Goal: Information Seeking & Learning: Learn about a topic

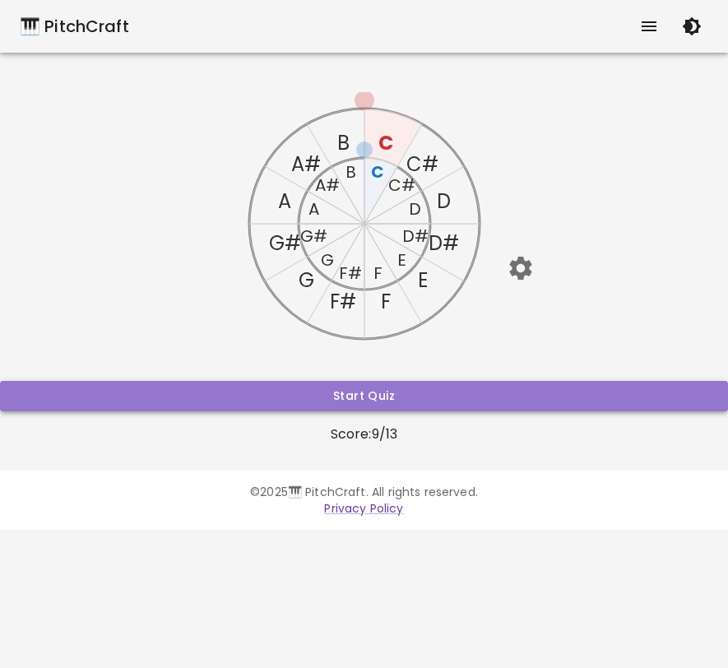
click at [448, 392] on button "Start Quiz" at bounding box center [364, 396] width 728 height 30
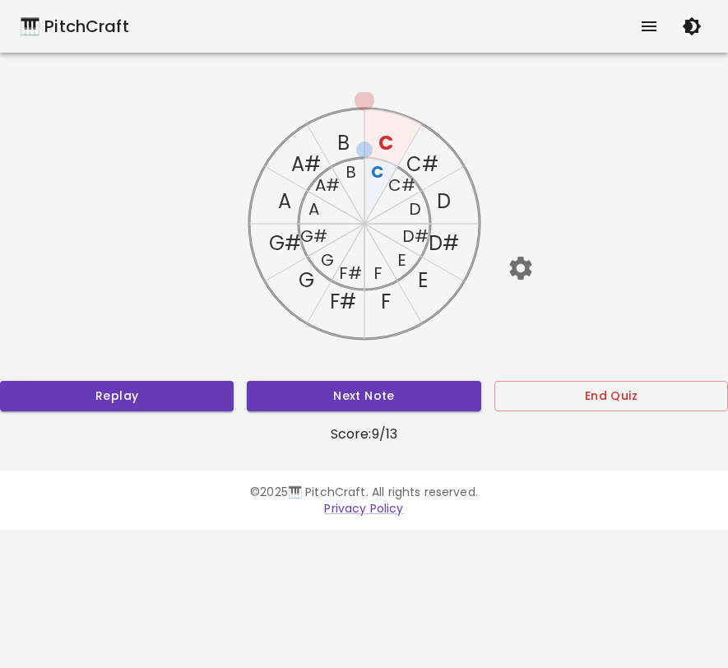
click at [380, 174] on text "C" at bounding box center [377, 171] width 13 height 23
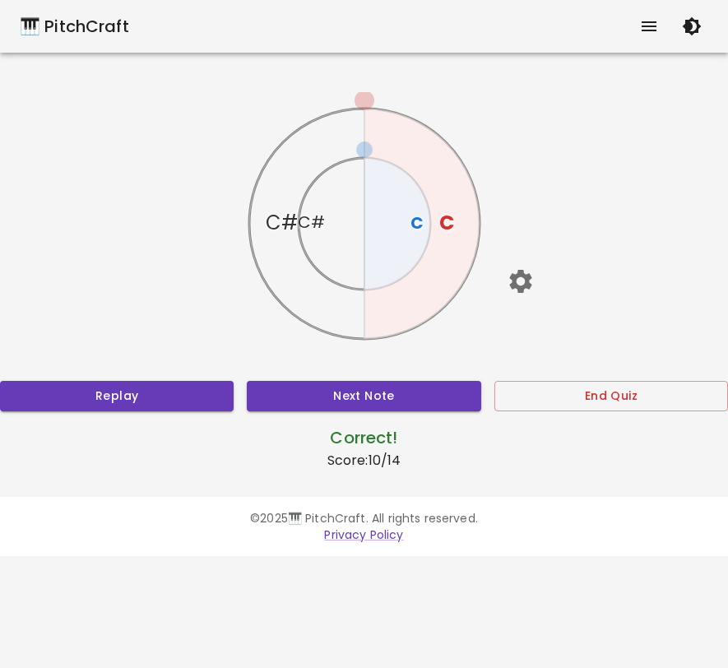
click at [524, 273] on icon "button" at bounding box center [520, 281] width 22 height 23
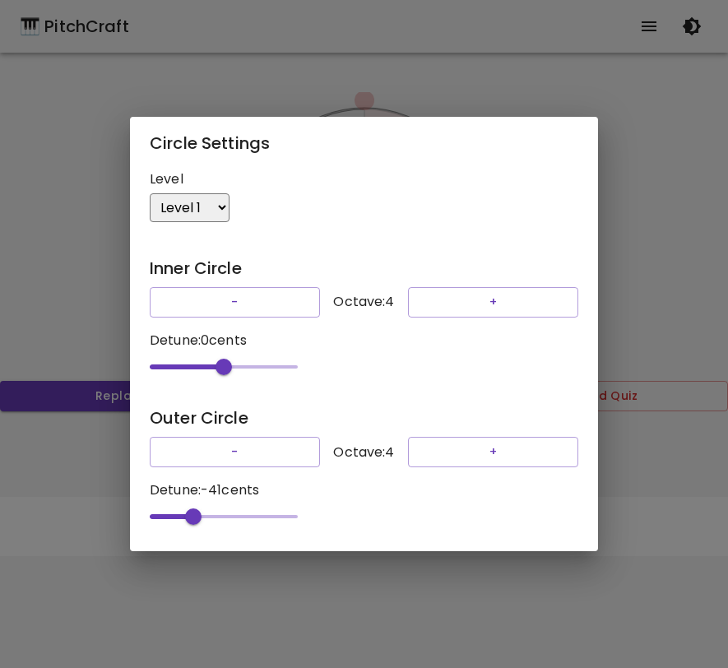
click at [223, 205] on select "Level 1 Level 3 Level 5 Level 7 Level 9 Level 11 Level 13 Level 15 Level 17 Lev…" at bounding box center [190, 207] width 80 height 29
select select "21"
click at [150, 193] on select "Level 1 Level 3 Level 5 Level 7 Level 9 Level 11 Level 13 Level 15 Level 17 Lev…" at bounding box center [190, 207] width 80 height 29
click at [616, 270] on div "Circle Settings Level Level 1 Level 3 Level 5 Level 7 Level 9 Level 11 Level 13…" at bounding box center [364, 334] width 728 height 668
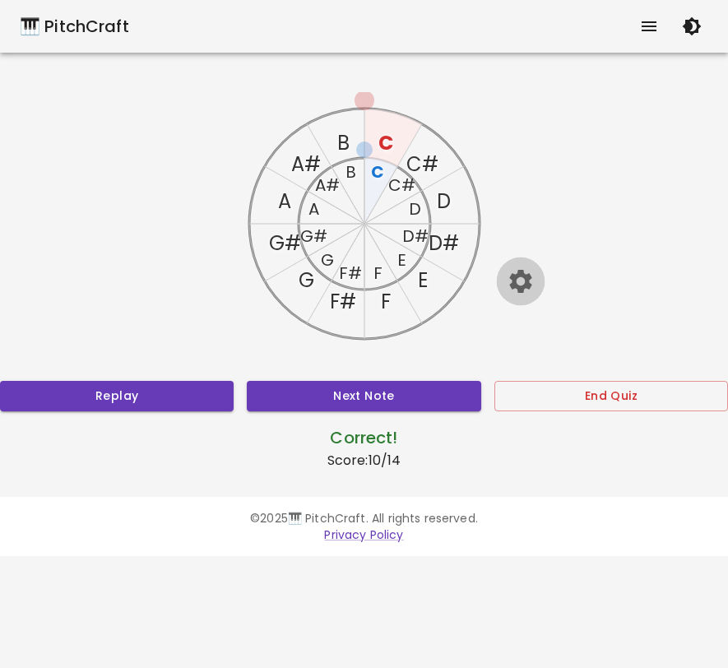
click at [517, 279] on icon "button" at bounding box center [520, 281] width 29 height 29
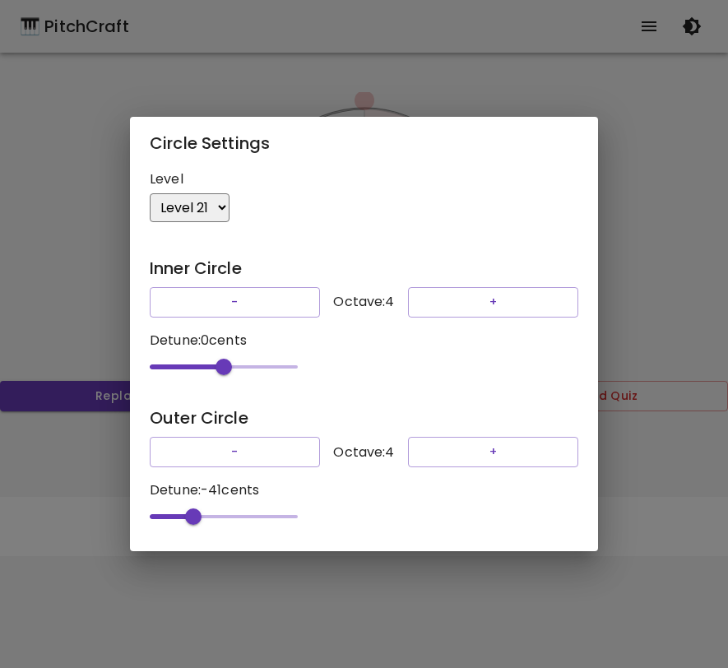
click at [225, 202] on select "Level 1 Level 3 Level 5 Level 7 Level 9 Level 11 Level 13 Level 15 Level 17 Lev…" at bounding box center [190, 207] width 80 height 29
select select "1"
click at [150, 193] on select "Level 1 Level 3 Level 5 Level 7 Level 9 Level 11 Level 13 Level 15 Level 17 Lev…" at bounding box center [190, 207] width 80 height 29
click at [565, 67] on div "Circle Settings Level Level 1 Level 3 Level 5 Level 7 Level 9 Level 11 Level 13…" at bounding box center [364, 334] width 728 height 668
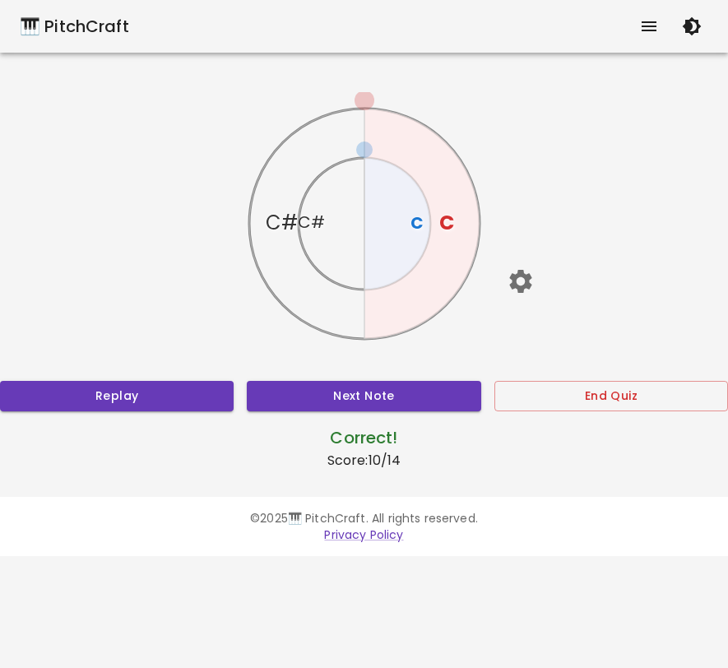
click at [448, 222] on text "C" at bounding box center [446, 222] width 15 height 27
click at [416, 226] on text "C" at bounding box center [416, 222] width 13 height 23
click at [311, 218] on text "C#" at bounding box center [311, 222] width 27 height 23
click at [275, 217] on text "C#" at bounding box center [282, 222] width 32 height 27
click at [387, 395] on button "Next Note" at bounding box center [364, 396] width 234 height 30
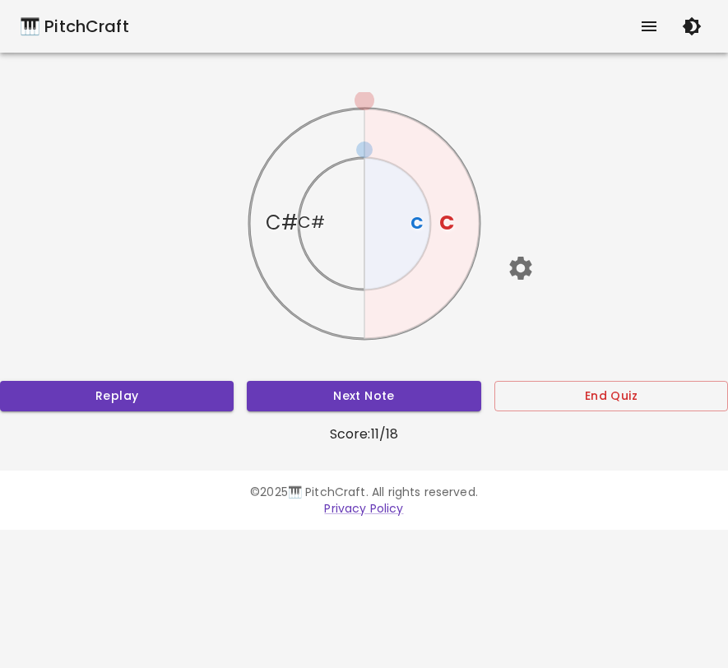
click at [309, 219] on text "C#" at bounding box center [311, 222] width 27 height 23
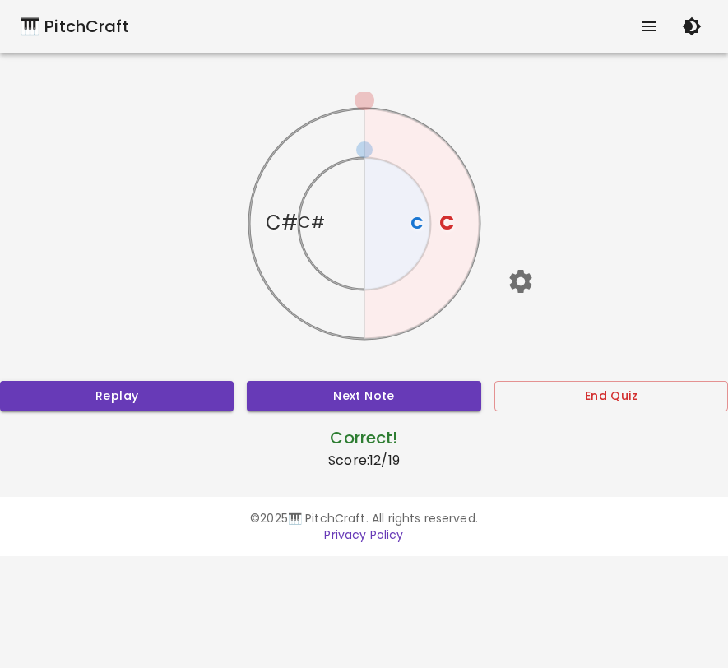
click at [285, 217] on text "C#" at bounding box center [282, 222] width 32 height 27
click at [360, 392] on button "Next Note" at bounding box center [364, 396] width 234 height 30
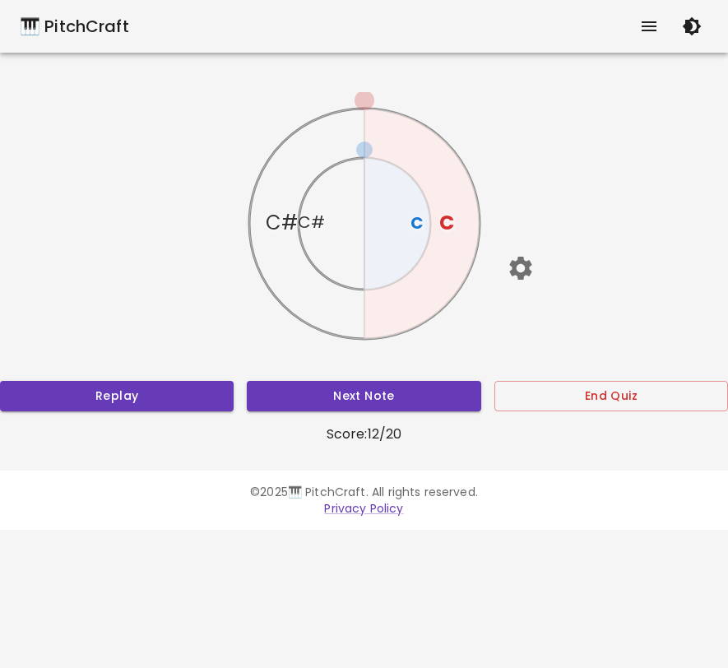
click at [286, 219] on text "C#" at bounding box center [282, 222] width 32 height 27
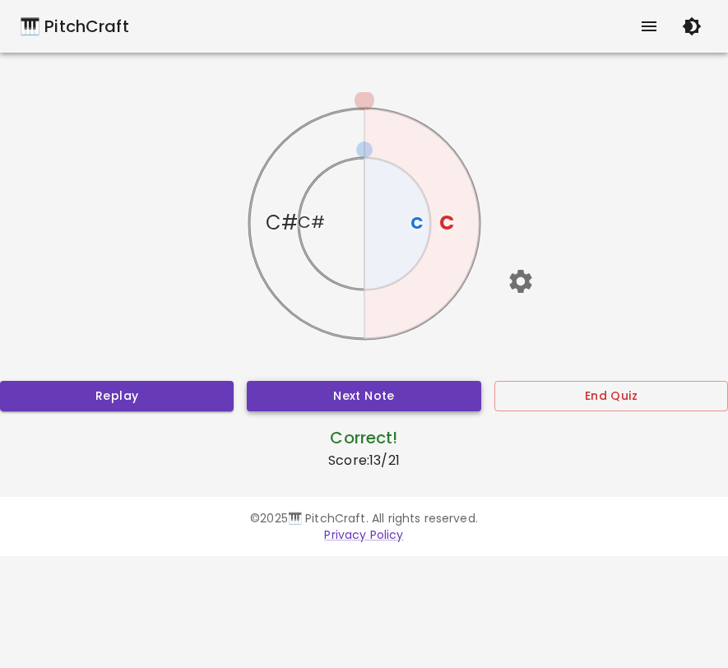
click at [359, 399] on button "Next Note" at bounding box center [364, 396] width 234 height 30
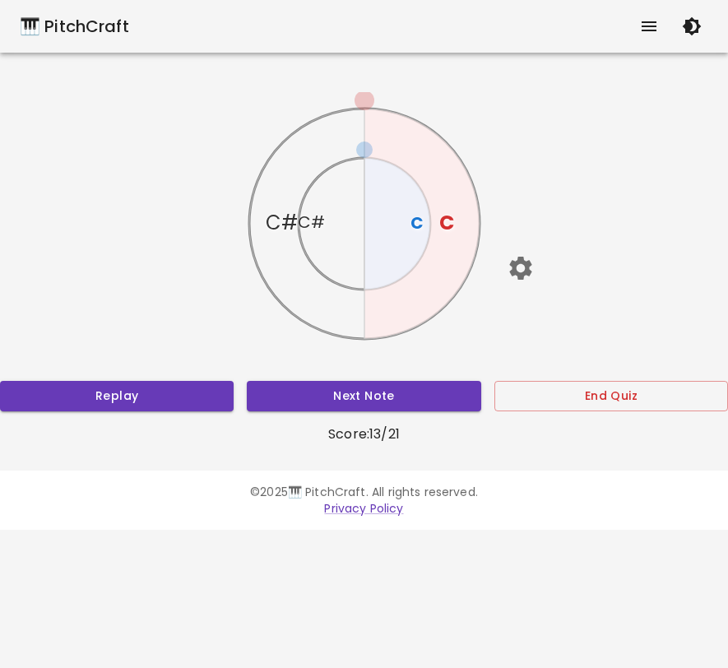
click at [420, 223] on text "C" at bounding box center [416, 222] width 13 height 23
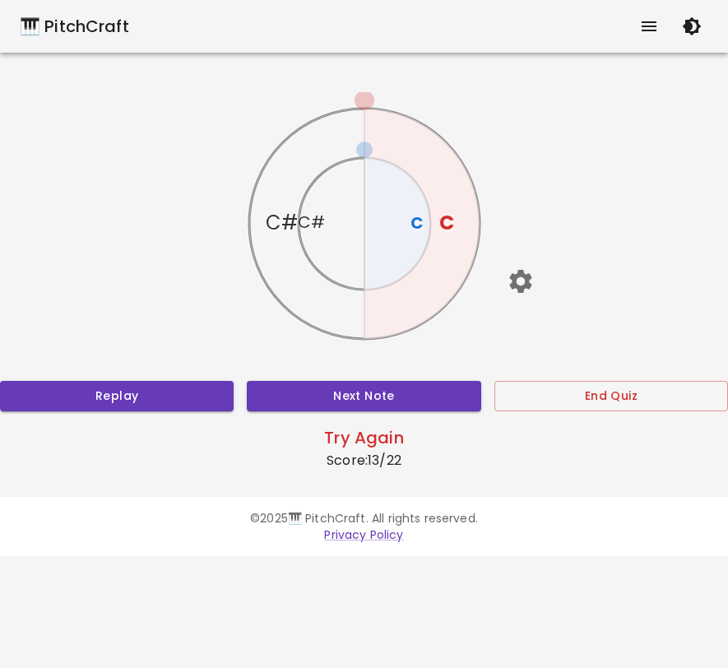
click at [389, 411] on div "C C# C C# Replay Next Note End Quiz Try Again Score: 13 / 22" at bounding box center [364, 281] width 728 height 378
click at [183, 392] on button "Replay" at bounding box center [117, 396] width 234 height 30
click at [443, 216] on text "C" at bounding box center [446, 222] width 15 height 27
click at [195, 396] on button "Replay" at bounding box center [117, 396] width 234 height 30
click at [276, 222] on text "C#" at bounding box center [282, 222] width 32 height 27
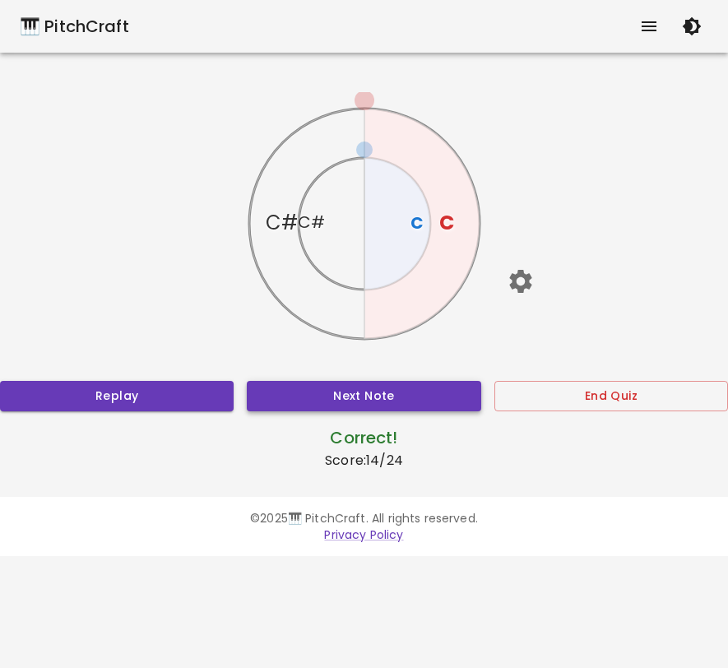
click at [329, 402] on button "Next Note" at bounding box center [364, 396] width 234 height 30
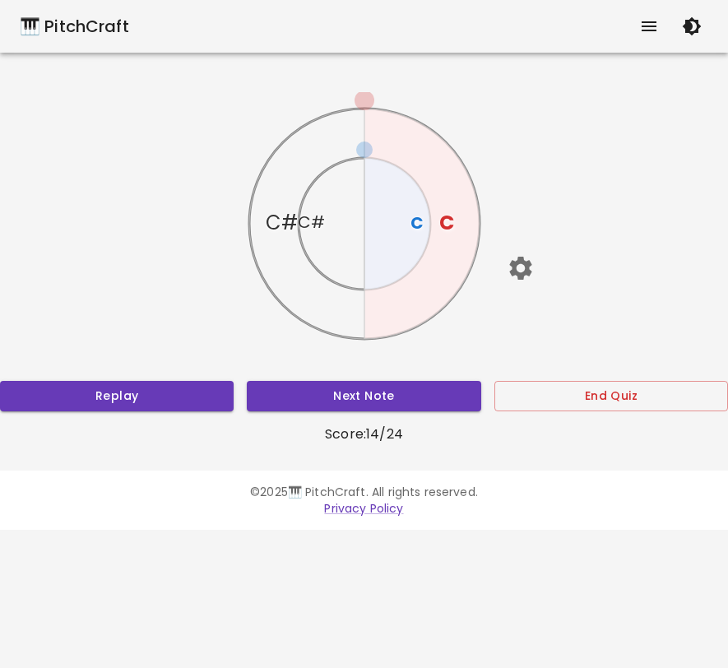
click at [313, 221] on text "C#" at bounding box center [311, 222] width 27 height 23
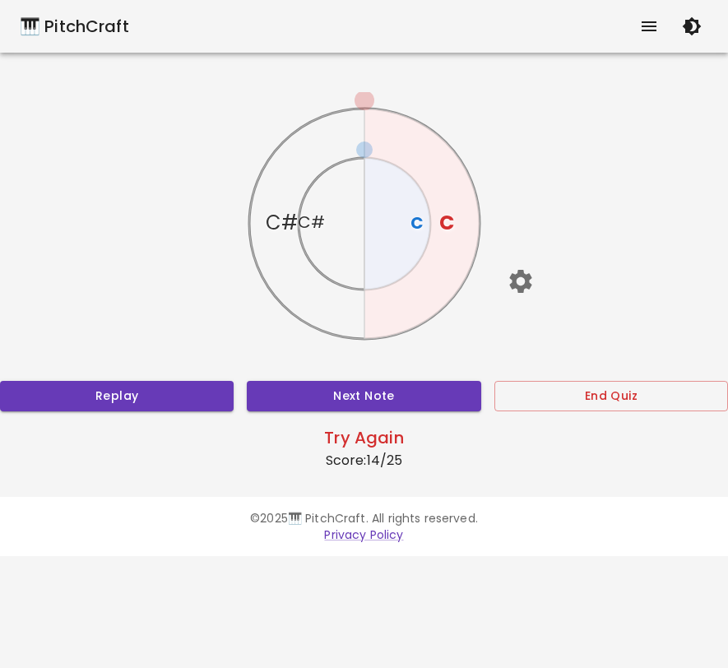
click at [286, 220] on text "C#" at bounding box center [282, 222] width 32 height 27
click at [422, 222] on text "C" at bounding box center [416, 222] width 13 height 23
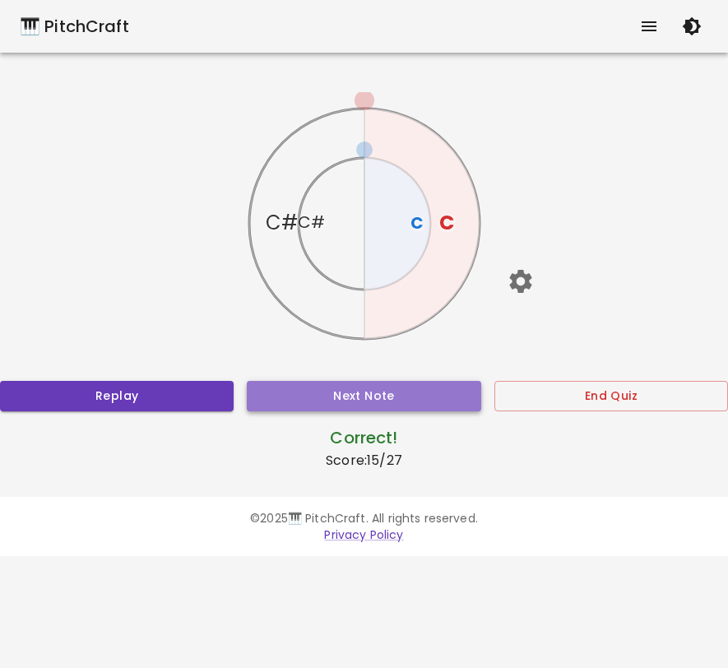
click at [287, 399] on button "Next Note" at bounding box center [364, 396] width 234 height 30
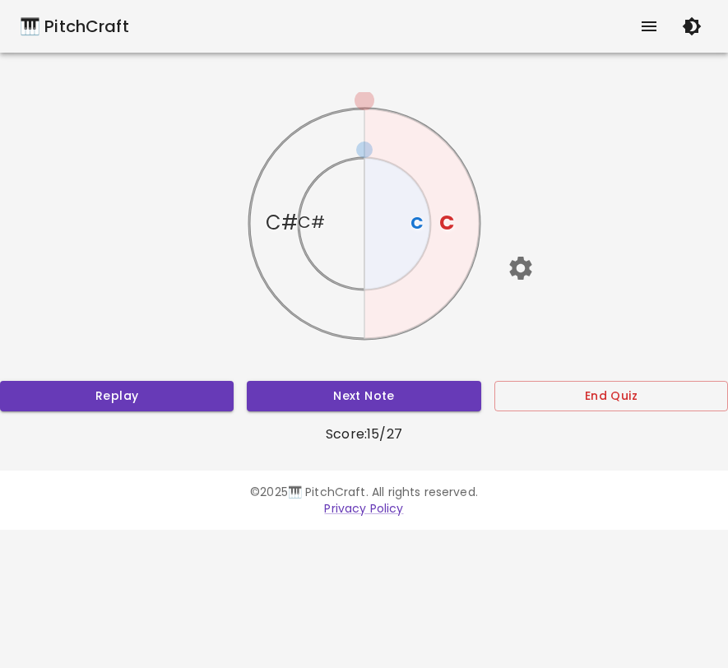
click at [453, 219] on icon at bounding box center [421, 224] width 115 height 230
click at [443, 222] on text "C" at bounding box center [446, 222] width 15 height 27
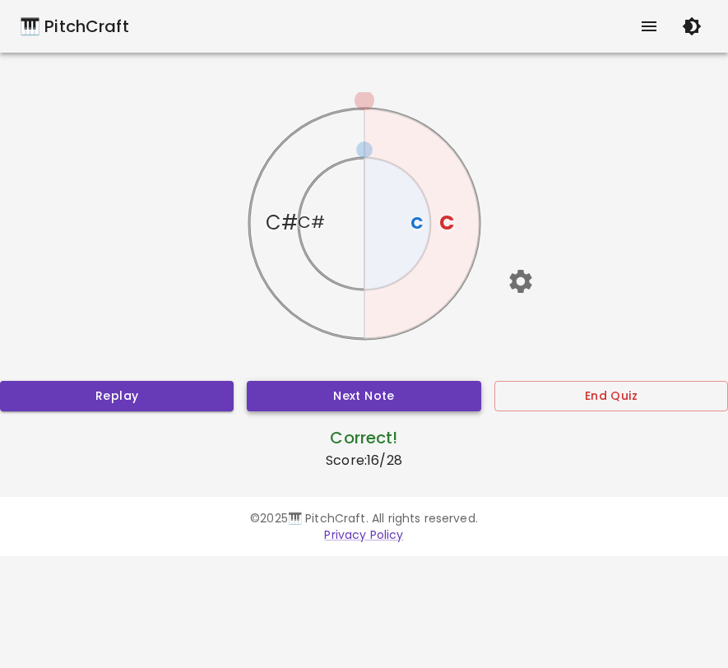
click at [389, 393] on button "Next Note" at bounding box center [364, 396] width 234 height 30
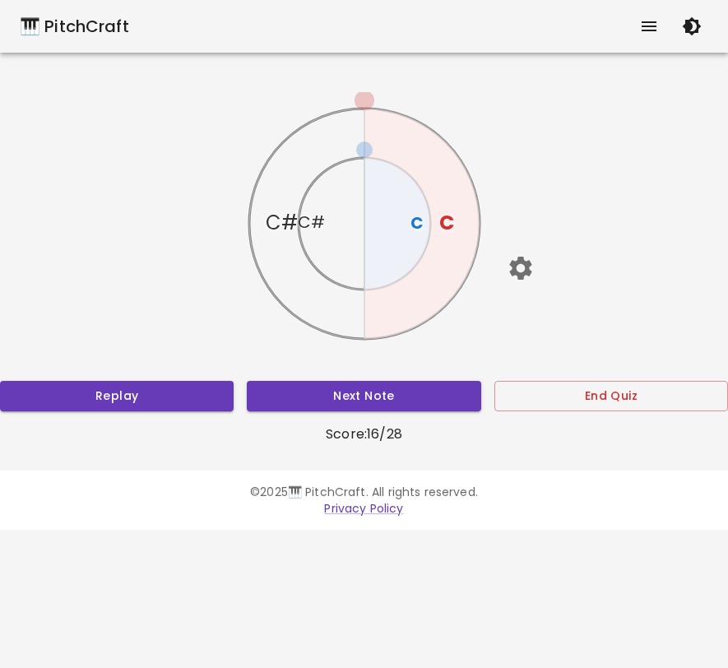
click at [310, 226] on text "C#" at bounding box center [311, 222] width 27 height 23
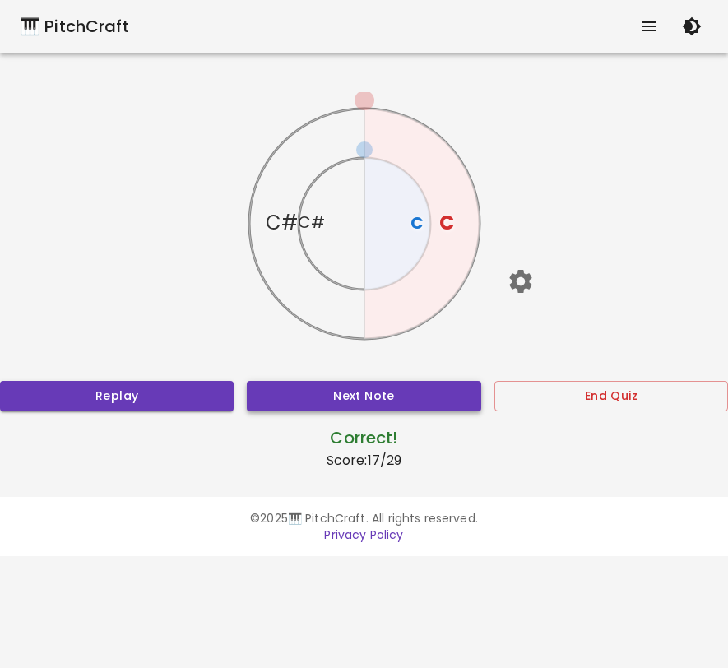
click at [343, 392] on button "Next Note" at bounding box center [364, 396] width 234 height 30
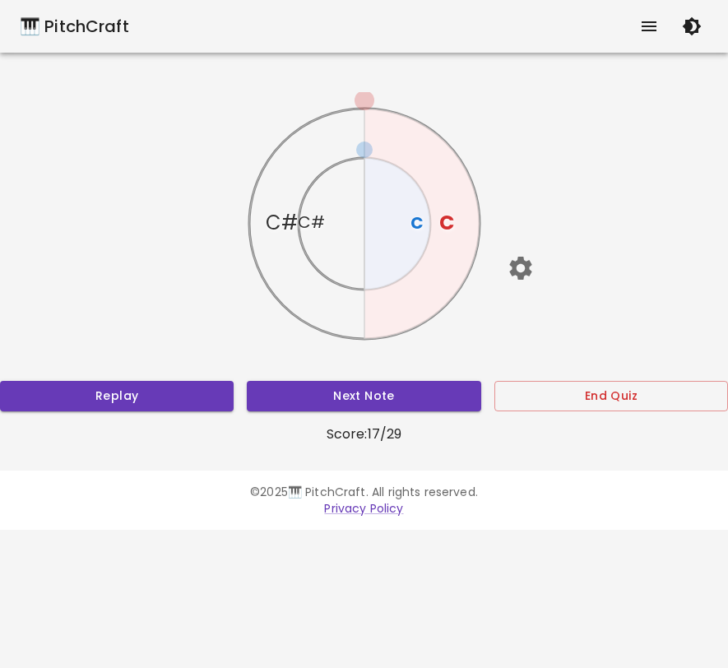
click at [286, 216] on text "C#" at bounding box center [282, 222] width 32 height 27
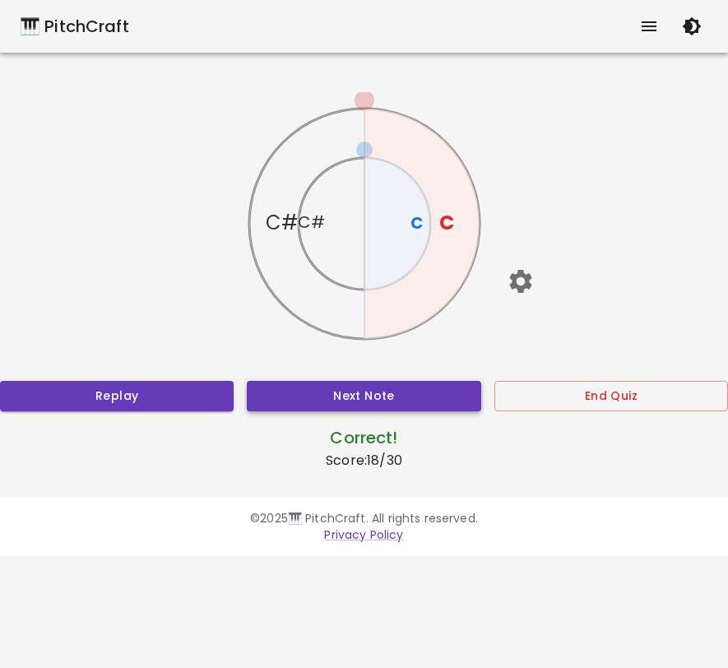
click at [350, 386] on button "Next Note" at bounding box center [364, 396] width 234 height 30
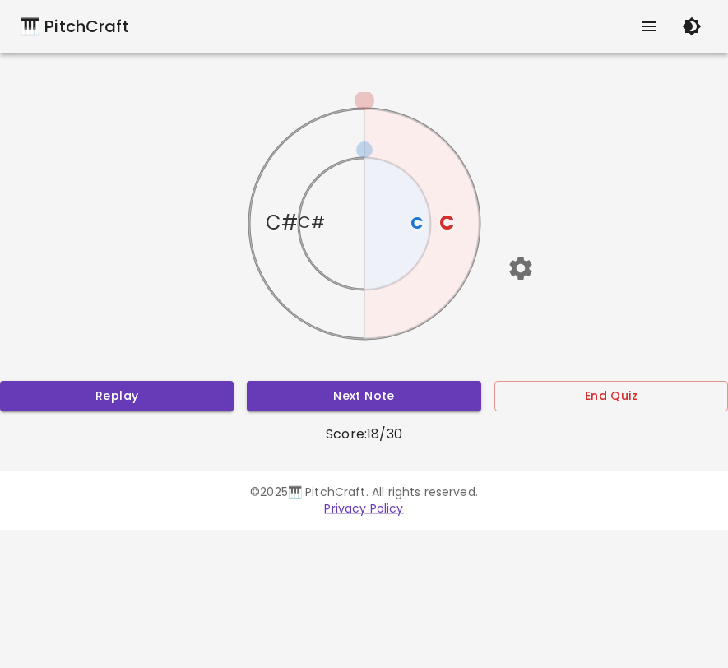
click at [452, 219] on text "C" at bounding box center [446, 222] width 15 height 27
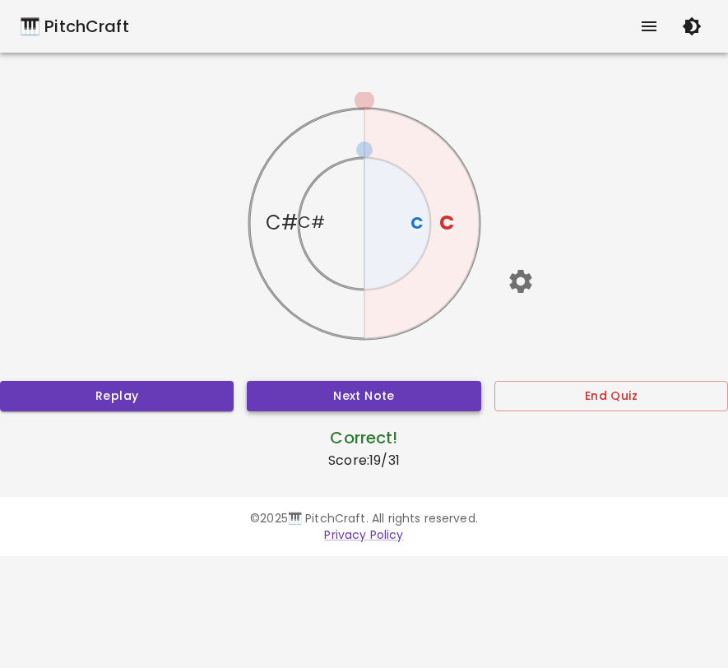
click at [354, 393] on button "Next Note" at bounding box center [364, 396] width 234 height 30
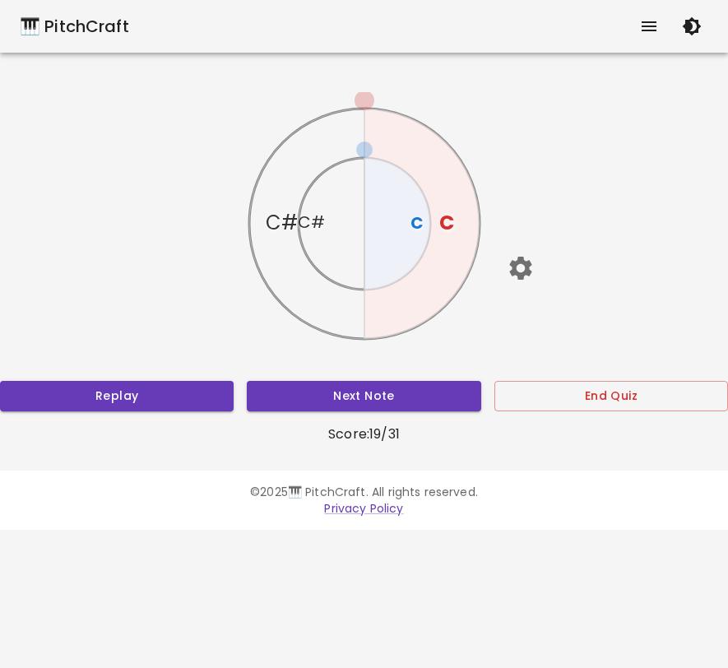
click at [415, 227] on text "C" at bounding box center [416, 222] width 13 height 23
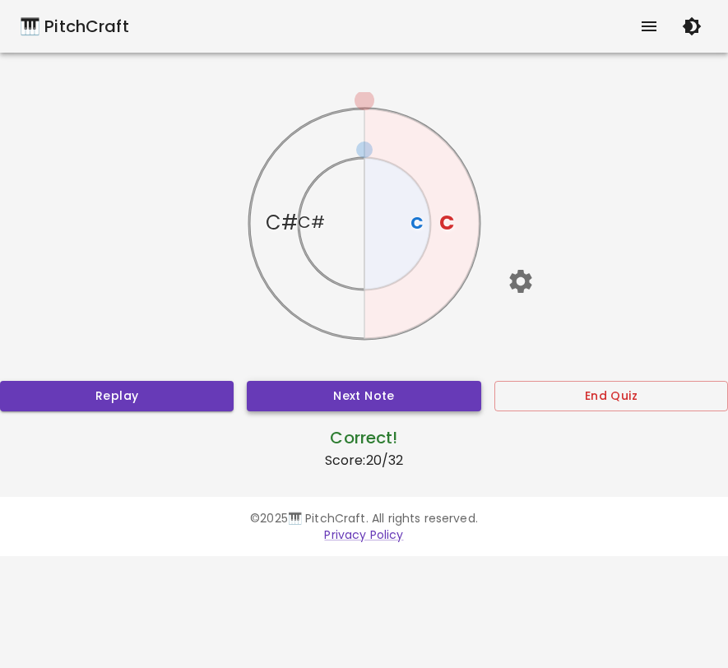
click at [417, 388] on button "Next Note" at bounding box center [364, 396] width 234 height 30
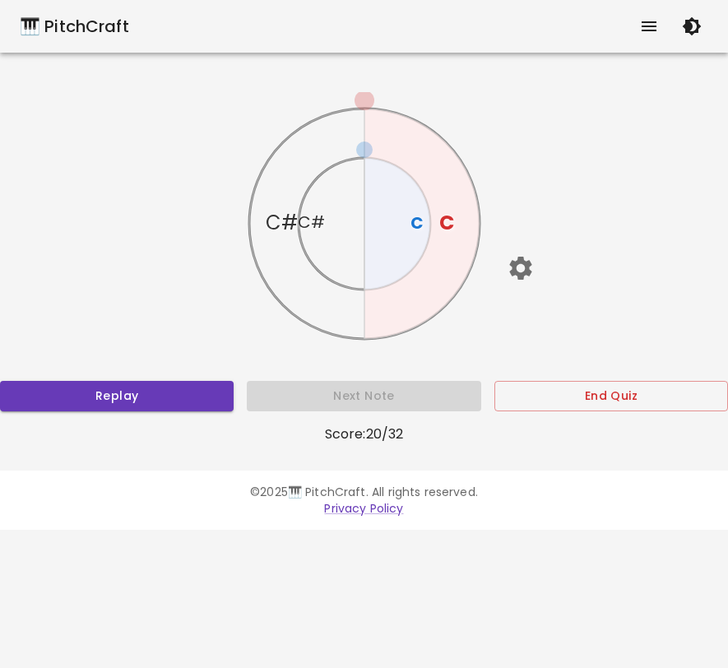
click at [447, 218] on text "C" at bounding box center [446, 222] width 15 height 27
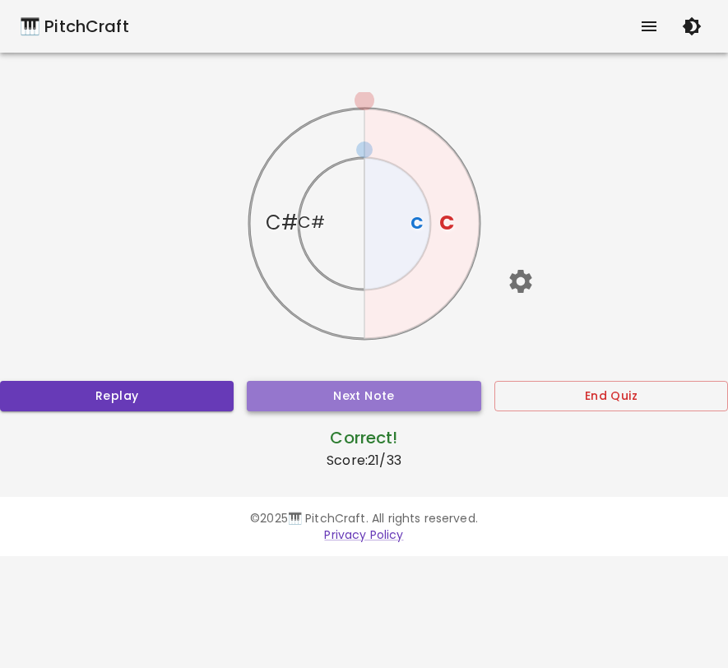
click at [397, 381] on button "Next Note" at bounding box center [364, 396] width 234 height 30
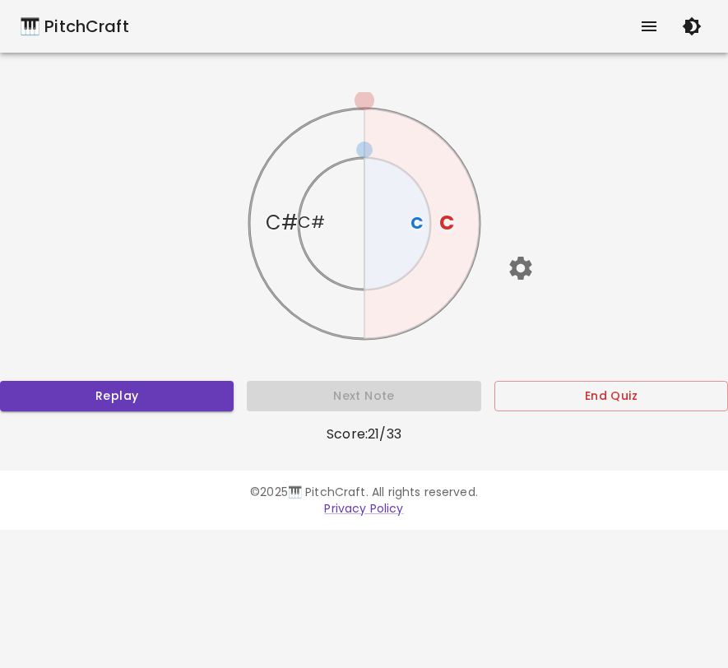
click at [316, 232] on text "C#" at bounding box center [311, 222] width 27 height 23
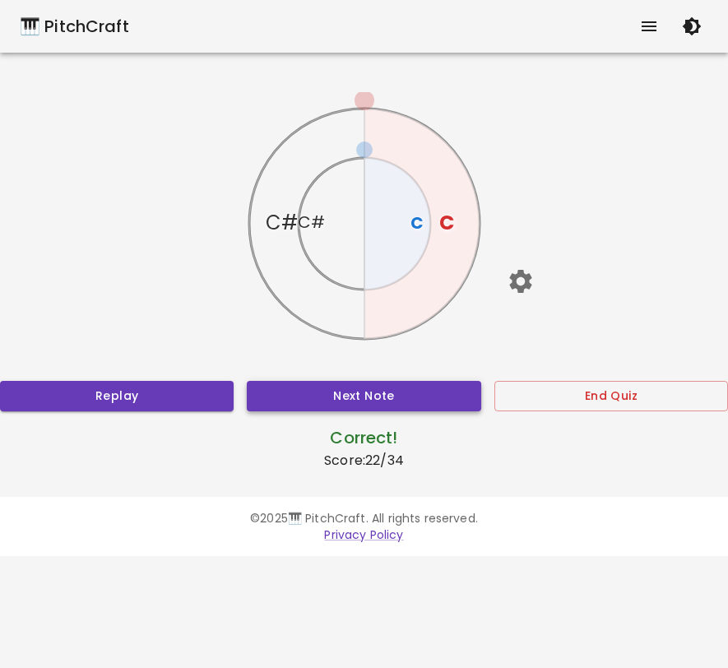
click at [436, 388] on button "Next Note" at bounding box center [364, 396] width 234 height 30
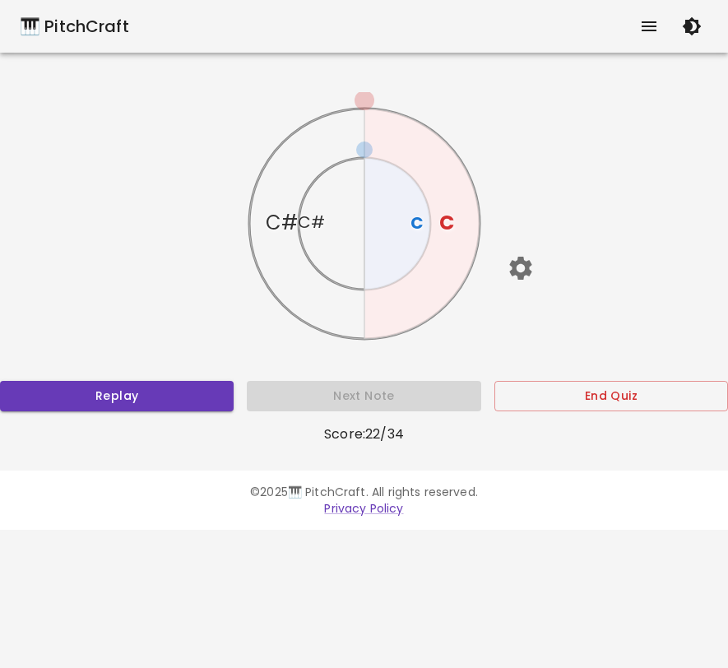
click at [463, 216] on icon at bounding box center [421, 224] width 115 height 230
click at [445, 220] on text "C" at bounding box center [446, 222] width 15 height 27
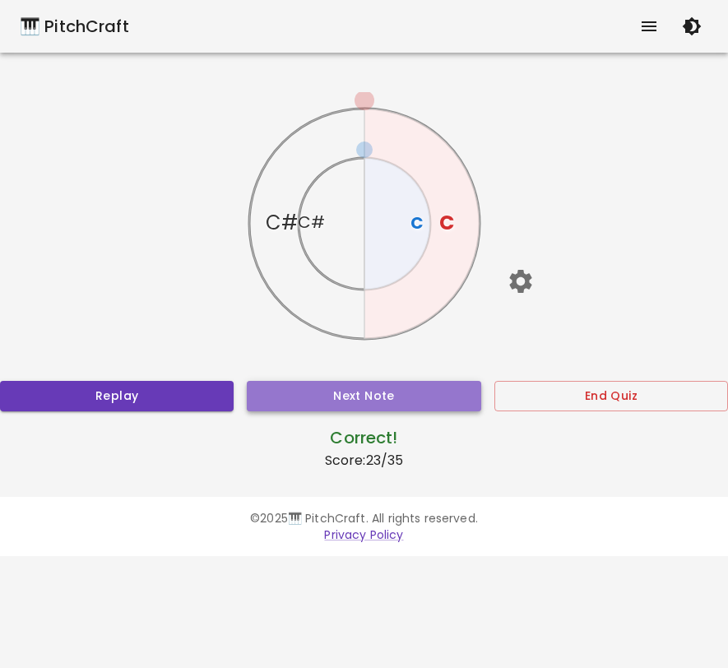
click at [420, 385] on button "Next Note" at bounding box center [364, 396] width 234 height 30
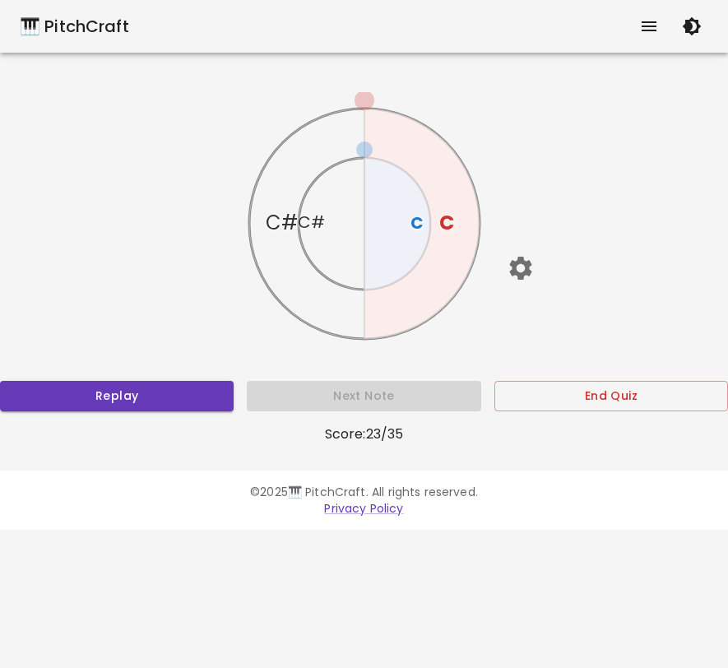
click at [419, 225] on text "C" at bounding box center [416, 222] width 13 height 23
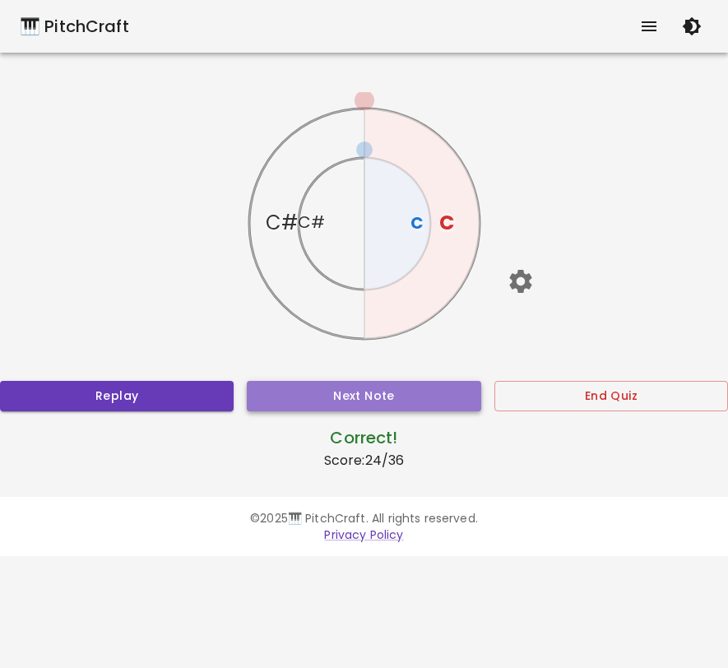
click at [405, 388] on button "Next Note" at bounding box center [364, 396] width 234 height 30
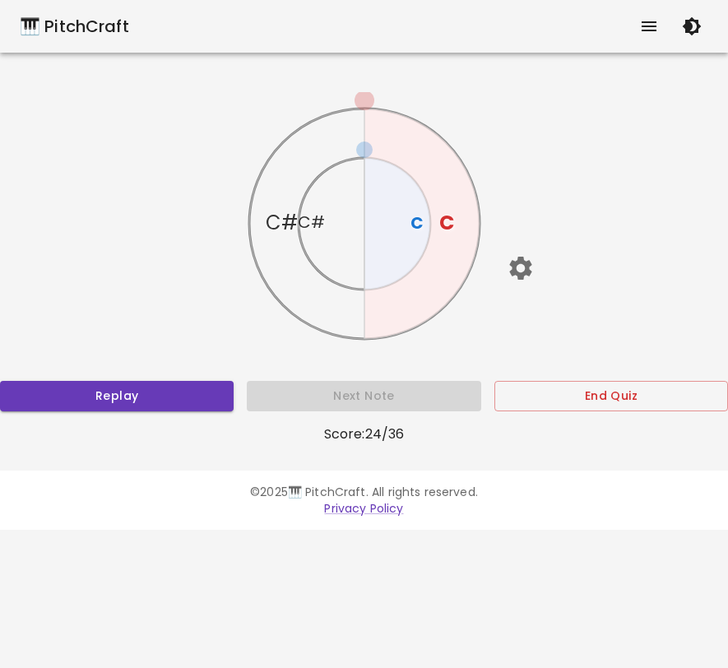
click at [419, 224] on text "C" at bounding box center [416, 222] width 13 height 23
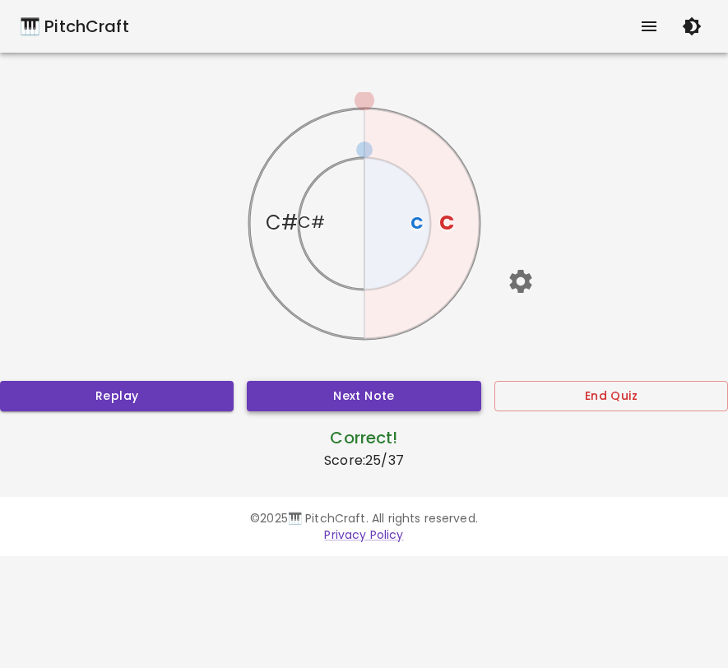
click at [387, 385] on button "Next Note" at bounding box center [364, 396] width 234 height 30
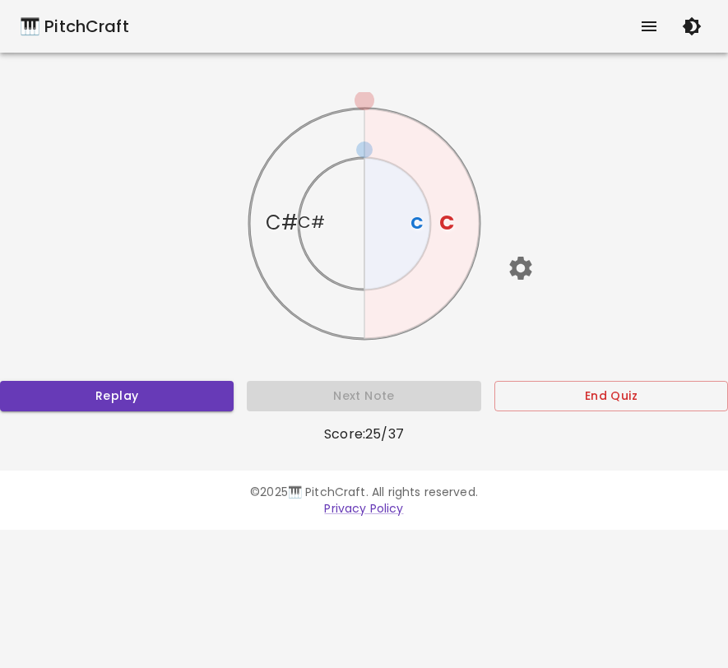
click at [443, 222] on text "C" at bounding box center [446, 222] width 15 height 27
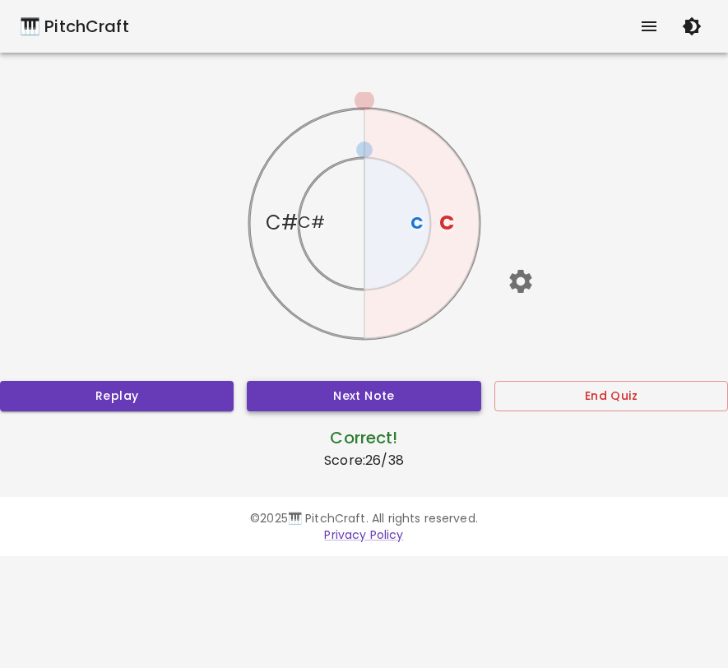
click at [363, 401] on button "Next Note" at bounding box center [364, 396] width 234 height 30
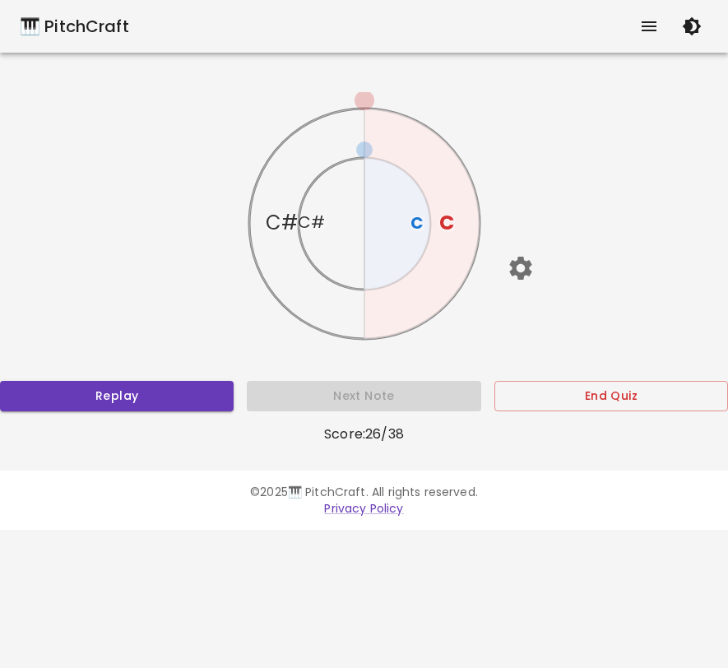
click at [451, 228] on text "C" at bounding box center [446, 222] width 15 height 27
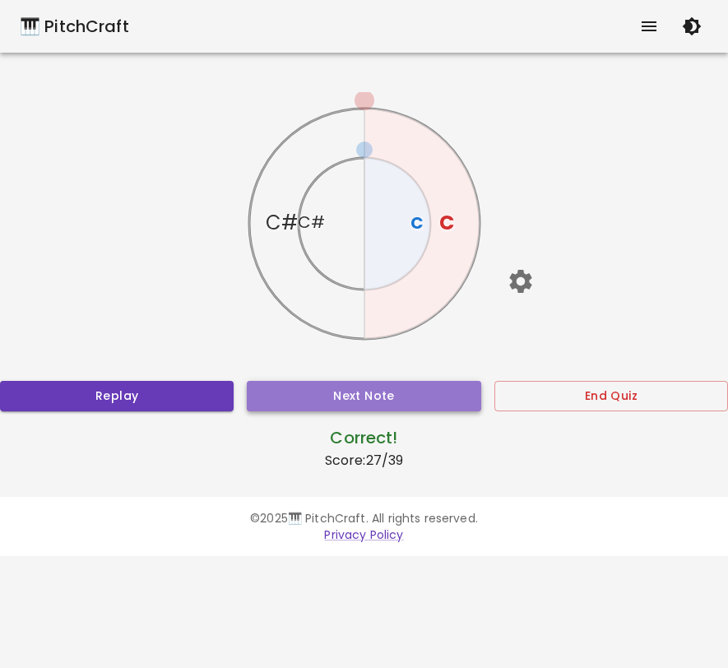
click at [361, 402] on button "Next Note" at bounding box center [364, 396] width 234 height 30
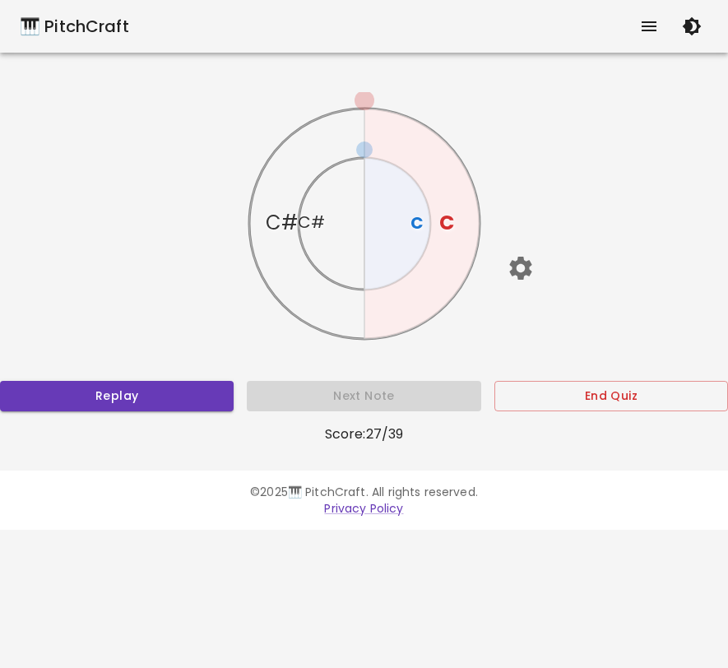
click at [445, 230] on text "C" at bounding box center [446, 222] width 15 height 27
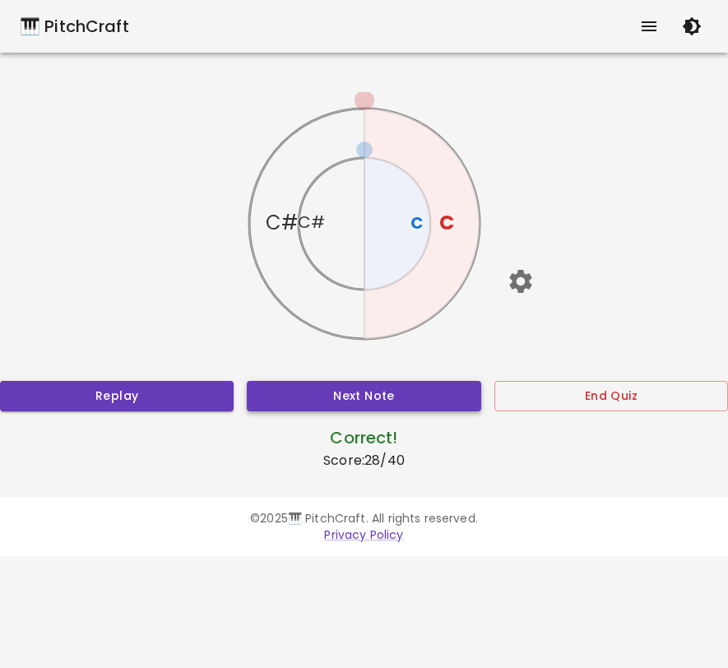
click at [387, 390] on button "Next Note" at bounding box center [364, 396] width 234 height 30
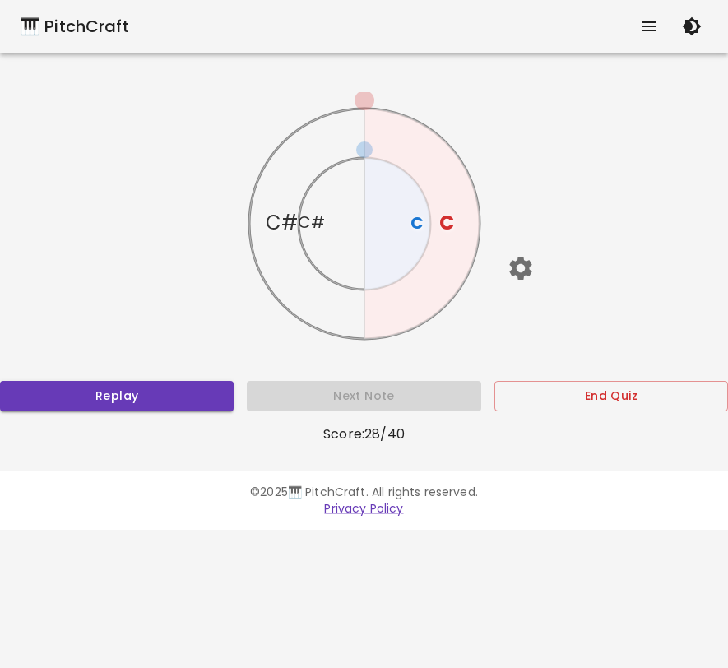
click at [439, 220] on text "C" at bounding box center [446, 222] width 15 height 27
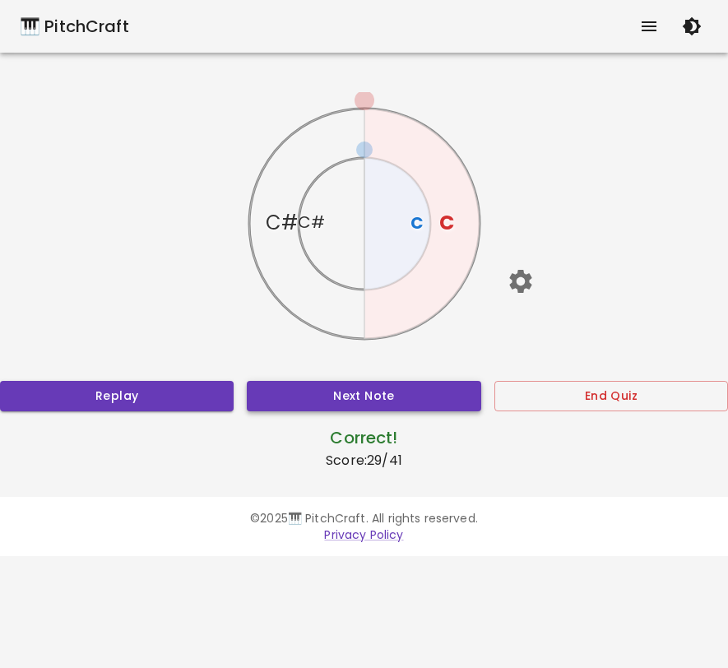
click at [378, 388] on button "Next Note" at bounding box center [364, 396] width 234 height 30
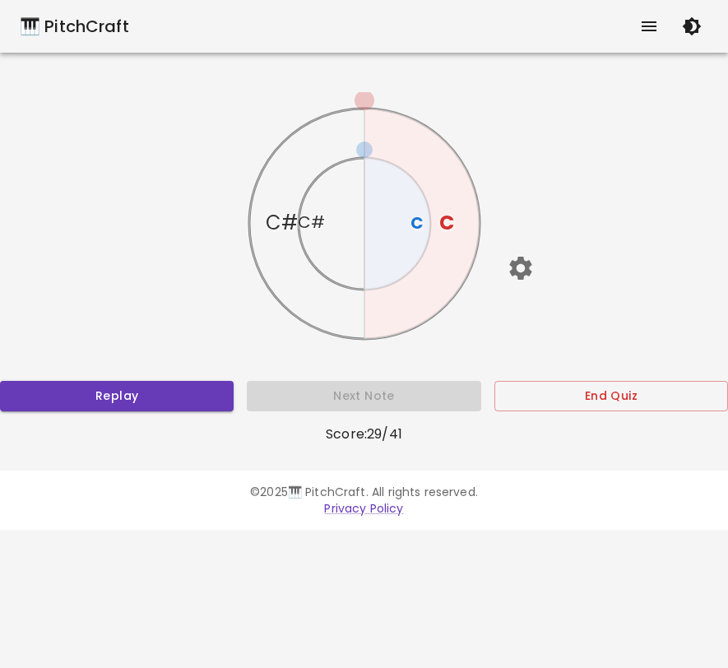
click at [314, 220] on text "C#" at bounding box center [311, 222] width 27 height 23
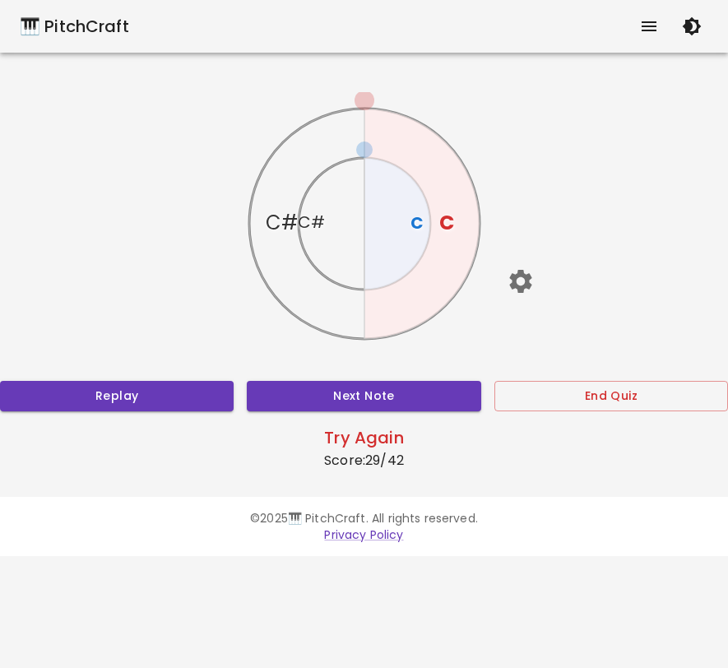
click at [278, 218] on text "C#" at bounding box center [282, 222] width 32 height 27
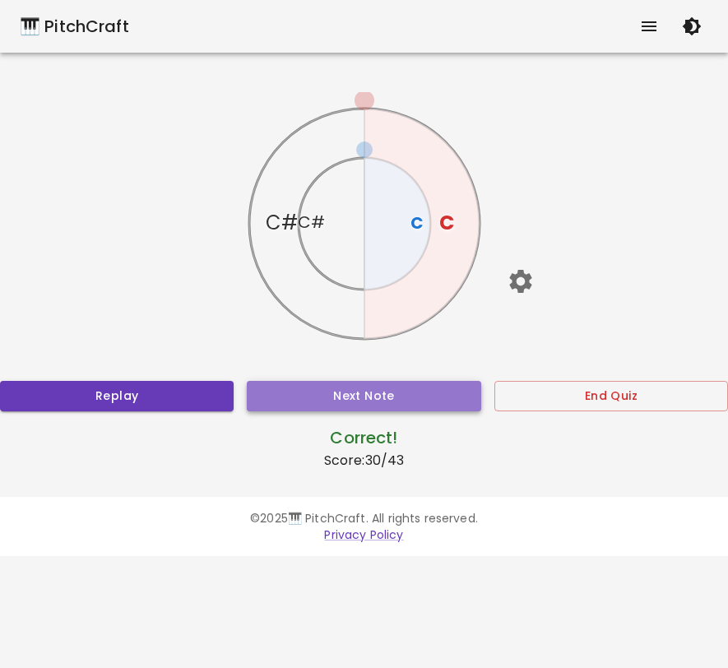
click at [347, 386] on button "Next Note" at bounding box center [364, 396] width 234 height 30
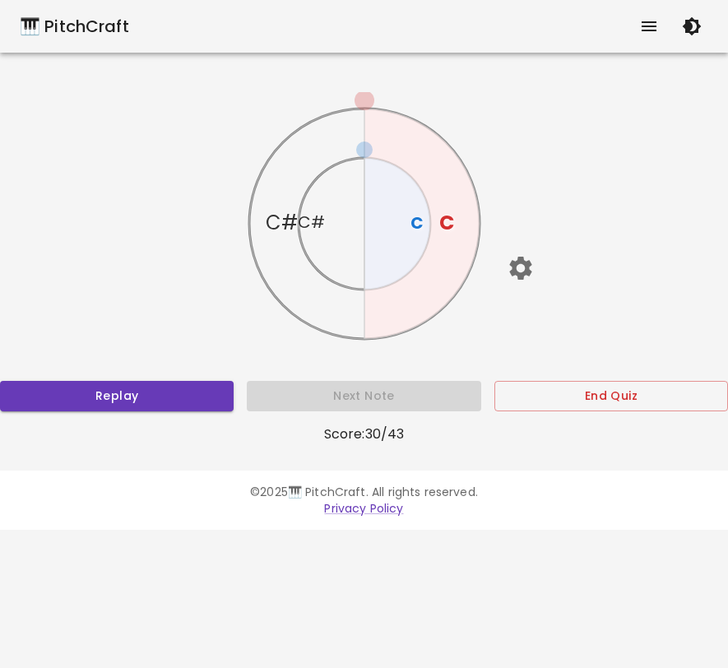
click at [276, 219] on text "C#" at bounding box center [282, 222] width 32 height 27
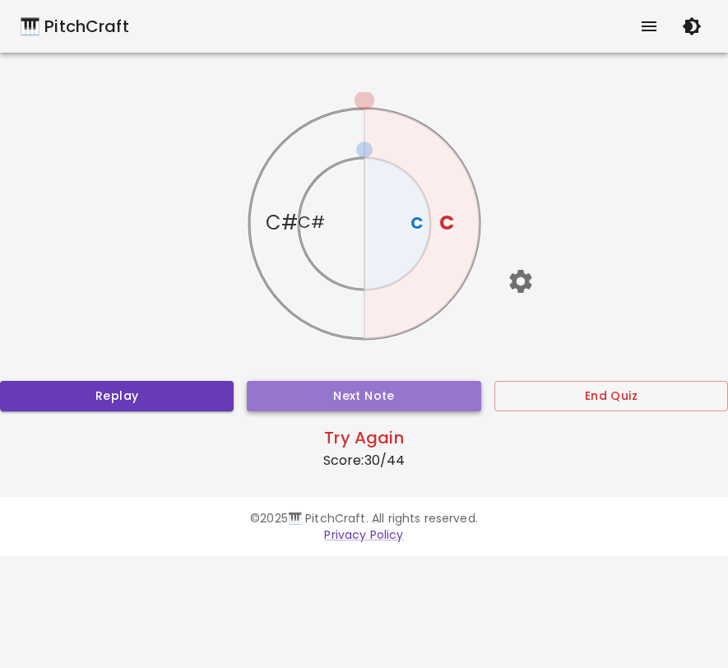
click at [345, 403] on button "Next Note" at bounding box center [364, 396] width 234 height 30
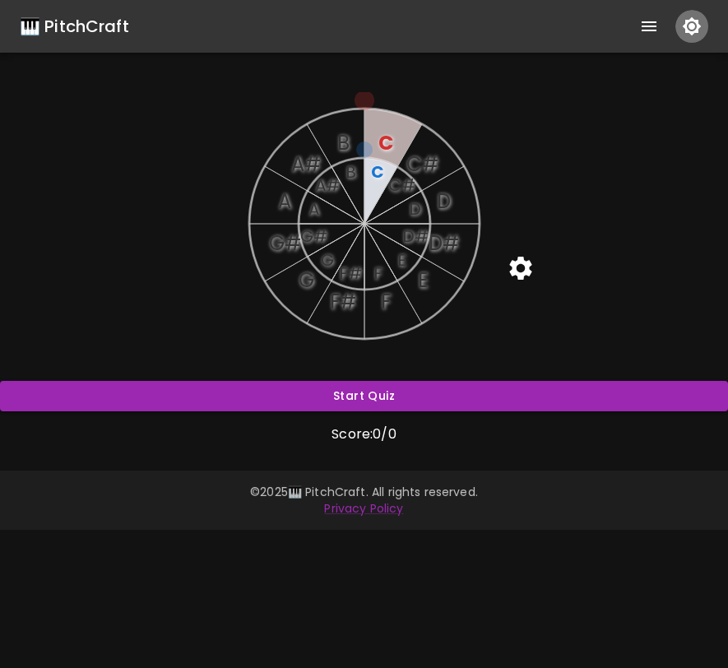
click at [703, 25] on button "button" at bounding box center [691, 26] width 33 height 33
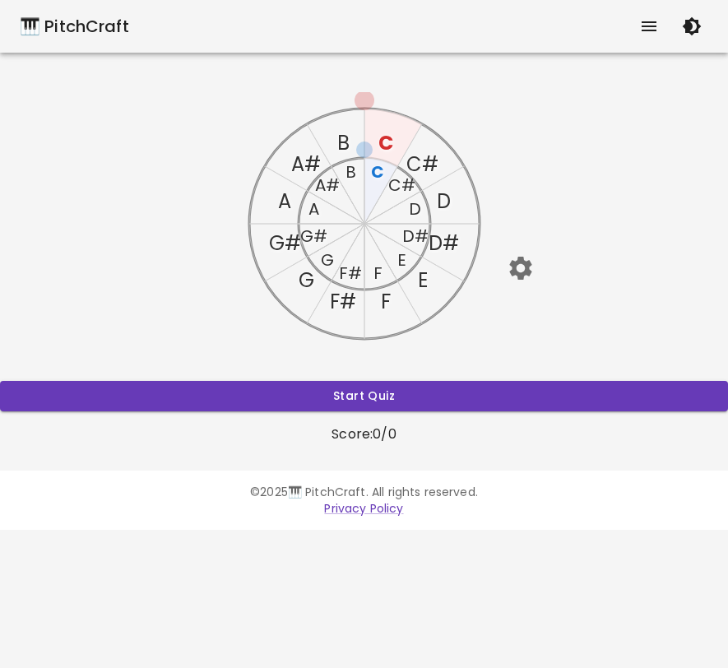
click at [528, 267] on icon "button" at bounding box center [520, 267] width 29 height 29
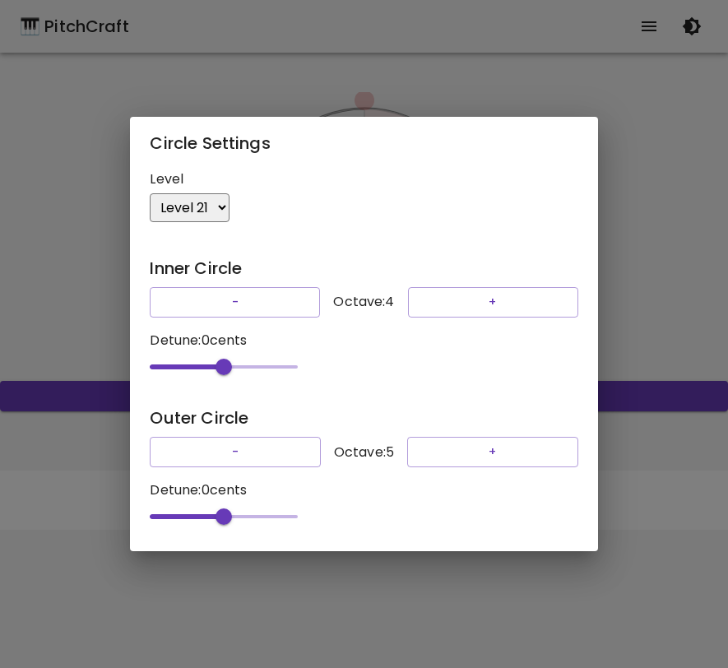
click at [219, 194] on select "Level 1 Level 3 Level 5 Level 7 Level 9 Level 11 Level 13 Level 15 Level 17 Lev…" at bounding box center [190, 207] width 80 height 29
select select "1"
click at [150, 193] on select "Level 1 Level 3 Level 5 Level 7 Level 9 Level 11 Level 13 Level 15 Level 17 Lev…" at bounding box center [190, 207] width 80 height 29
type input "-50"
drag, startPoint x: 216, startPoint y: 524, endPoint x: 183, endPoint y: 527, distance: 32.3
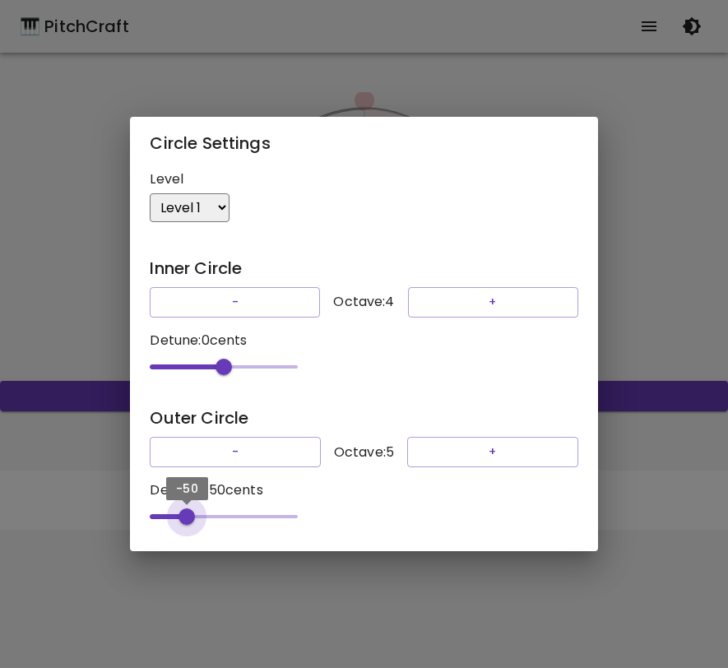
click at [183, 525] on span "-50" at bounding box center [187, 516] width 16 height 16
click at [689, 231] on div "Circle Settings Level Level 1 Level 3 Level 5 Level 7 Level 9 Level 11 Level 13…" at bounding box center [364, 334] width 728 height 668
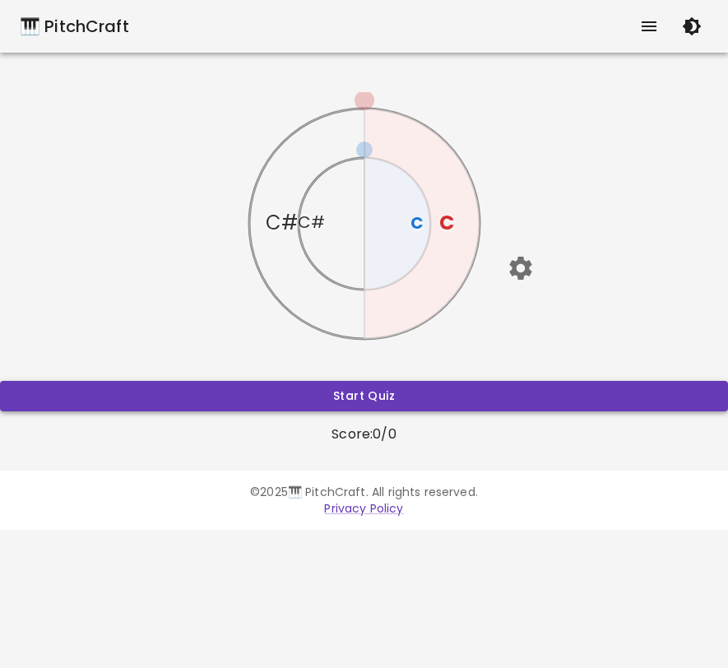
click at [373, 399] on button "Start Quiz" at bounding box center [364, 396] width 728 height 30
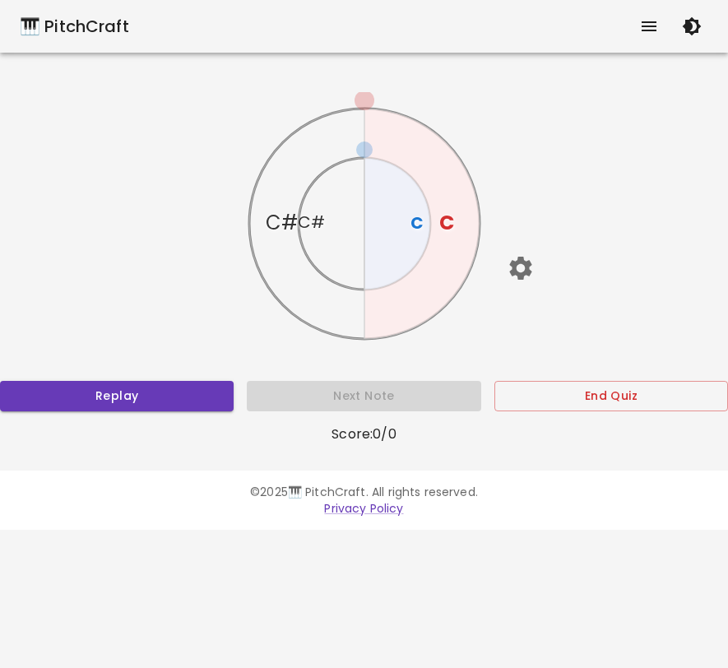
click at [314, 222] on text "C#" at bounding box center [311, 222] width 27 height 23
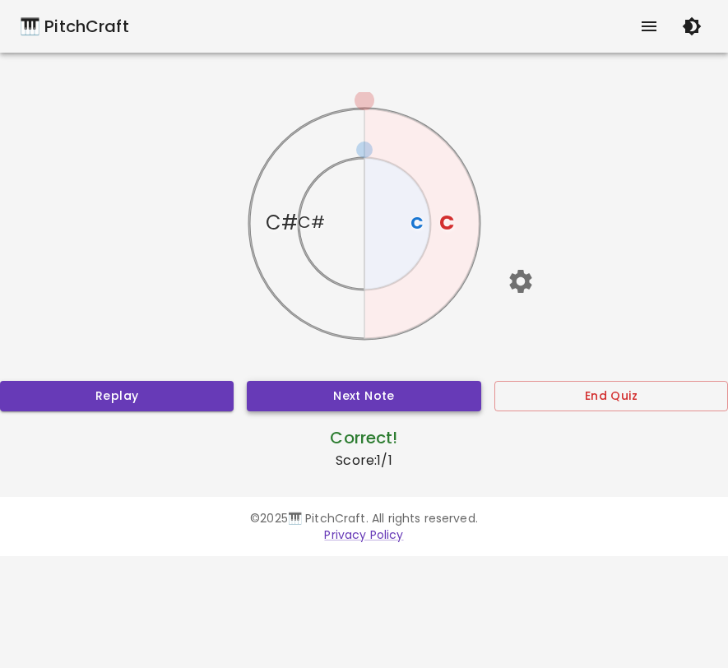
click at [341, 400] on button "Next Note" at bounding box center [364, 396] width 234 height 30
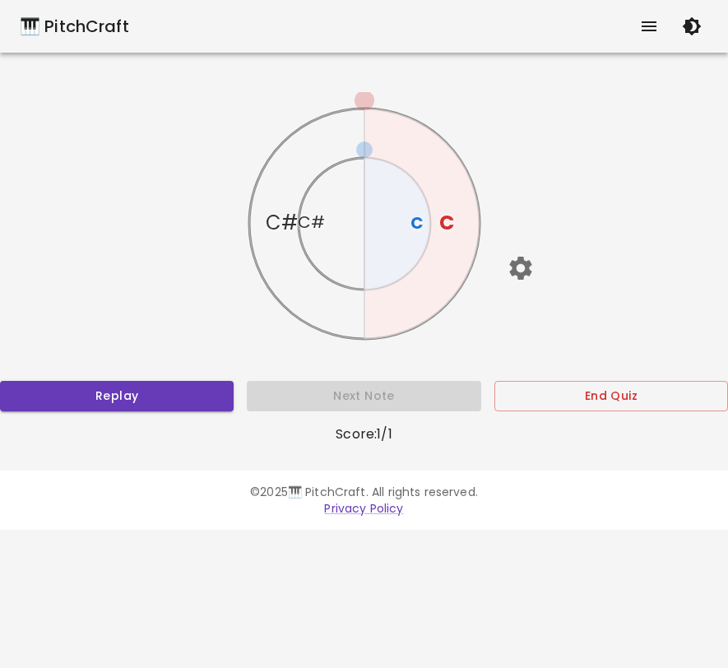
click at [314, 223] on text "C#" at bounding box center [311, 222] width 27 height 23
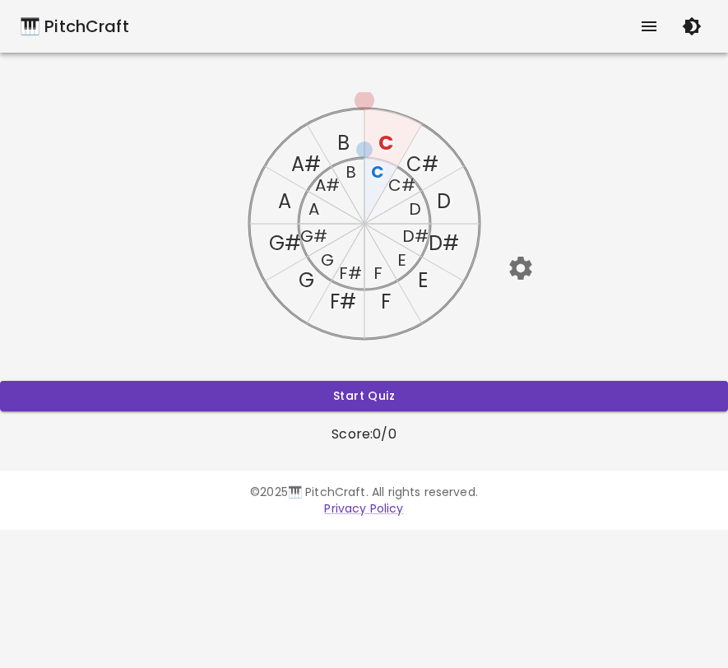
click at [519, 262] on icon "button" at bounding box center [520, 268] width 22 height 23
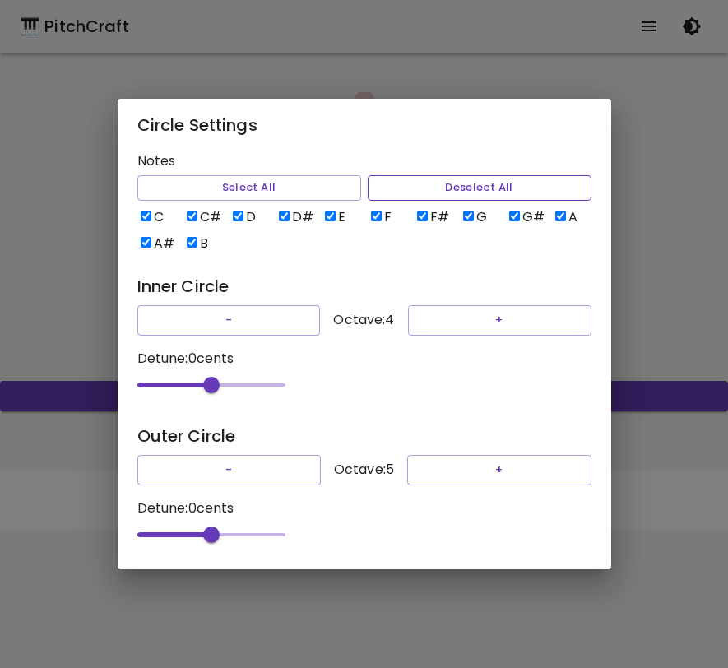
click at [397, 178] on button "Deselect All" at bounding box center [480, 188] width 224 height 26
checkbox input "false"
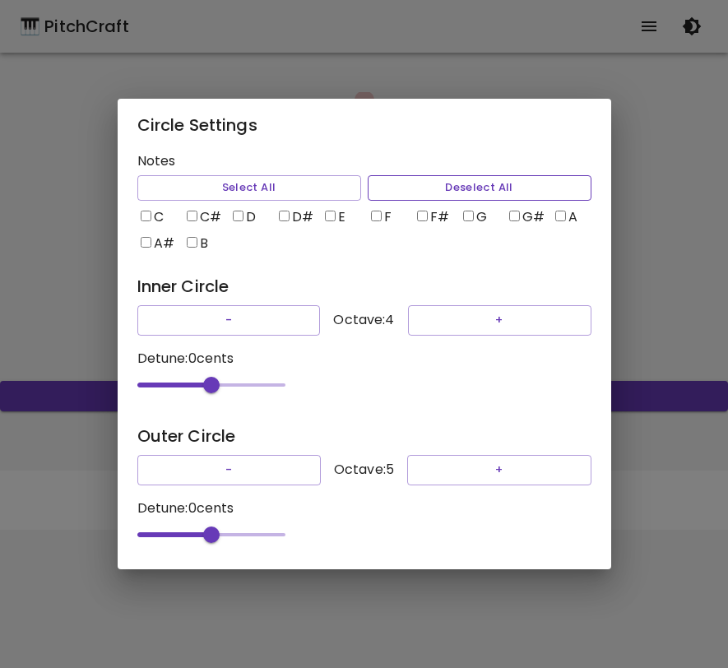
checkbox input "false"
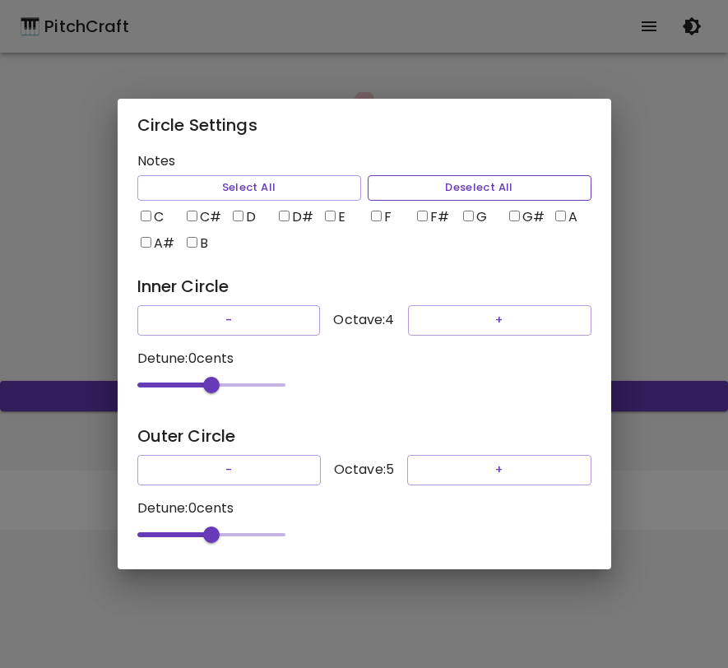
checkbox input "false"
click at [149, 211] on input "C" at bounding box center [146, 216] width 11 height 11
checkbox input "true"
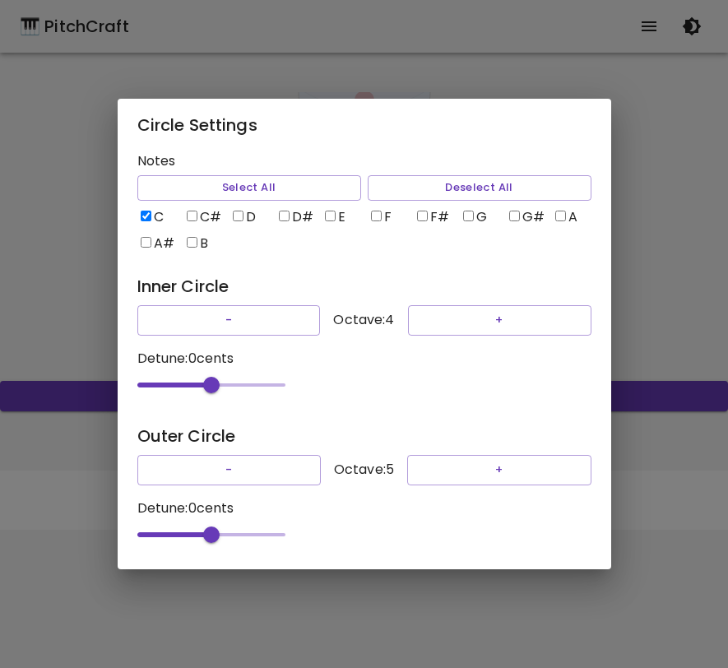
click at [468, 211] on input "G" at bounding box center [468, 216] width 11 height 11
checkbox input "true"
type input "-51"
drag, startPoint x: 207, startPoint y: 542, endPoint x: 174, endPoint y: 543, distance: 33.7
click at [174, 543] on span "-51" at bounding box center [173, 535] width 16 height 16
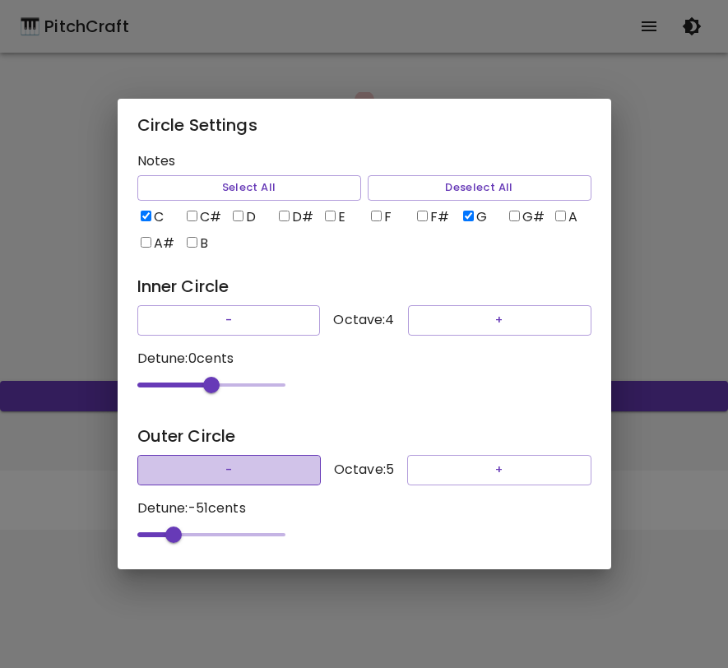
click at [285, 483] on button "-" at bounding box center [228, 470] width 183 height 30
click at [657, 241] on div "Circle Settings Notes Select All Deselect All C C# D D# E F F# G G# A A# B Inne…" at bounding box center [364, 334] width 728 height 668
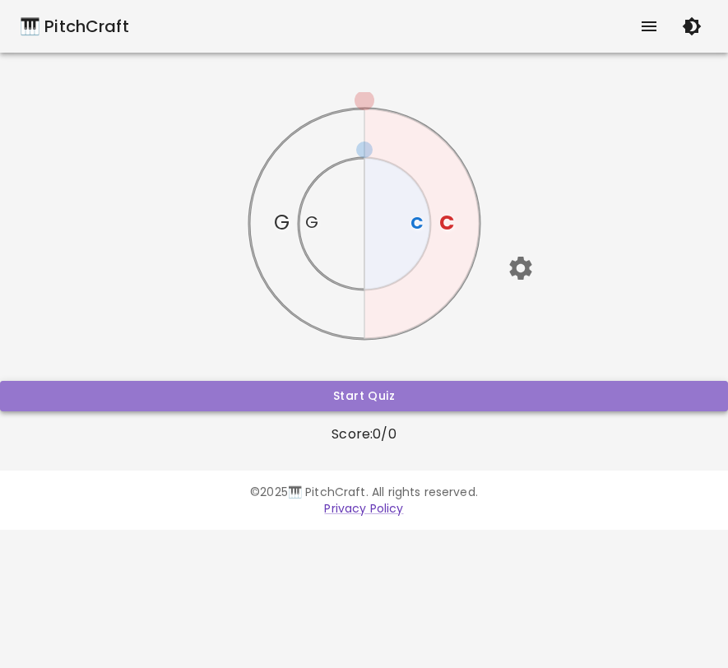
click at [432, 392] on button "Start Quiz" at bounding box center [364, 396] width 728 height 30
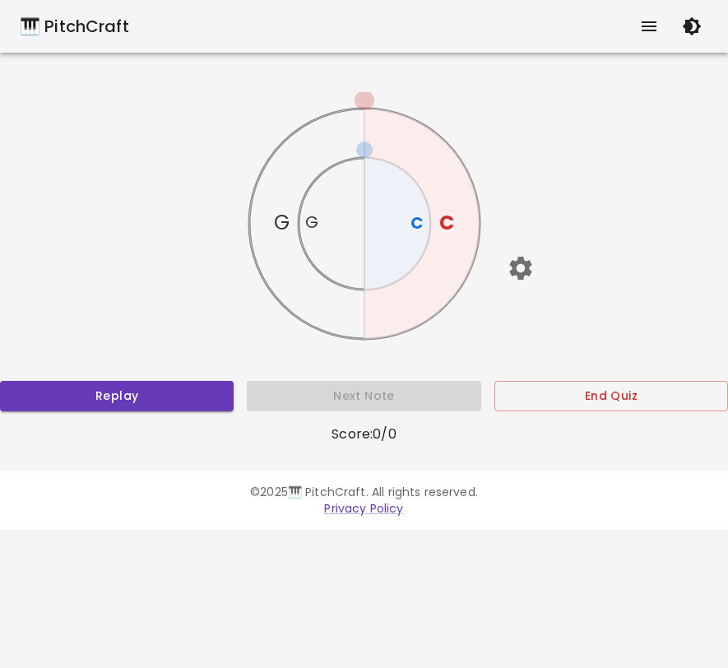
click at [420, 218] on text "C" at bounding box center [416, 222] width 13 height 23
click at [446, 226] on text "C" at bounding box center [446, 222] width 15 height 27
click at [409, 223] on icon at bounding box center [397, 224] width 66 height 132
click at [416, 223] on text "C" at bounding box center [416, 222] width 13 height 23
click at [309, 223] on text "G" at bounding box center [310, 222] width 13 height 23
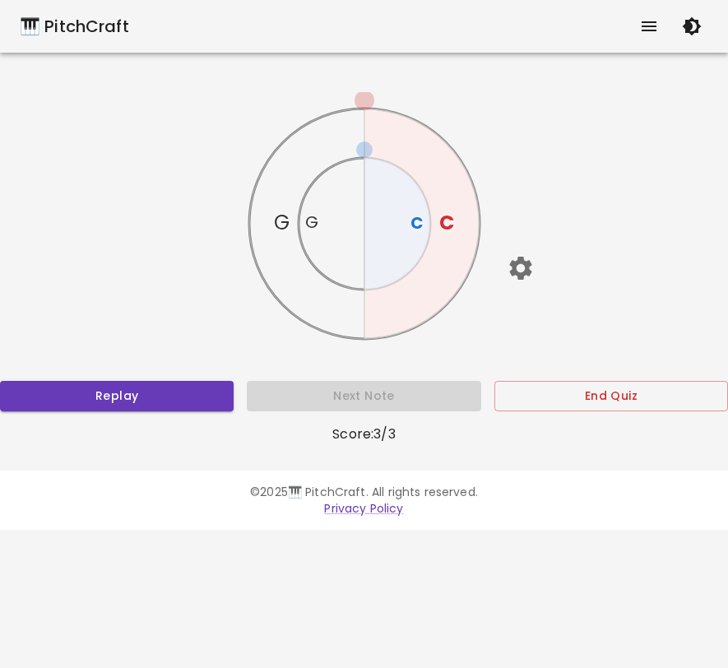
click at [304, 221] on text "G" at bounding box center [310, 222] width 13 height 23
click at [306, 221] on text "G" at bounding box center [310, 222] width 13 height 23
click at [308, 221] on text "G" at bounding box center [310, 222] width 13 height 23
click at [281, 225] on text "G" at bounding box center [282, 222] width 16 height 27
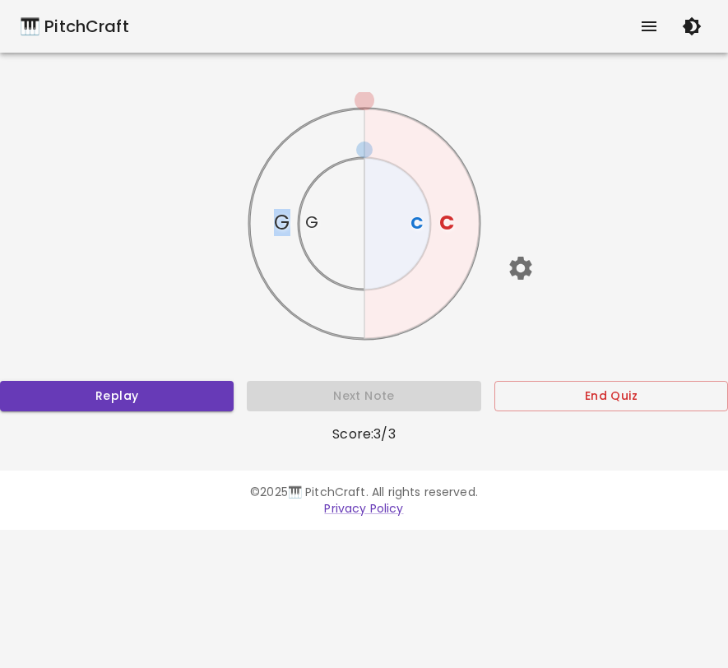
click at [281, 225] on text "G" at bounding box center [282, 222] width 16 height 27
click at [311, 146] on icon "C G C G" at bounding box center [364, 223] width 263 height 263
click at [343, 285] on icon "C G C G" at bounding box center [364, 223] width 263 height 263
click at [343, 299] on icon "C G C G" at bounding box center [364, 223] width 263 height 263
click at [309, 222] on text "G" at bounding box center [310, 222] width 13 height 23
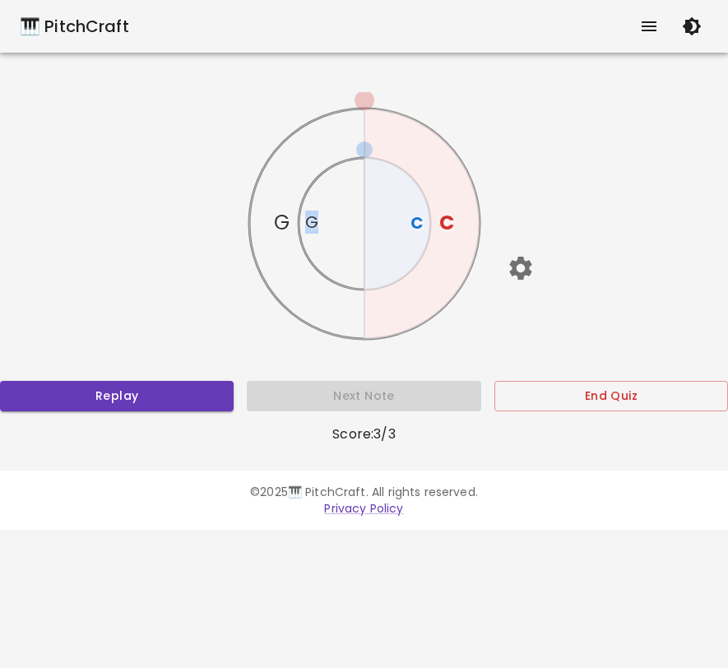
click at [309, 222] on text "G" at bounding box center [310, 222] width 13 height 23
click at [173, 402] on button "Replay" at bounding box center [117, 396] width 234 height 30
click at [308, 219] on text "G" at bounding box center [310, 222] width 13 height 23
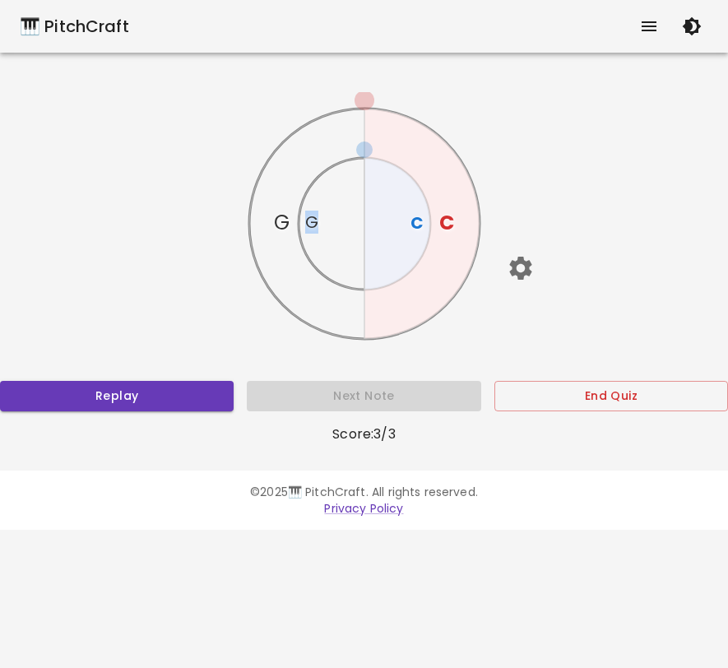
click at [308, 219] on text "G" at bounding box center [310, 222] width 13 height 23
click at [281, 219] on text "G" at bounding box center [282, 222] width 16 height 27
click at [528, 270] on icon "button" at bounding box center [520, 268] width 22 height 23
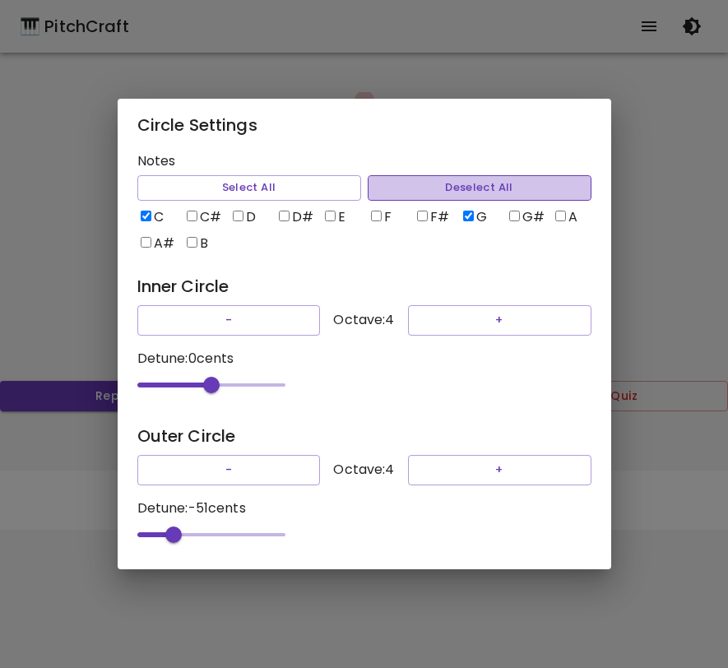
click at [405, 180] on button "Deselect All" at bounding box center [480, 188] width 224 height 26
checkbox input "false"
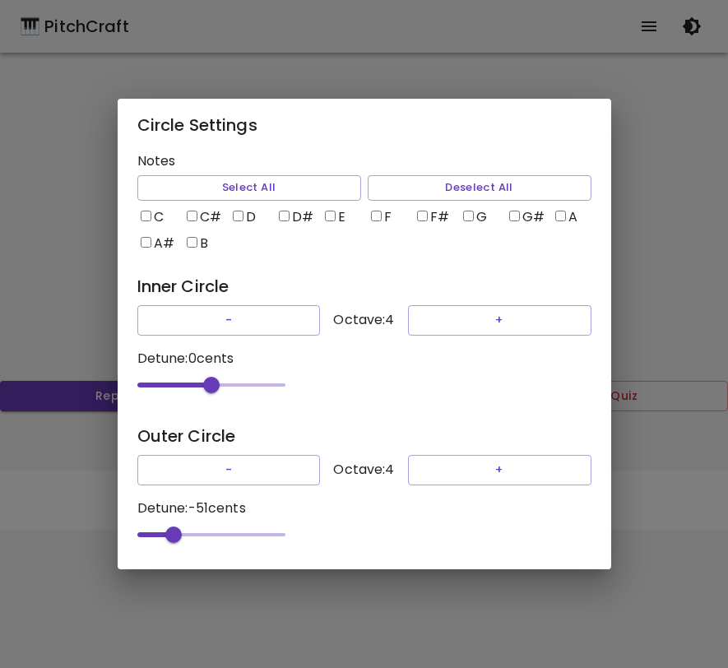
click at [150, 211] on input "C" at bounding box center [146, 216] width 11 height 11
checkbox input "true"
click at [244, 207] on label "D" at bounding box center [249, 217] width 39 height 20
click at [244, 211] on input "D" at bounding box center [238, 216] width 11 height 11
checkbox input "true"
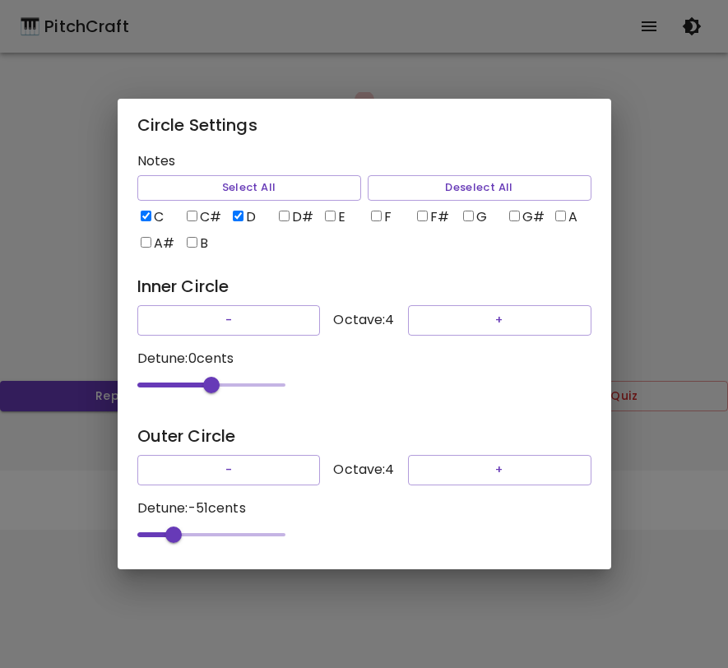
click at [633, 266] on div "Circle Settings Notes Select All Deselect All C C# D D# E F F# G G# A A# B Inne…" at bounding box center [364, 334] width 728 height 668
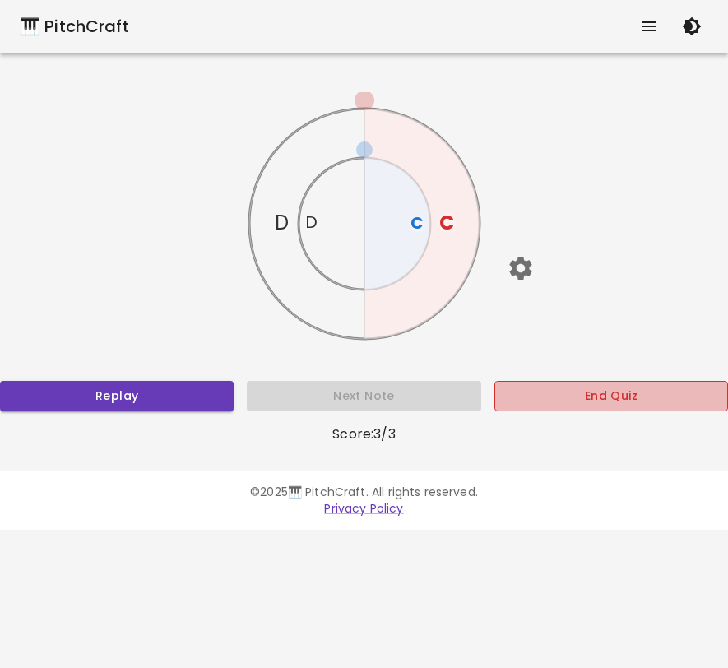
click at [527, 390] on button "End Quiz" at bounding box center [611, 396] width 234 height 30
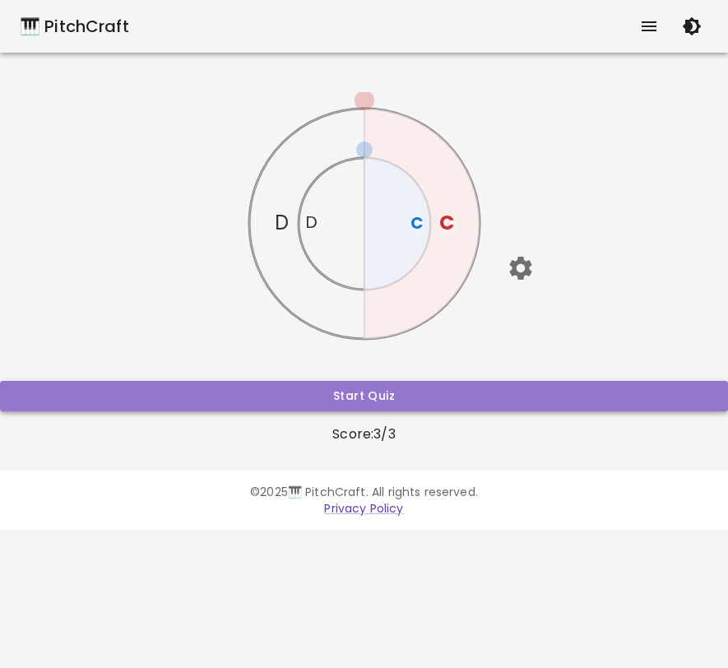
click at [458, 392] on button "Start Quiz" at bounding box center [364, 396] width 728 height 30
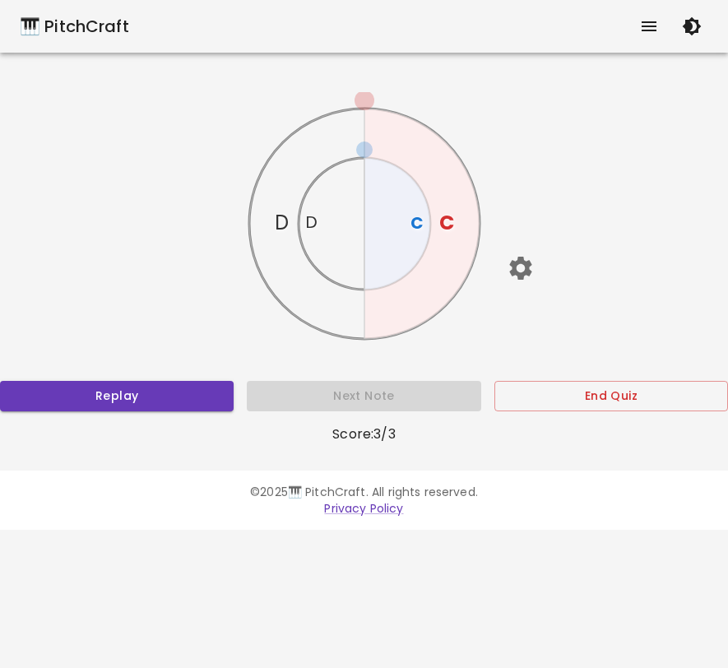
click at [450, 222] on text "C" at bounding box center [446, 222] width 15 height 27
click at [278, 223] on text "D" at bounding box center [282, 222] width 14 height 27
click at [321, 223] on icon "C D C D" at bounding box center [364, 223] width 263 height 263
click at [316, 223] on text "D" at bounding box center [311, 222] width 12 height 23
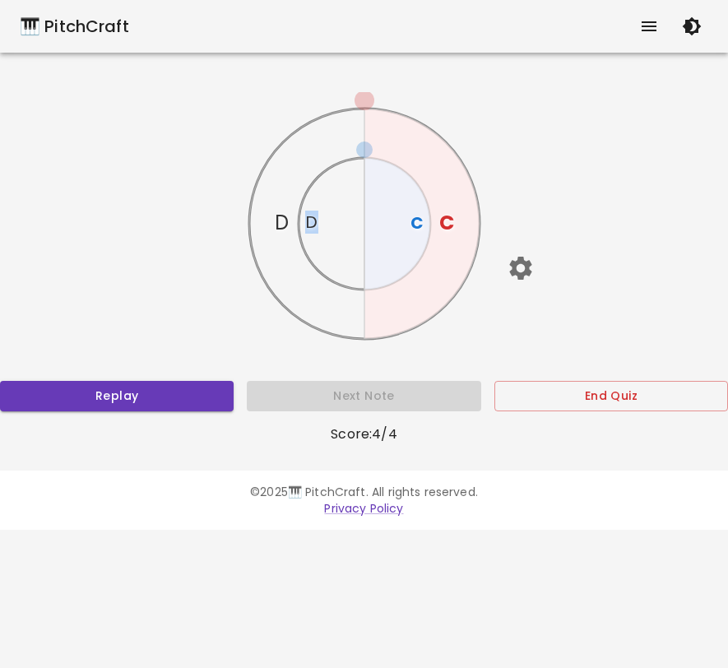
click at [316, 223] on text "D" at bounding box center [311, 222] width 12 height 23
click at [421, 221] on text "C" at bounding box center [416, 222] width 13 height 23
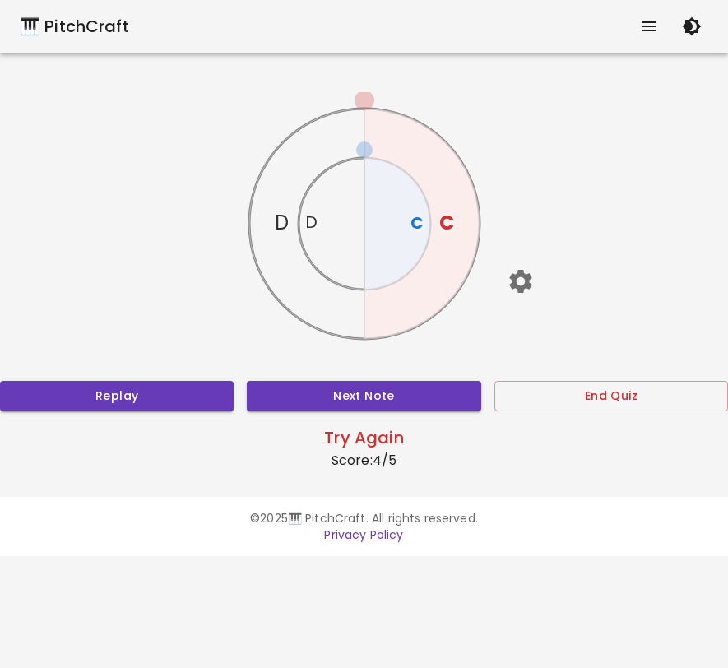
click at [453, 221] on text "C" at bounding box center [446, 222] width 15 height 27
click at [299, 222] on icon at bounding box center [332, 224] width 66 height 132
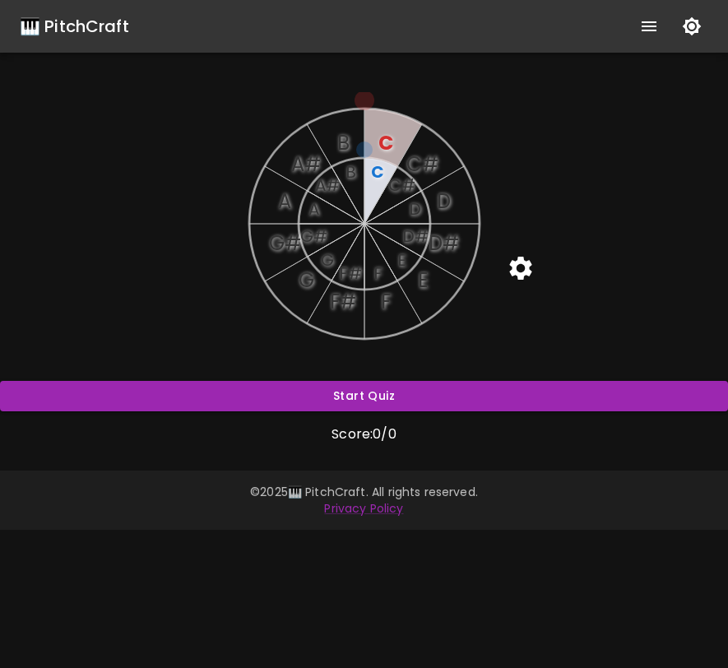
click at [443, 245] on text "D#" at bounding box center [443, 243] width 30 height 27
click at [421, 234] on text "D#" at bounding box center [415, 236] width 26 height 23
click at [397, 262] on text "E" at bounding box center [401, 259] width 9 height 23
click at [327, 261] on text "G" at bounding box center [326, 259] width 13 height 23
click at [312, 239] on text "G#" at bounding box center [312, 236] width 27 height 23
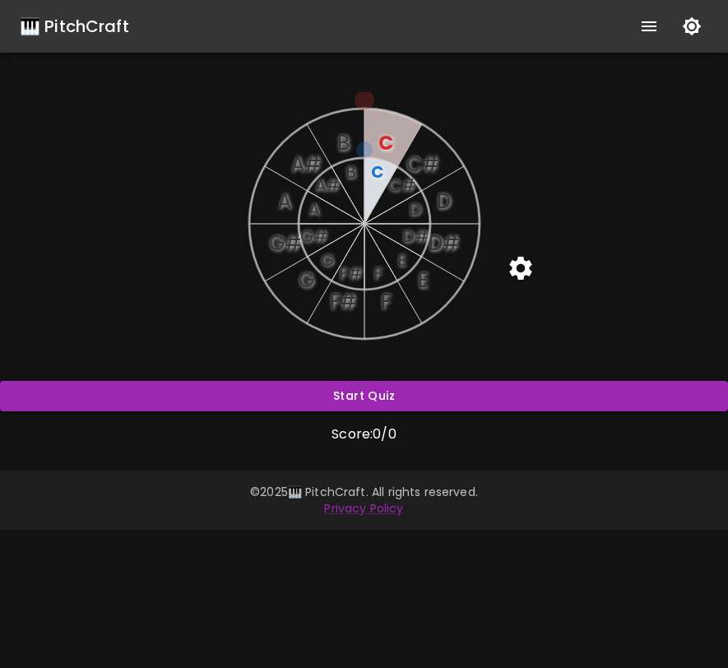
click at [313, 216] on text "A" at bounding box center [313, 208] width 11 height 23
click at [695, 28] on icon "button" at bounding box center [692, 26] width 20 height 20
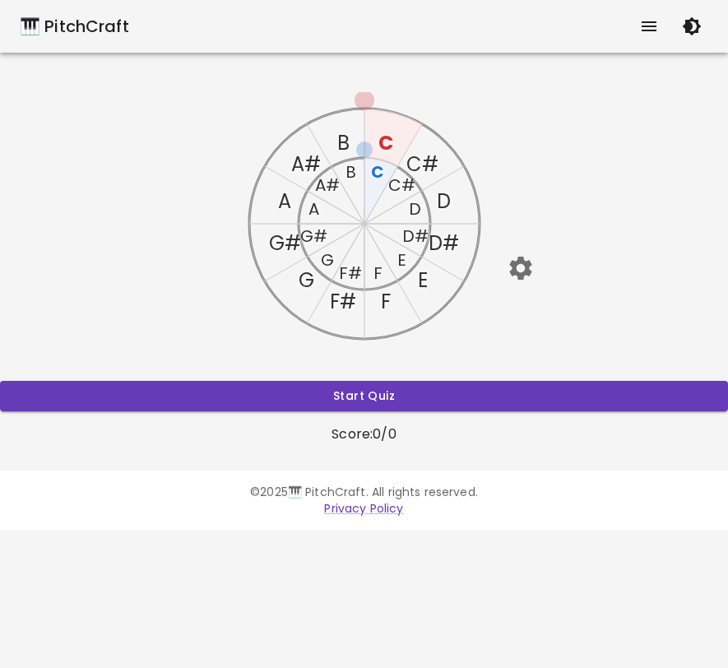
click at [519, 262] on icon "button" at bounding box center [520, 268] width 22 height 23
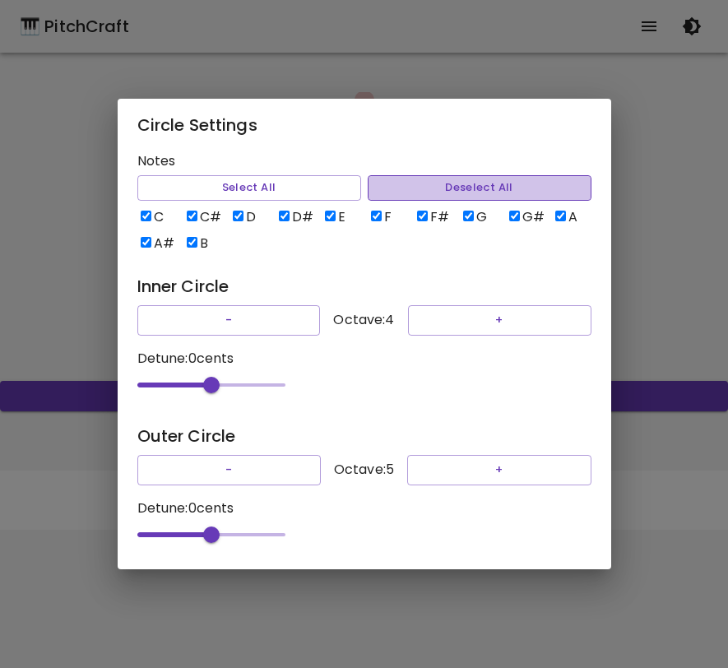
click at [439, 175] on button "Deselect All" at bounding box center [480, 188] width 224 height 26
checkbox input "false"
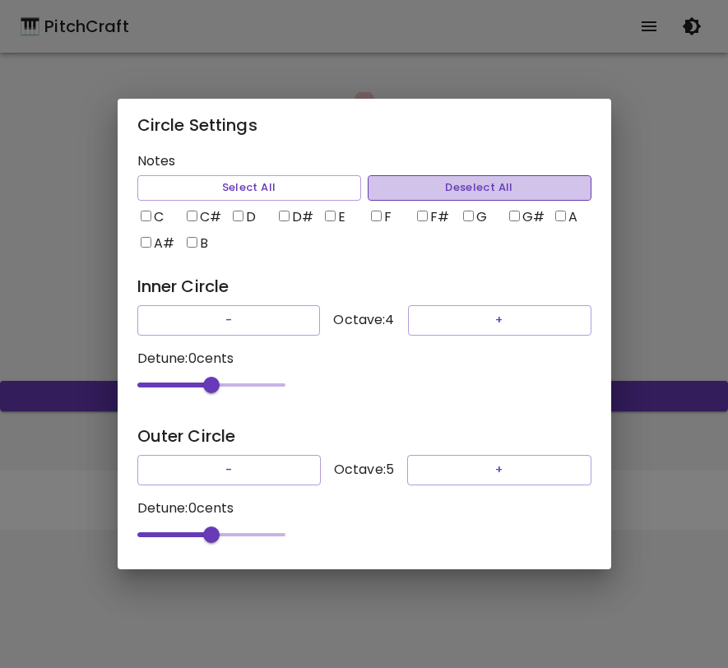
checkbox input "false"
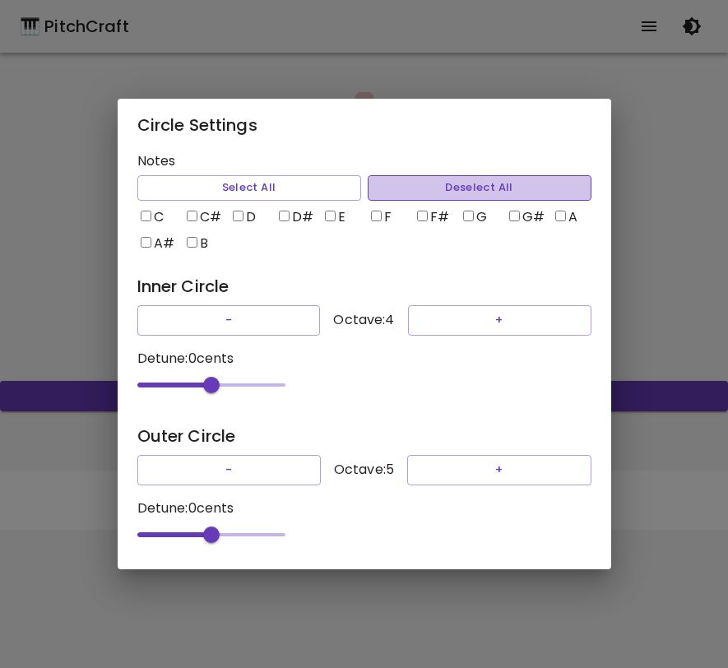
checkbox input "false"
click at [147, 211] on input "C" at bounding box center [146, 216] width 11 height 11
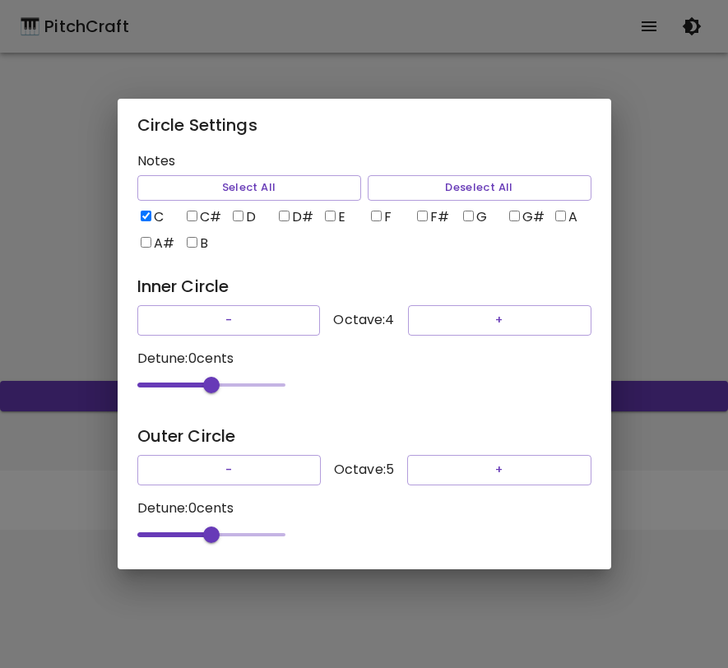
checkbox input "true"
click at [471, 211] on input "G" at bounding box center [468, 216] width 11 height 11
checkbox input "true"
type input "-49"
drag, startPoint x: 210, startPoint y: 536, endPoint x: 174, endPoint y: 534, distance: 35.4
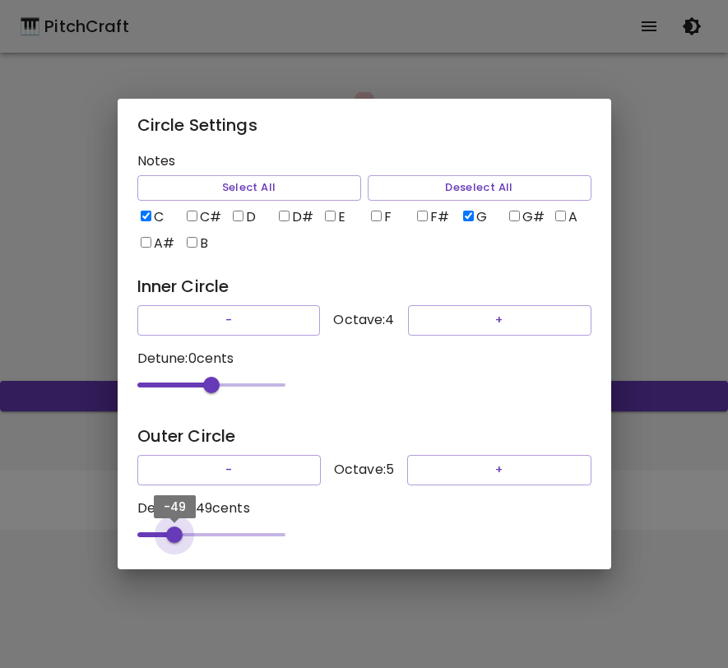
click at [174, 534] on span "-49" at bounding box center [174, 535] width 16 height 16
click at [649, 304] on div "Circle Settings Notes Select All Deselect All C C# D D# E F F# G G# A A# B Inne…" at bounding box center [364, 334] width 728 height 668
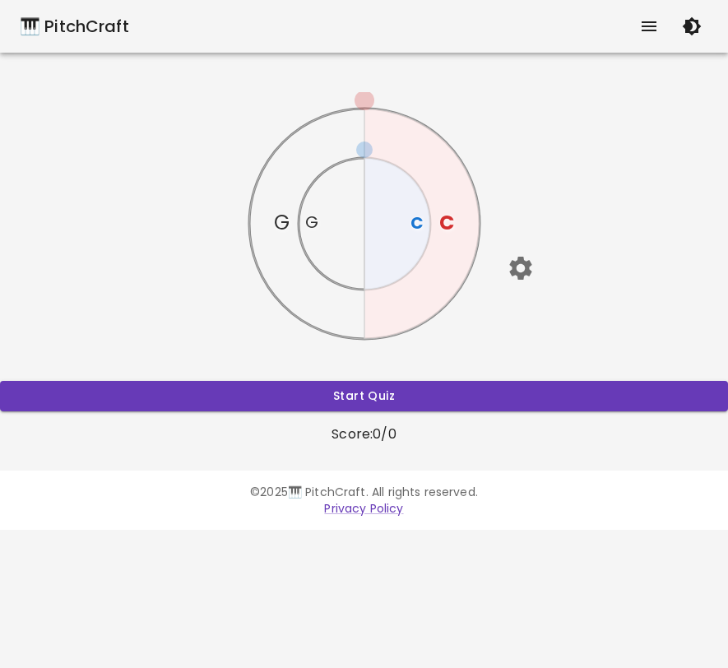
click at [553, 379] on div "C G C G Start Quiz Score: 0 / 0" at bounding box center [364, 268] width 728 height 352
click at [541, 390] on button "Start Quiz" at bounding box center [364, 396] width 728 height 30
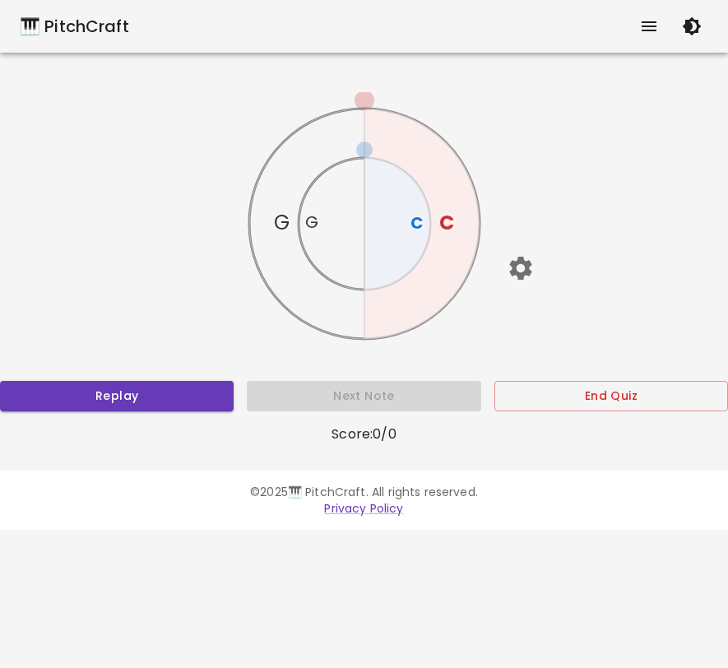
click at [308, 226] on text "G" at bounding box center [310, 222] width 13 height 23
click at [276, 218] on text "G" at bounding box center [282, 222] width 16 height 27
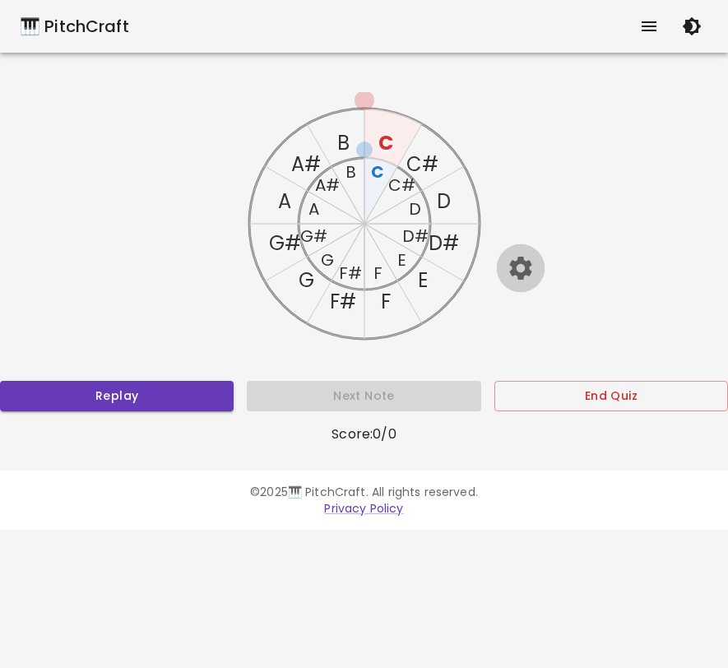
click at [523, 274] on icon "button" at bounding box center [520, 268] width 22 height 23
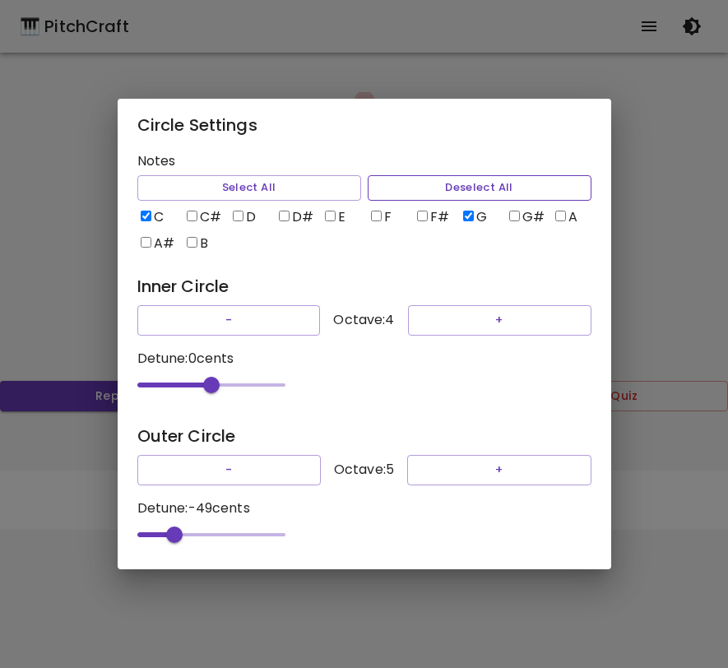
click at [480, 175] on button "Deselect All" at bounding box center [480, 188] width 224 height 26
checkbox input "false"
click at [146, 211] on input "C" at bounding box center [146, 216] width 11 height 11
checkbox input "true"
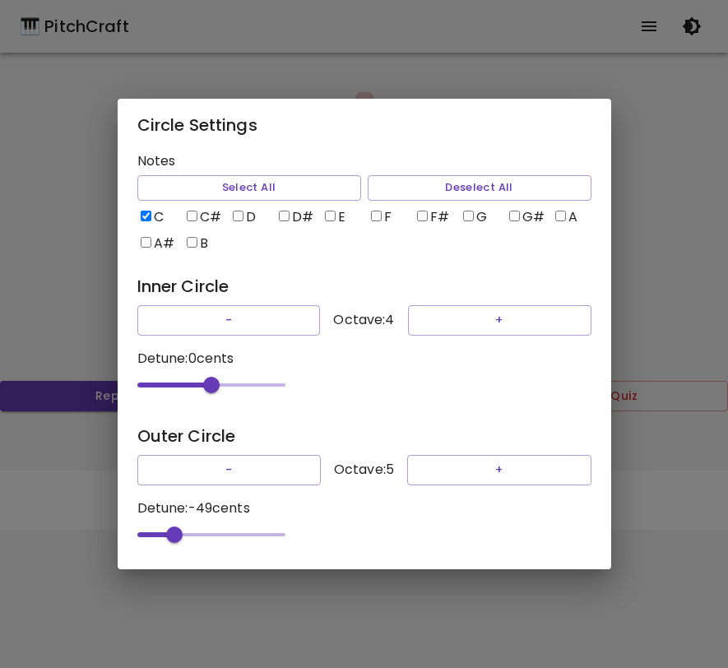
click at [233, 211] on input "D" at bounding box center [238, 216] width 11 height 11
checkbox input "true"
click at [657, 295] on div "Circle Settings Notes Select All Deselect All C C# D D# E F F# G G# A A# B Inne…" at bounding box center [364, 334] width 728 height 668
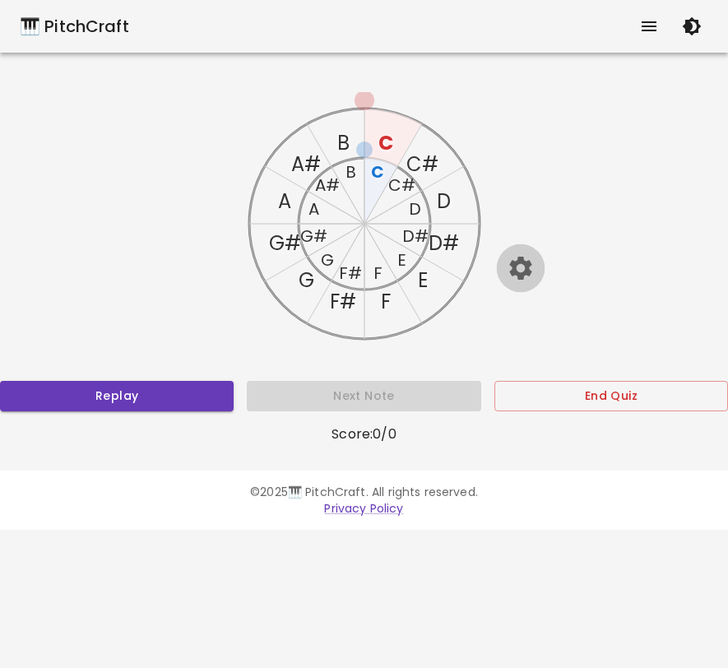
click at [522, 276] on icon "button" at bounding box center [520, 268] width 22 height 23
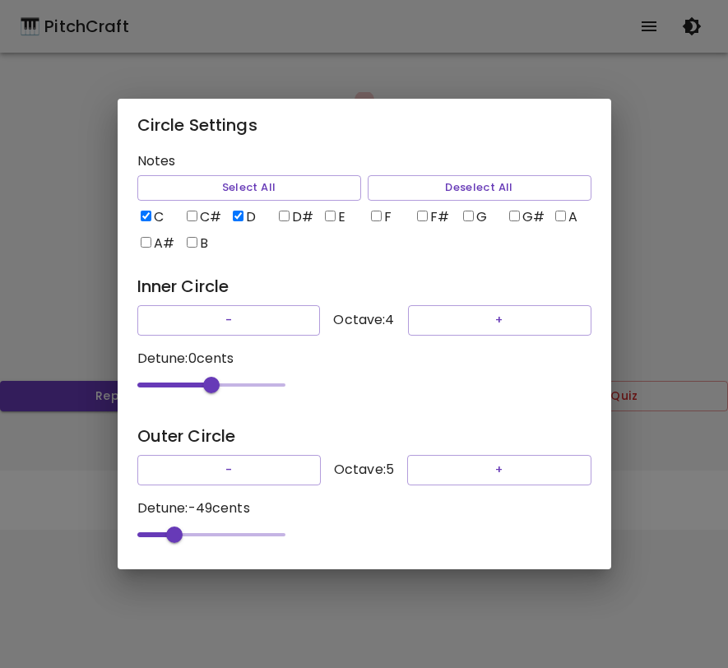
click at [670, 270] on div "Circle Settings Notes Select All Deselect All C C# D D# E F F# G G# A A# B Inne…" at bounding box center [364, 334] width 728 height 668
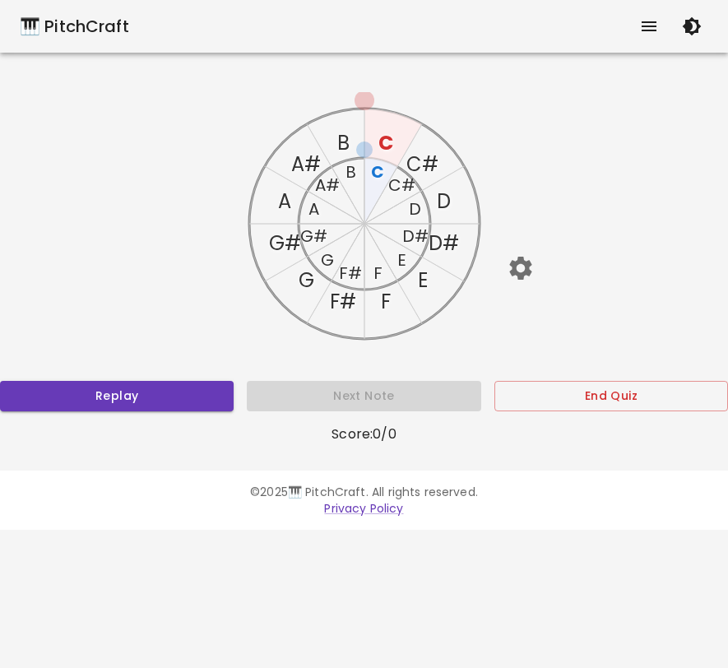
click at [389, 146] on text "C" at bounding box center [385, 142] width 15 height 27
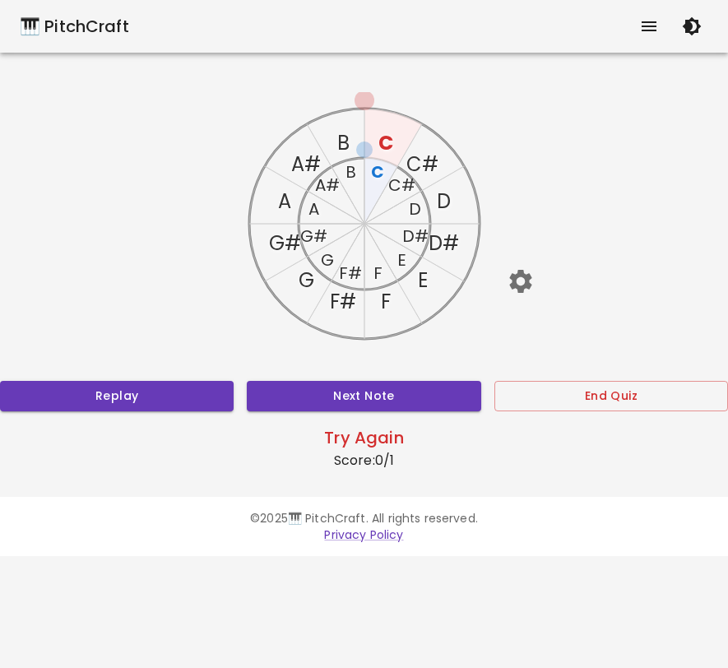
click at [448, 199] on text "D" at bounding box center [444, 201] width 14 height 27
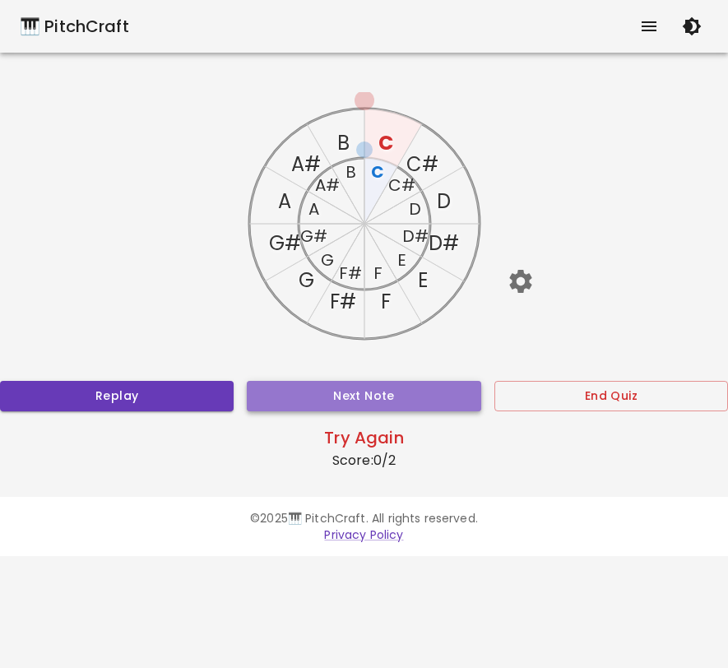
click at [377, 390] on button "Next Note" at bounding box center [364, 396] width 234 height 30
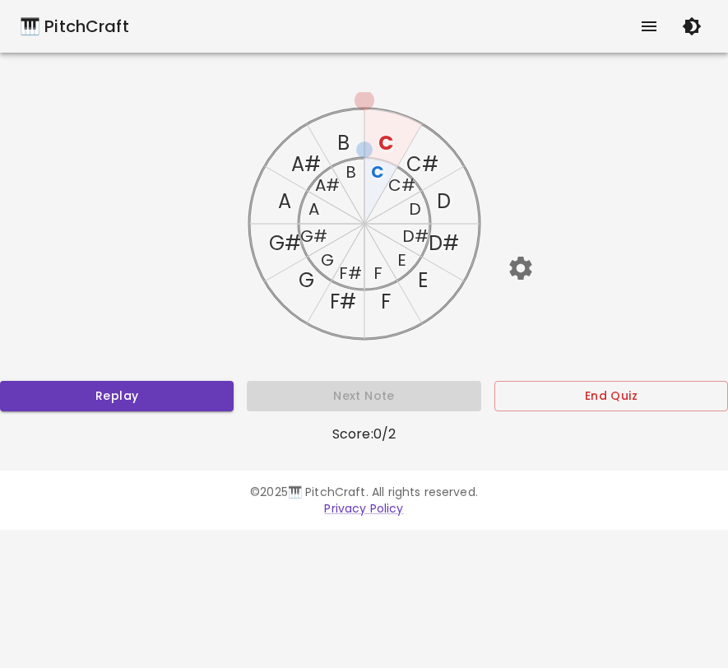
click at [409, 210] on text "D" at bounding box center [415, 208] width 12 height 23
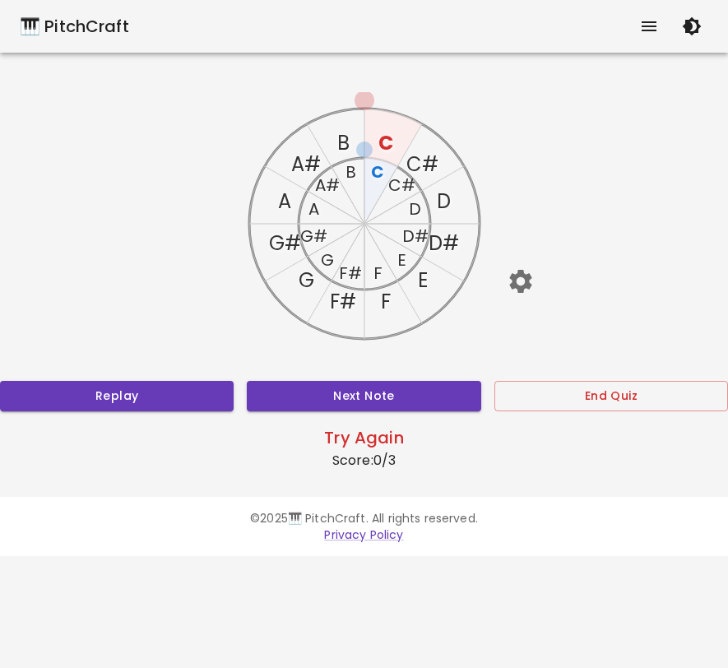
click at [440, 201] on text "D" at bounding box center [444, 201] width 14 height 27
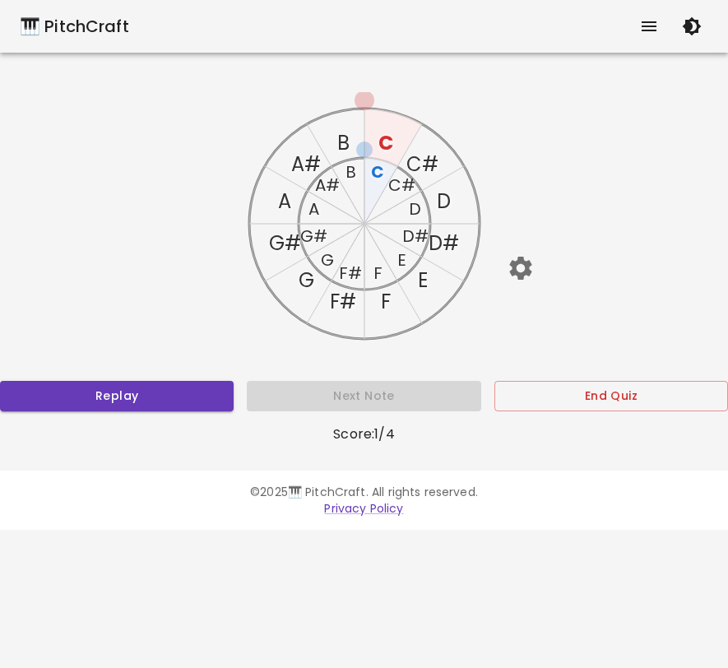
click at [438, 201] on text "D" at bounding box center [444, 201] width 14 height 27
click at [382, 144] on text "C" at bounding box center [385, 142] width 15 height 27
click at [378, 169] on text "C" at bounding box center [377, 171] width 13 height 23
click at [382, 145] on text "C" at bounding box center [385, 142] width 15 height 27
click at [373, 173] on text "C" at bounding box center [377, 171] width 13 height 23
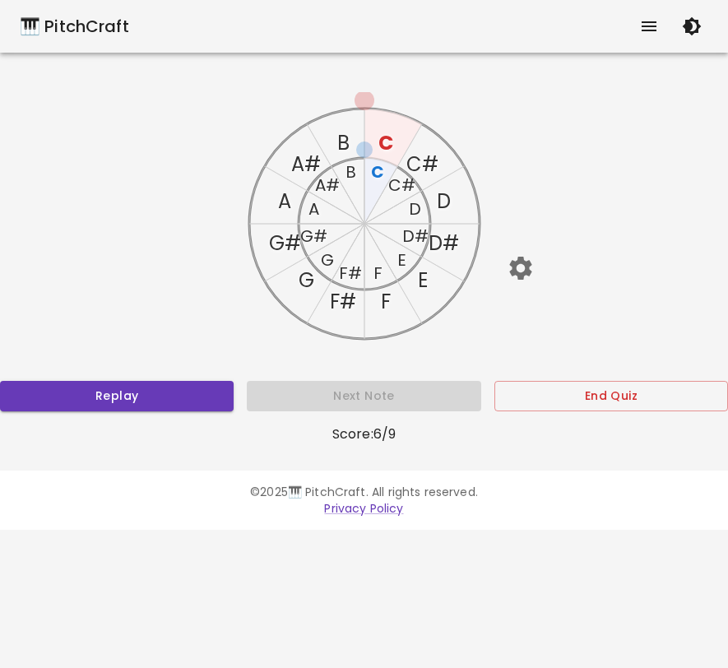
click at [443, 202] on text "D" at bounding box center [444, 201] width 14 height 27
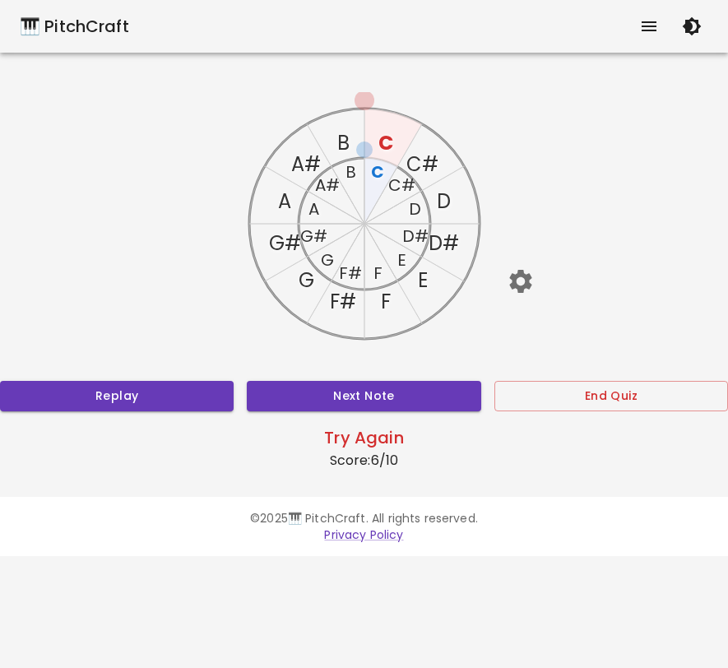
click at [422, 210] on icon "C C# D D# E F F# G G# A A# B C C# D D# E F F# G G# A A# B" at bounding box center [364, 223] width 263 height 263
click at [417, 210] on text "D" at bounding box center [415, 208] width 12 height 23
click at [443, 202] on text "D" at bounding box center [444, 201] width 14 height 27
click at [427, 165] on text "C#" at bounding box center [422, 164] width 32 height 27
click at [443, 211] on text "D" at bounding box center [444, 201] width 14 height 27
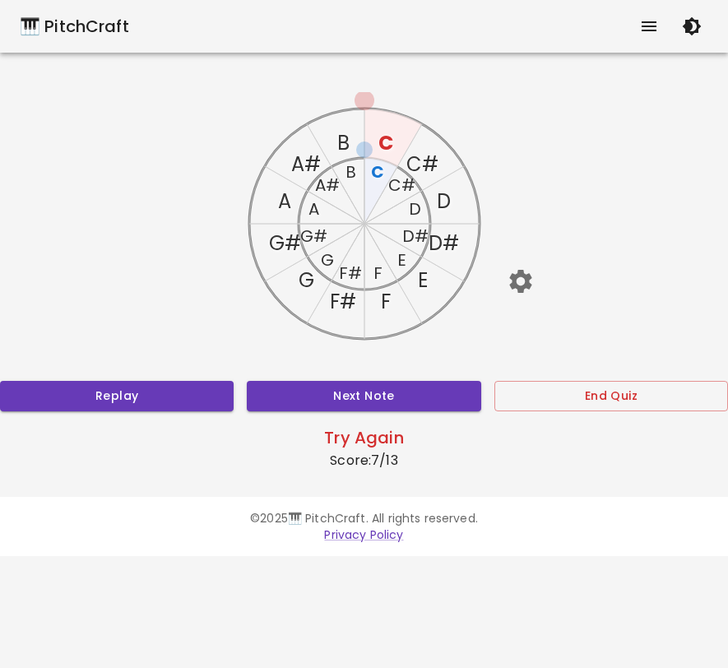
click at [424, 161] on text "C#" at bounding box center [422, 164] width 32 height 27
click at [439, 254] on text "D#" at bounding box center [443, 243] width 30 height 27
click at [512, 387] on button "End Quiz" at bounding box center [611, 396] width 234 height 30
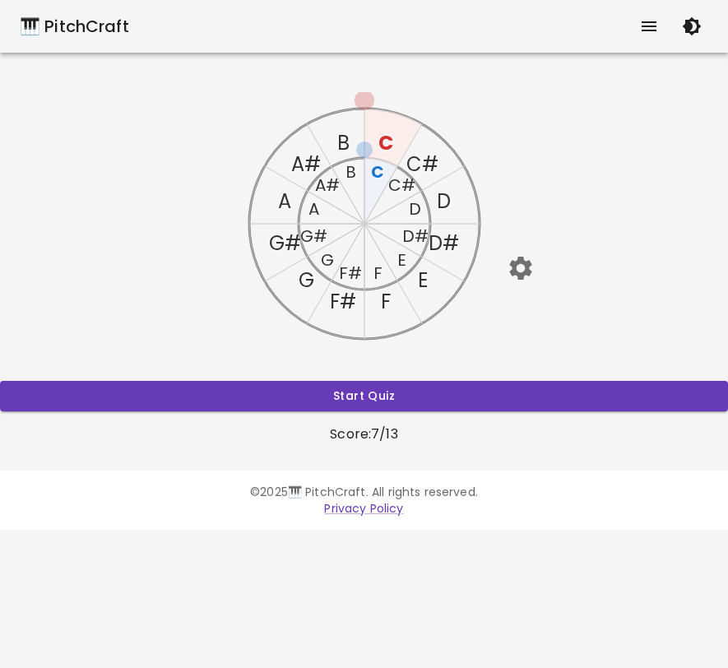
click at [425, 279] on text "E" at bounding box center [422, 280] width 10 height 27
click at [405, 258] on text "E" at bounding box center [401, 259] width 9 height 23
click at [408, 231] on text "D#" at bounding box center [415, 236] width 26 height 23
click at [431, 239] on text "D#" at bounding box center [443, 243] width 30 height 27
click at [415, 217] on text "D" at bounding box center [415, 208] width 12 height 23
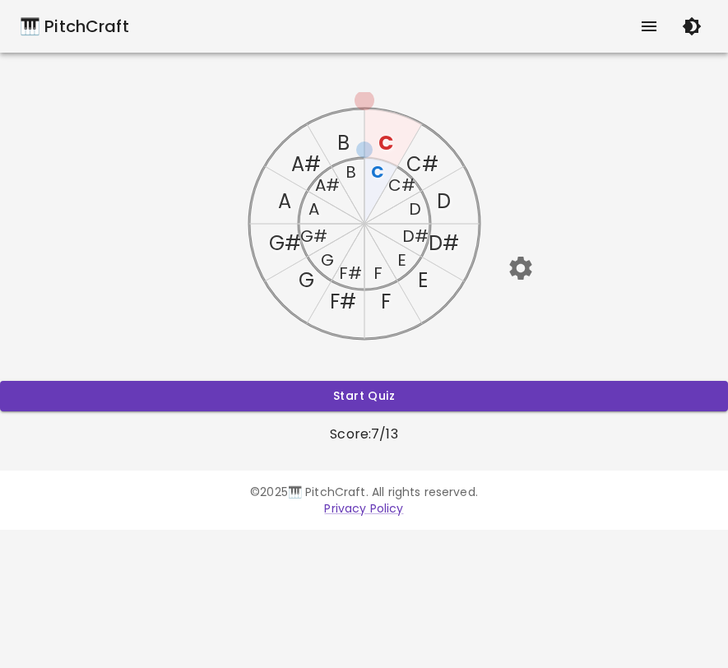
click at [402, 185] on text "C#" at bounding box center [401, 185] width 27 height 23
click at [421, 160] on text "C#" at bounding box center [422, 164] width 32 height 27
click at [435, 198] on icon "C C# D D# E F F# G G# A A# B C C# D D# E F F# G G# A A# B" at bounding box center [364, 223] width 263 height 263
click at [515, 290] on button "button" at bounding box center [520, 268] width 49 height 49
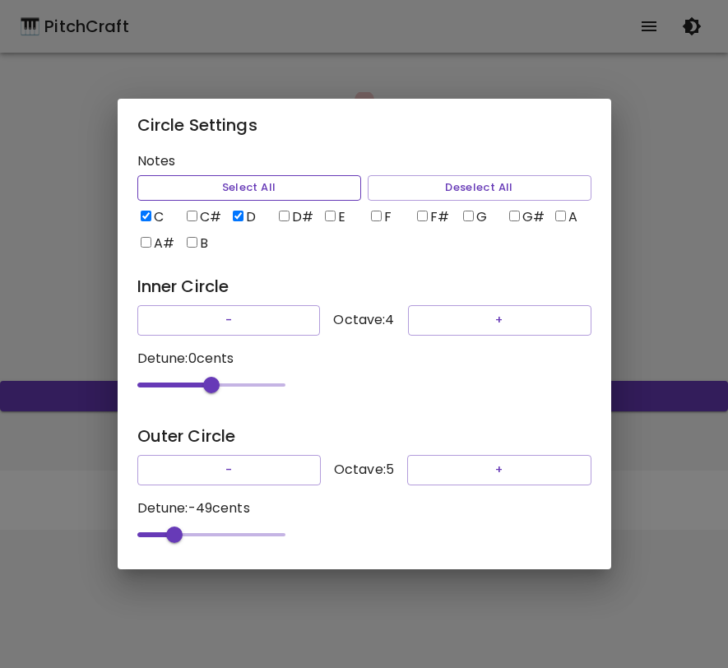
click at [301, 176] on button "Select All" at bounding box center [249, 188] width 224 height 26
checkbox input "true"
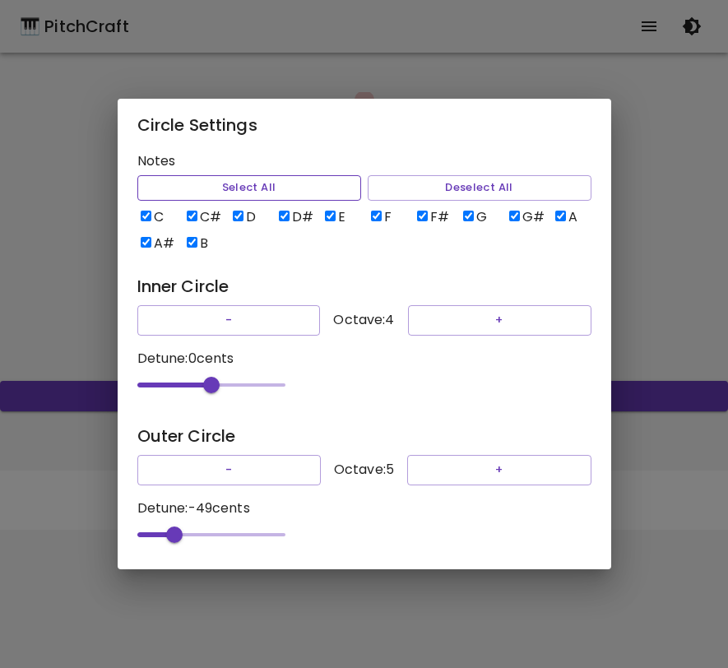
checkbox input "true"
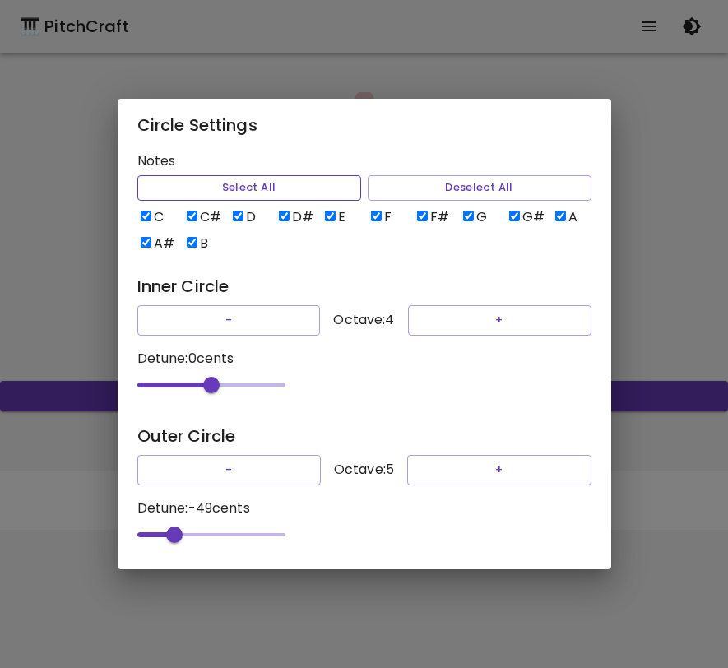
checkbox input "true"
click at [680, 288] on div "Circle Settings Notes Select All Deselect All C C# D D# E F F# G G# A A# B Inne…" at bounding box center [364, 334] width 728 height 668
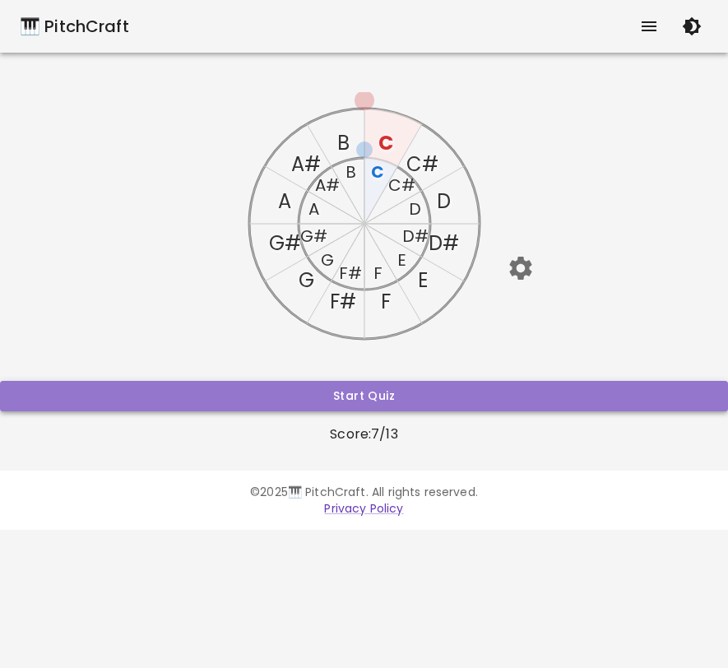
click at [391, 394] on button "Start Quiz" at bounding box center [364, 396] width 728 height 30
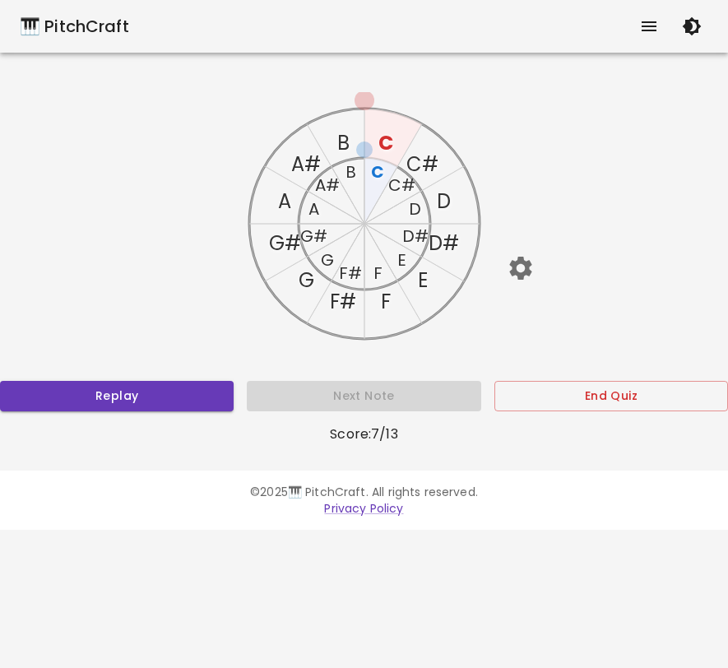
click at [401, 186] on text "C#" at bounding box center [401, 185] width 27 height 23
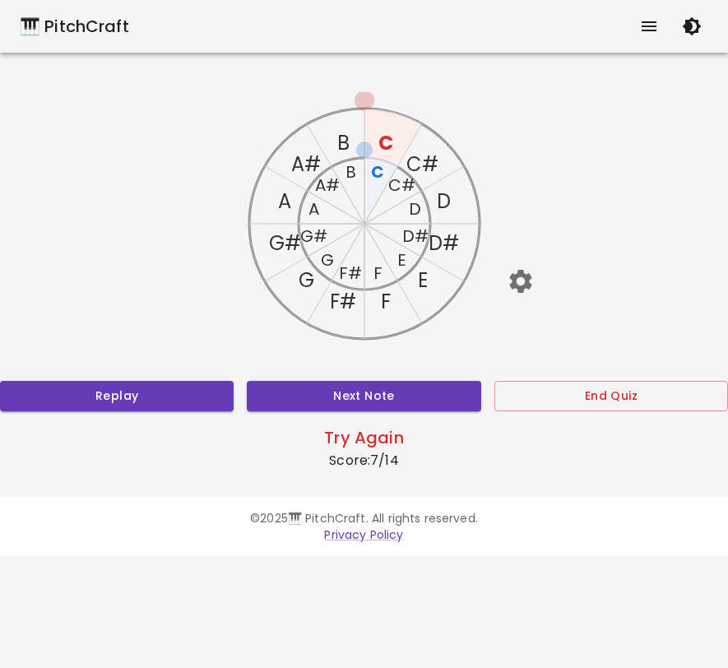
click at [425, 161] on text "C#" at bounding box center [422, 164] width 32 height 27
click at [380, 406] on button "Next Note" at bounding box center [364, 396] width 234 height 30
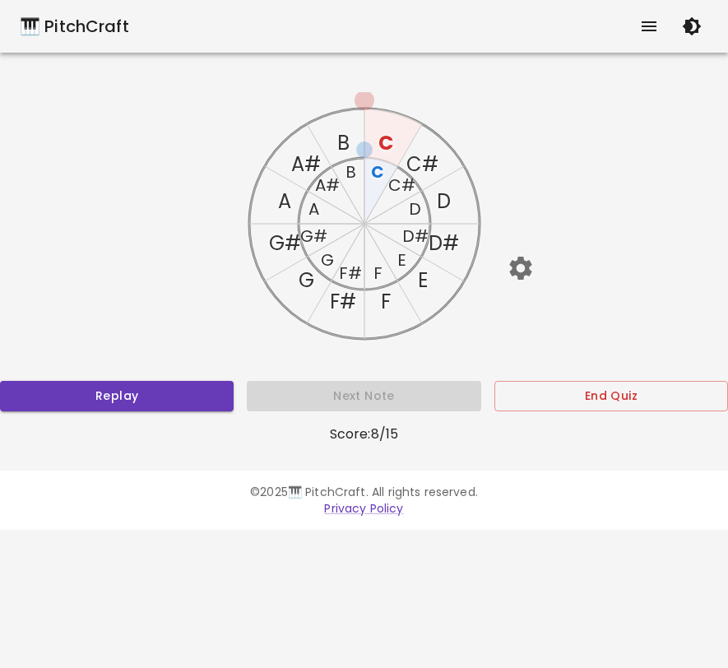
click at [313, 212] on text "A" at bounding box center [313, 208] width 11 height 23
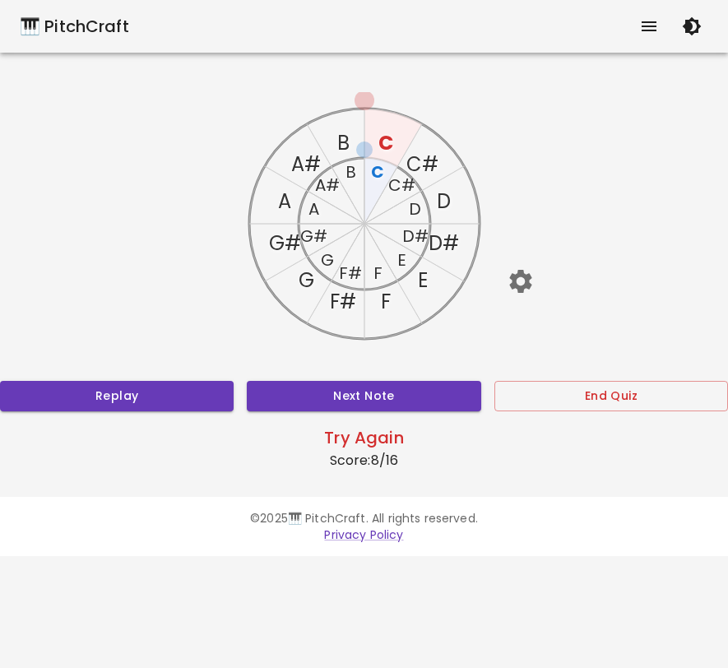
click at [528, 285] on icon "button" at bounding box center [520, 281] width 22 height 23
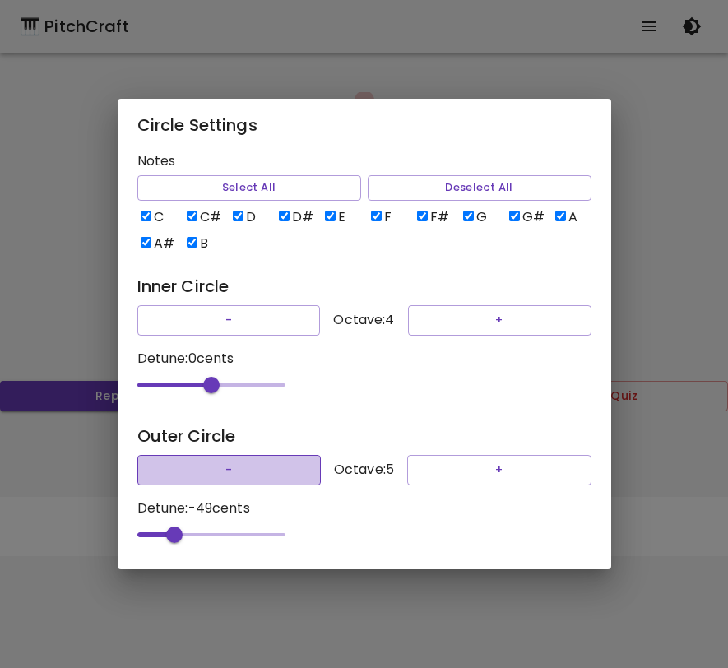
click at [234, 477] on button "-" at bounding box center [228, 470] width 183 height 30
click at [689, 244] on div "Circle Settings Notes Select All Deselect All C C# D D# E F F# G G# A A# B Inne…" at bounding box center [364, 334] width 728 height 668
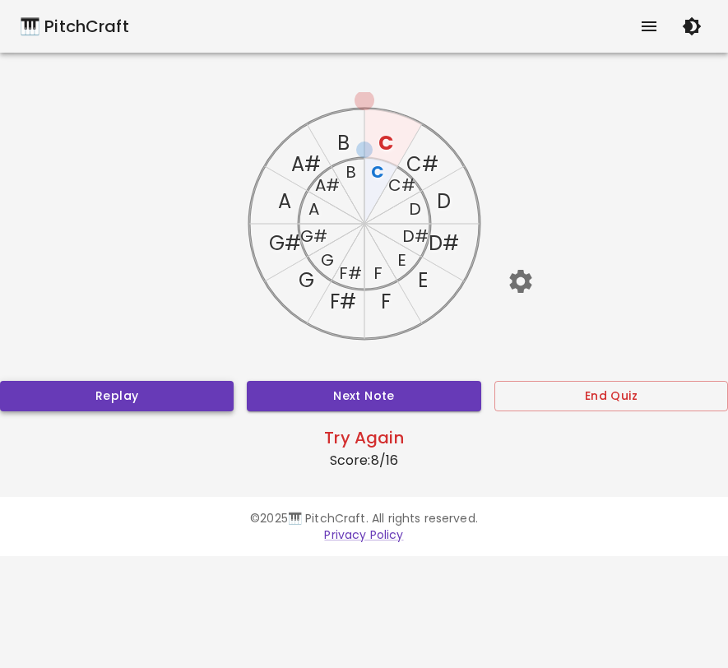
click at [212, 398] on button "Replay" at bounding box center [117, 396] width 234 height 30
click at [383, 169] on text "C" at bounding box center [377, 171] width 13 height 23
click at [382, 148] on text "C" at bounding box center [385, 142] width 15 height 27
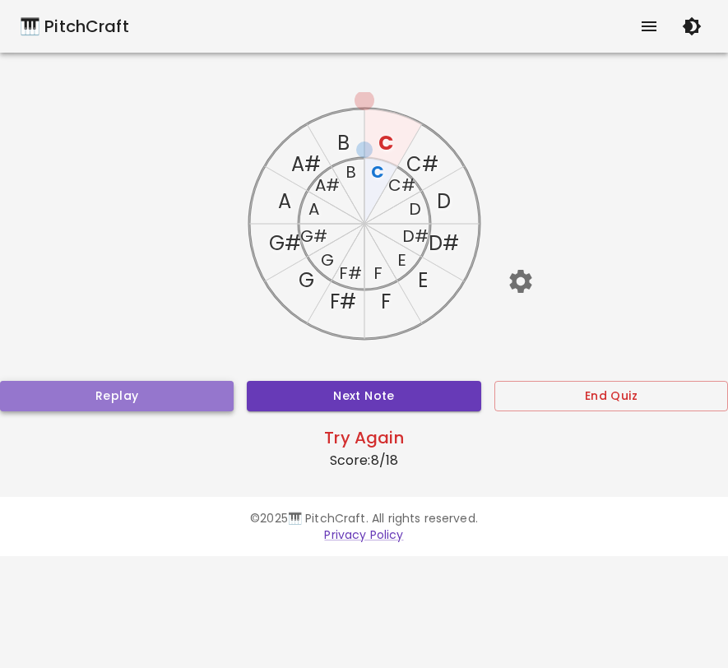
click at [208, 397] on button "Replay" at bounding box center [117, 396] width 234 height 30
click at [339, 141] on text "B" at bounding box center [343, 142] width 12 height 27
click at [343, 173] on icon "C C# D D# E F F# G G# A A# B C C# D D# E F F# G G# A A# B" at bounding box center [364, 223] width 263 height 263
click at [348, 173] on text "B" at bounding box center [350, 171] width 11 height 23
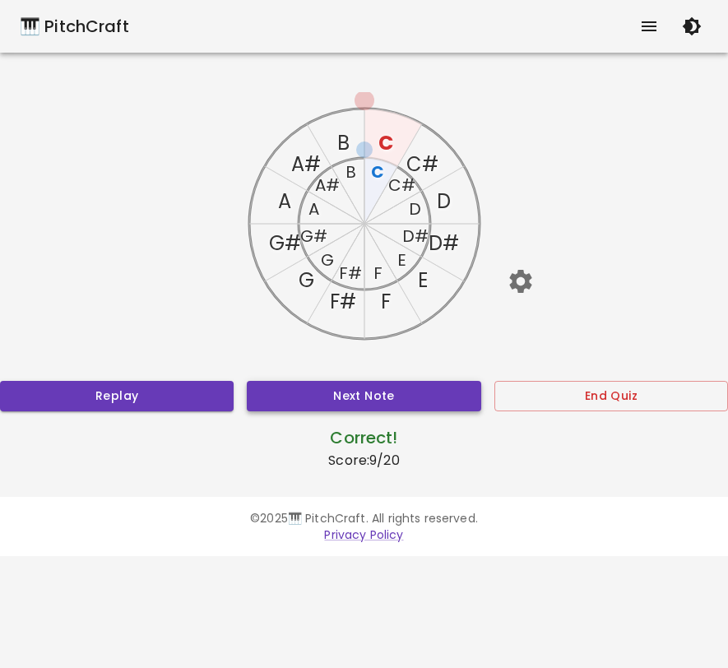
click at [397, 381] on button "Next Note" at bounding box center [364, 396] width 234 height 30
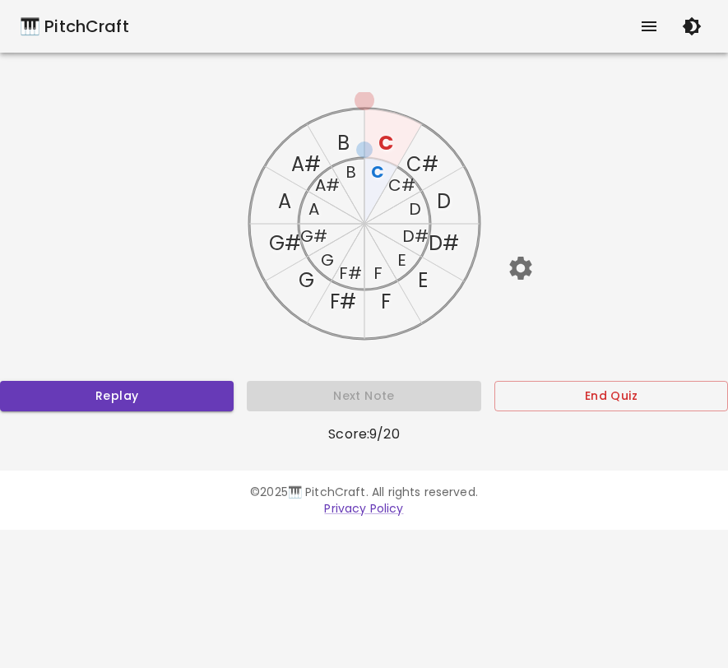
click at [328, 260] on text "G" at bounding box center [326, 259] width 13 height 23
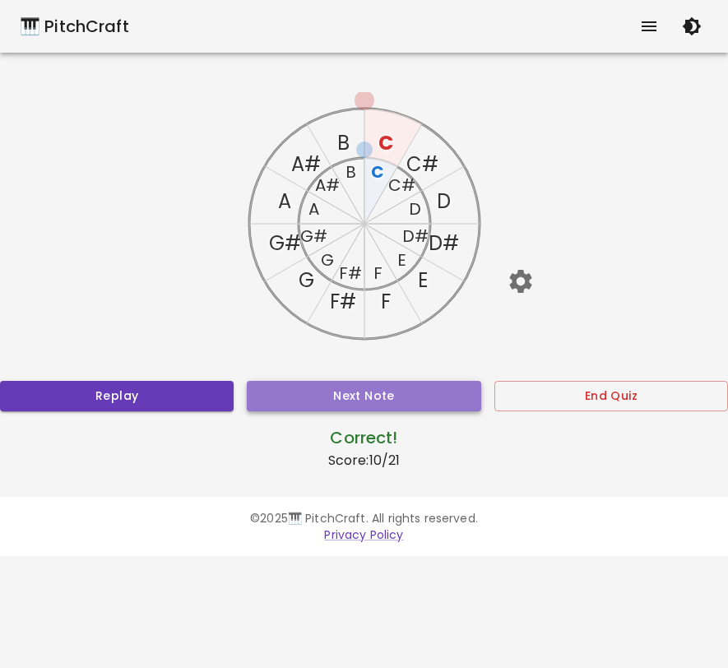
click at [348, 390] on button "Next Note" at bounding box center [364, 396] width 234 height 30
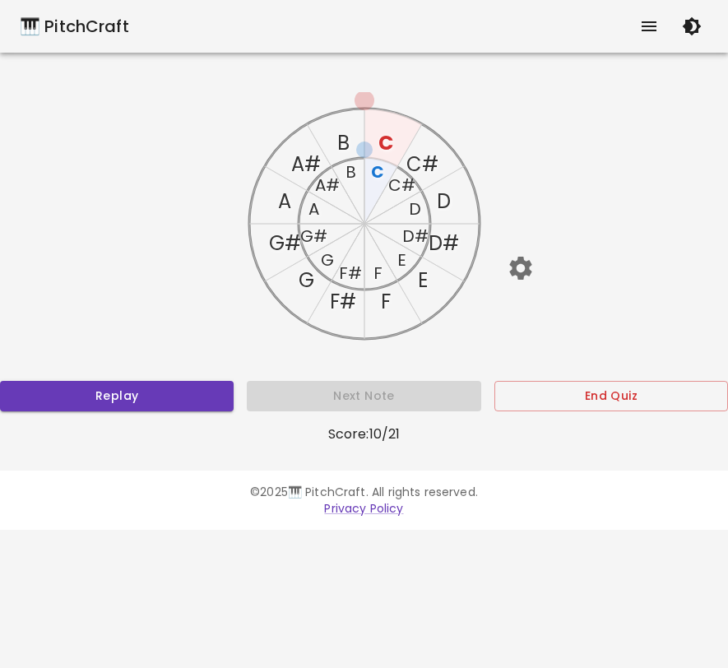
click at [349, 306] on text "F#" at bounding box center [342, 301] width 26 height 27
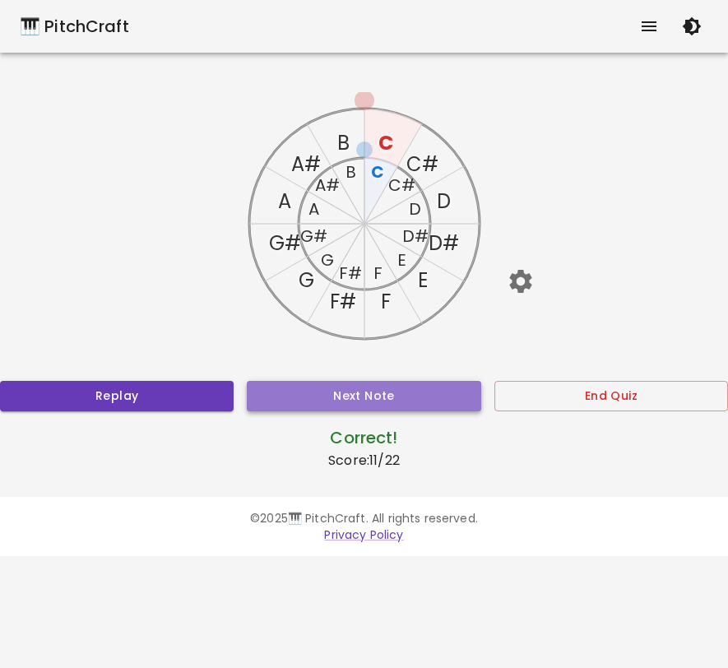
click at [352, 395] on button "Next Note" at bounding box center [364, 396] width 234 height 30
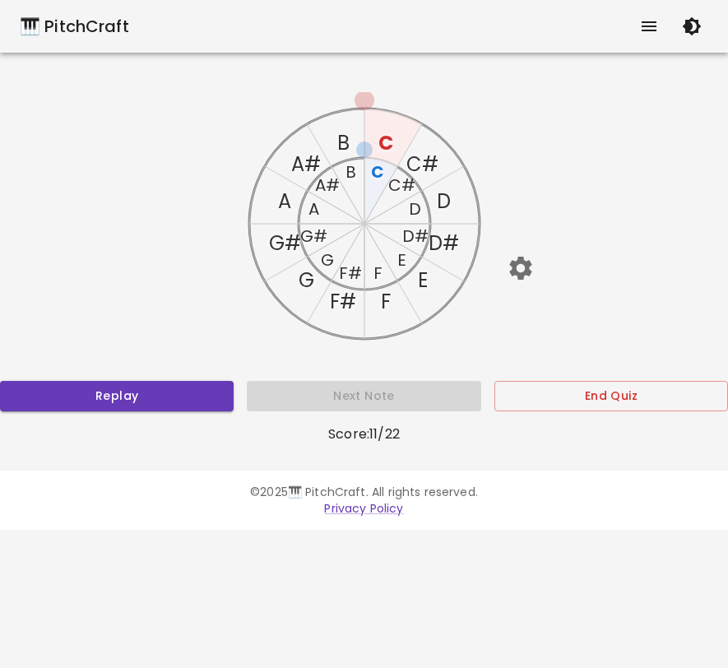
click at [285, 241] on text "G#" at bounding box center [284, 243] width 32 height 27
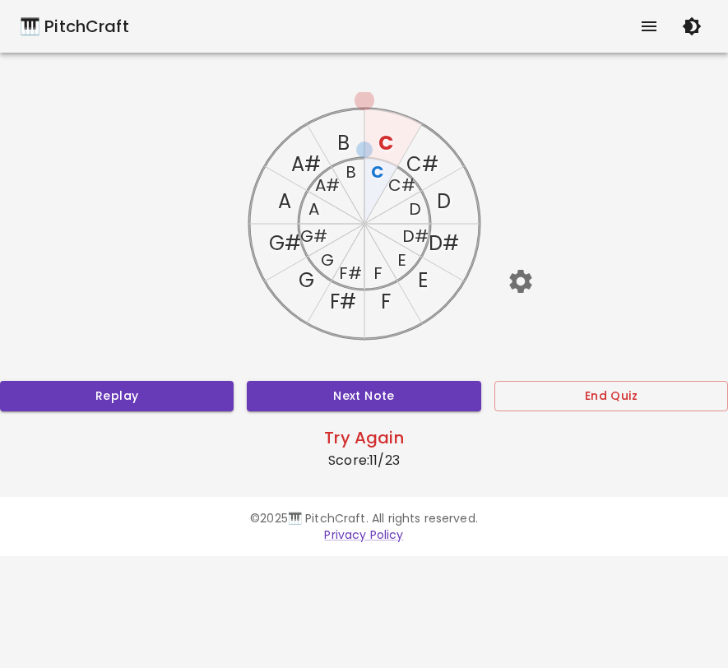
click at [313, 234] on text "G#" at bounding box center [312, 236] width 27 height 23
click at [355, 394] on button "Next Note" at bounding box center [364, 396] width 234 height 30
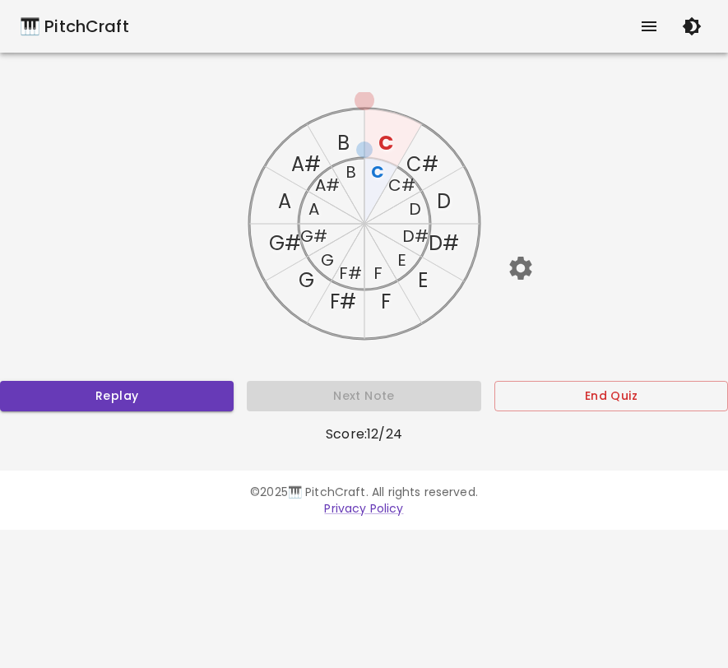
click at [425, 163] on text "C#" at bounding box center [422, 164] width 32 height 27
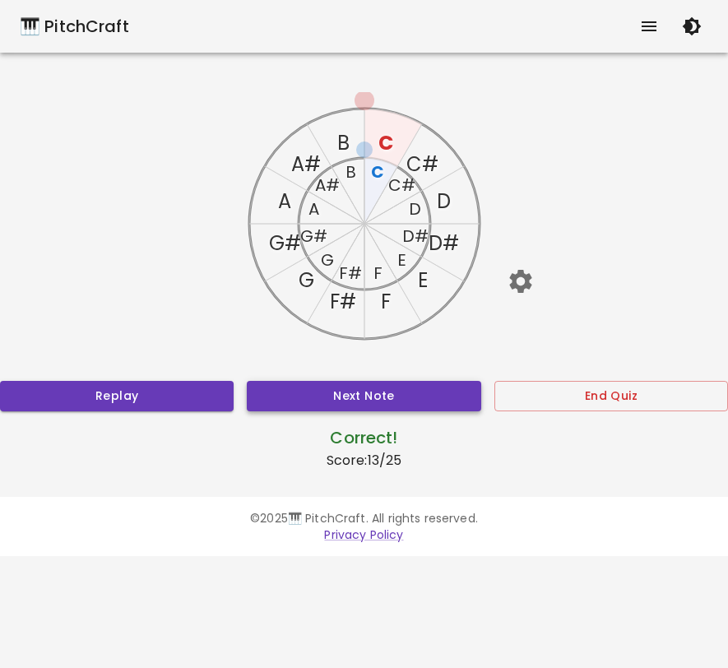
click at [406, 390] on button "Next Note" at bounding box center [364, 396] width 234 height 30
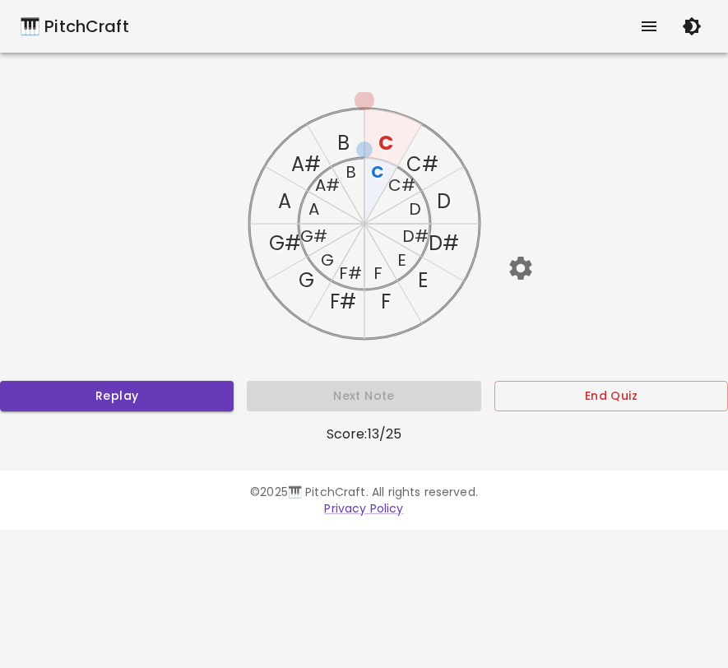
click at [425, 160] on text "C#" at bounding box center [422, 164] width 32 height 27
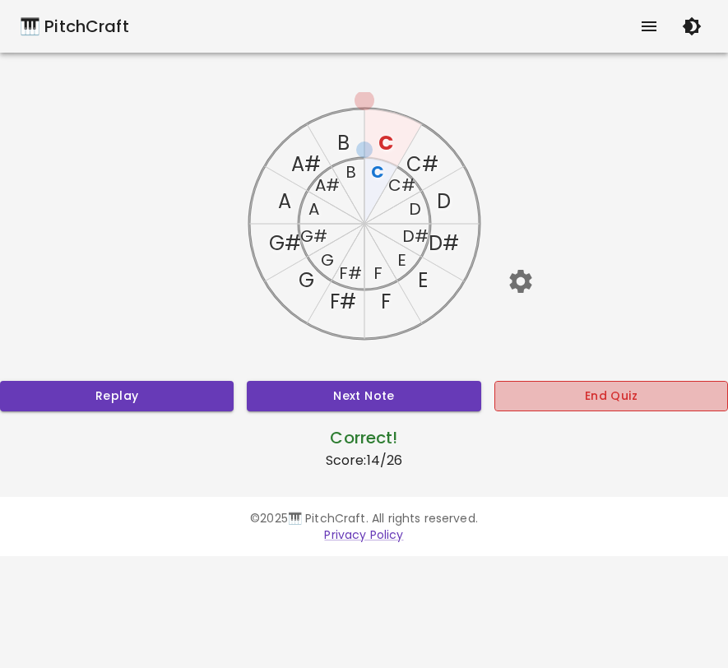
click at [506, 401] on button "End Quiz" at bounding box center [611, 396] width 234 height 30
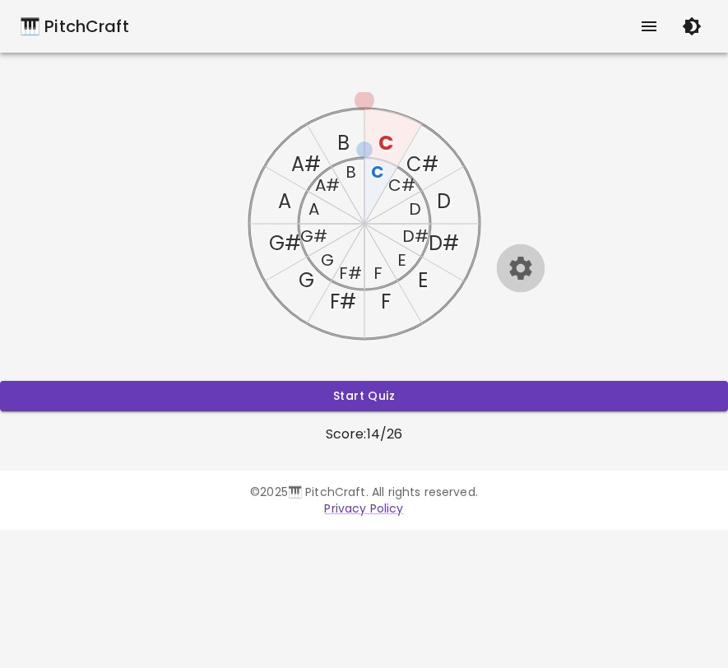
click at [515, 276] on icon "button" at bounding box center [520, 267] width 29 height 29
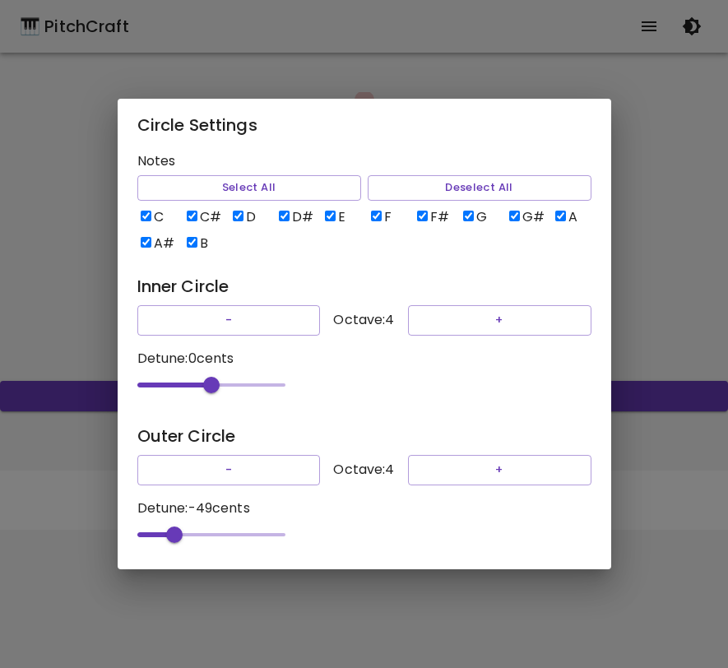
click at [640, 283] on div "Circle Settings Notes Select All Deselect All C C# D D# E F F# G G# A A# B Inne…" at bounding box center [364, 334] width 728 height 668
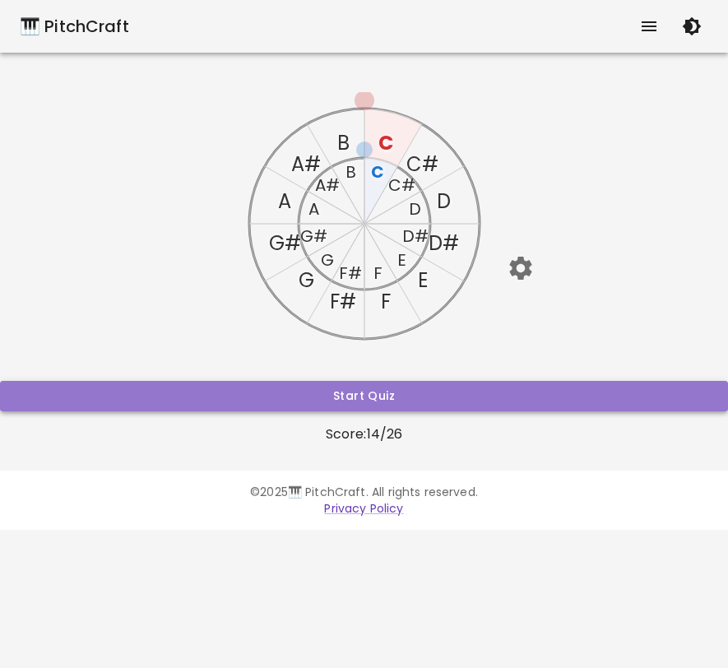
click at [472, 402] on button "Start Quiz" at bounding box center [364, 396] width 728 height 30
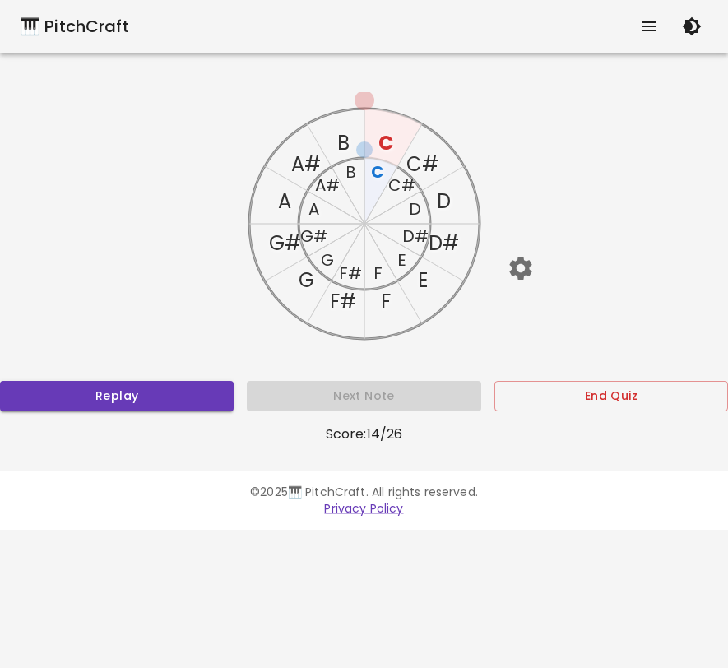
click at [419, 169] on text "C#" at bounding box center [422, 164] width 32 height 27
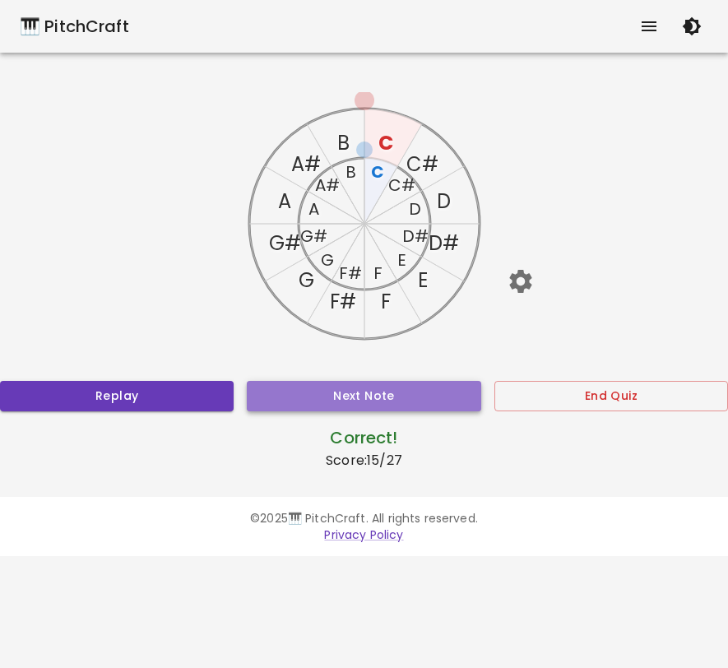
click at [378, 397] on button "Next Note" at bounding box center [364, 396] width 234 height 30
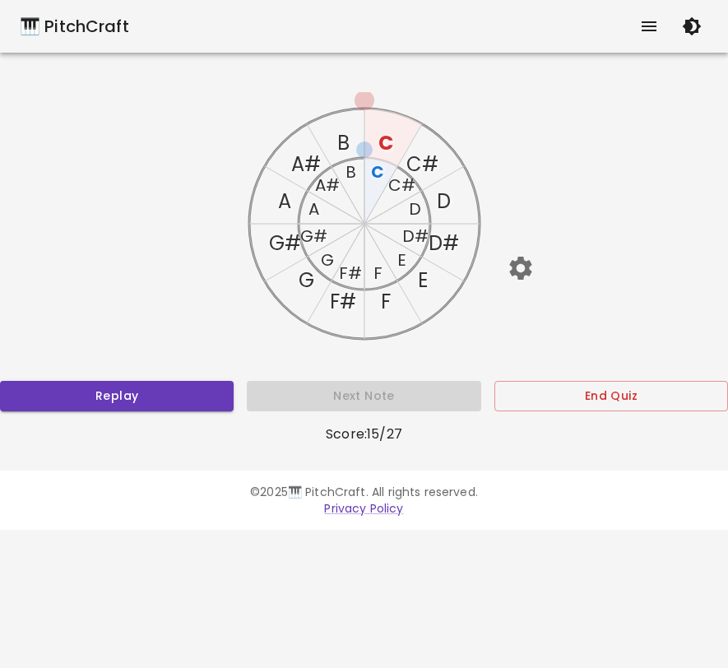
click at [325, 183] on text "A#" at bounding box center [326, 185] width 25 height 23
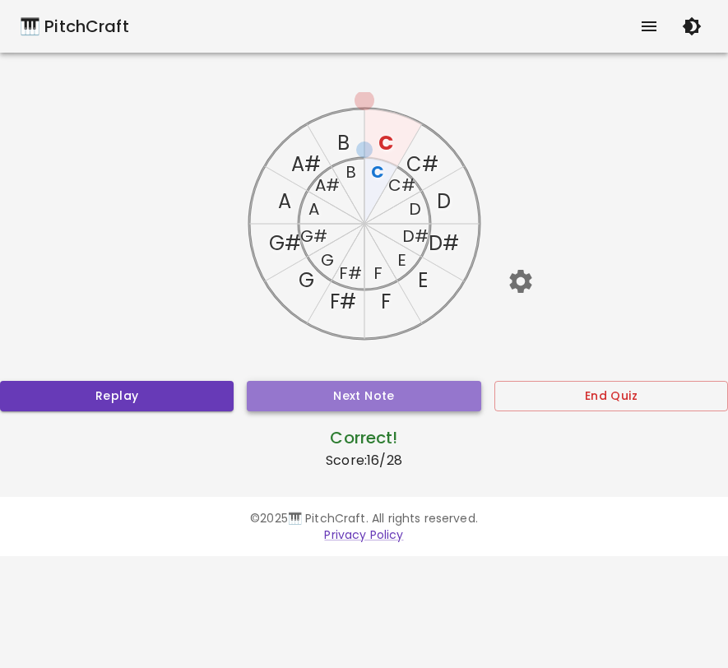
click at [360, 393] on button "Next Note" at bounding box center [364, 396] width 234 height 30
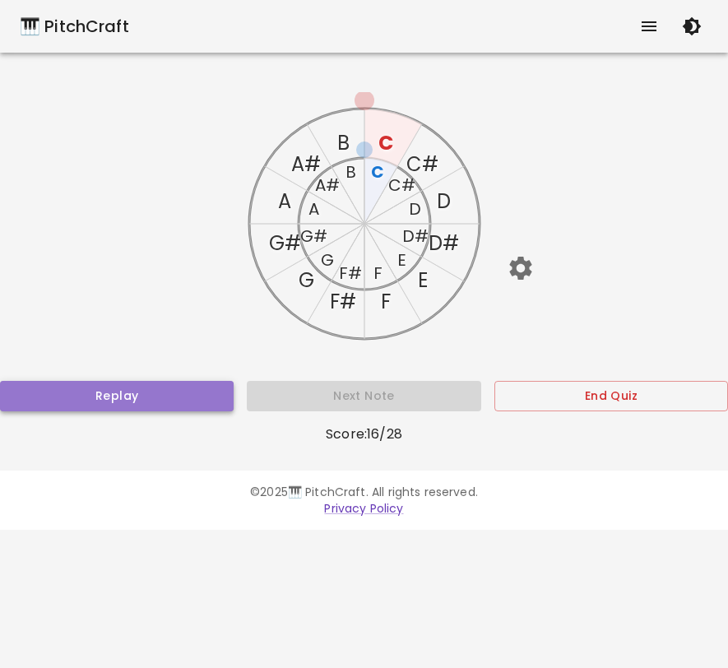
click at [207, 382] on button "Replay" at bounding box center [117, 396] width 234 height 30
click at [289, 249] on text "G#" at bounding box center [284, 243] width 32 height 27
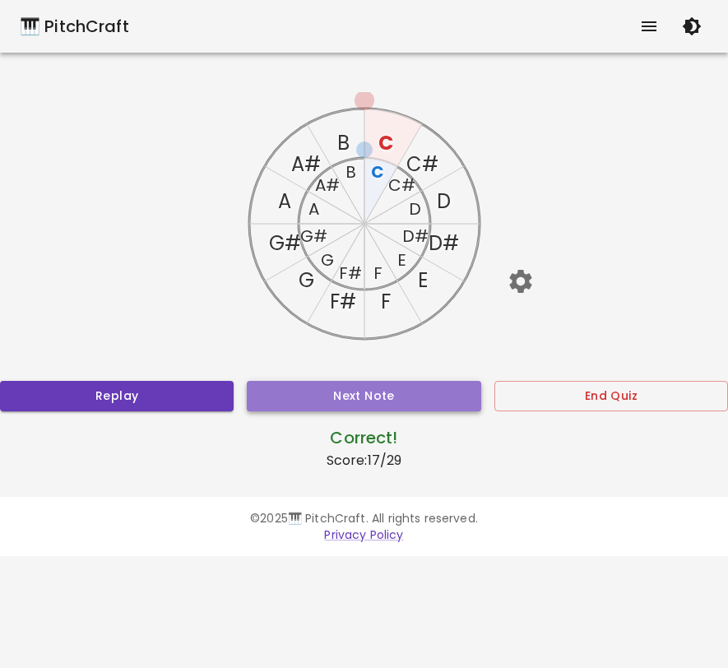
click at [318, 402] on button "Next Note" at bounding box center [364, 396] width 234 height 30
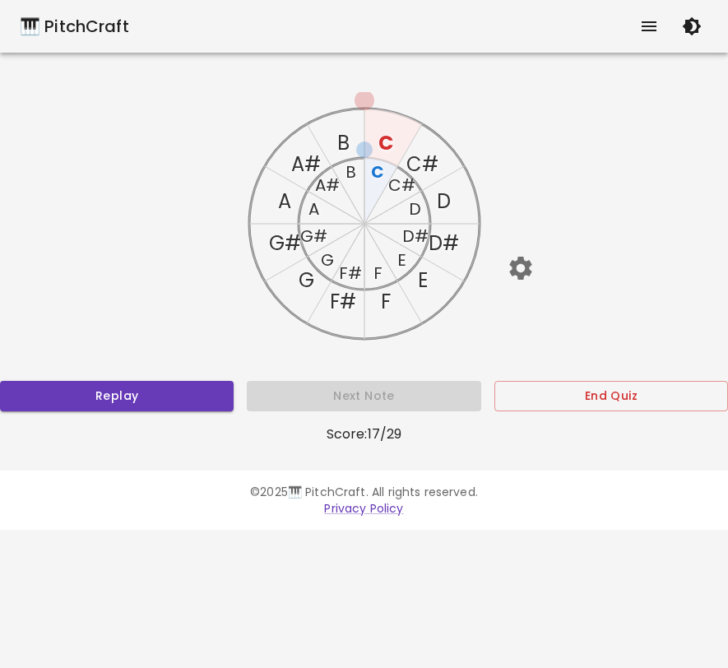
click at [443, 197] on text "D" at bounding box center [444, 201] width 14 height 27
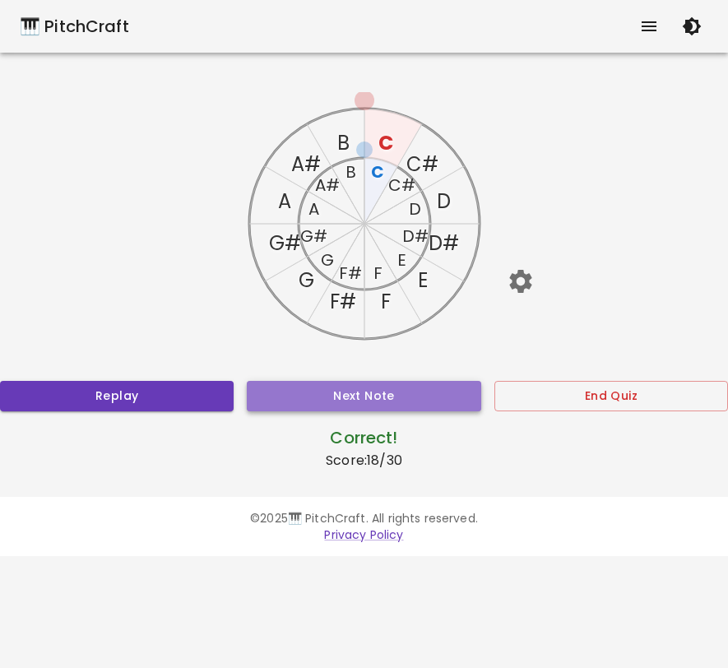
click at [354, 396] on button "Next Note" at bounding box center [364, 396] width 234 height 30
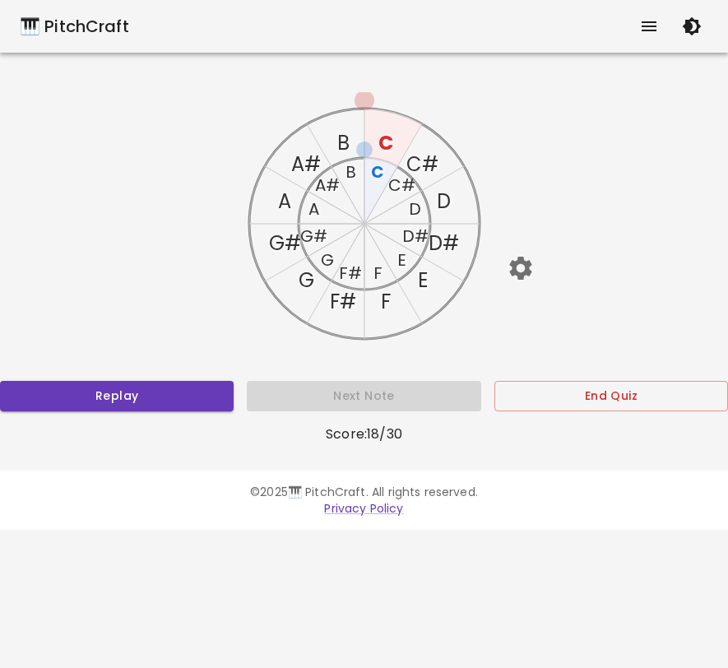
click at [287, 196] on text "A" at bounding box center [284, 201] width 13 height 27
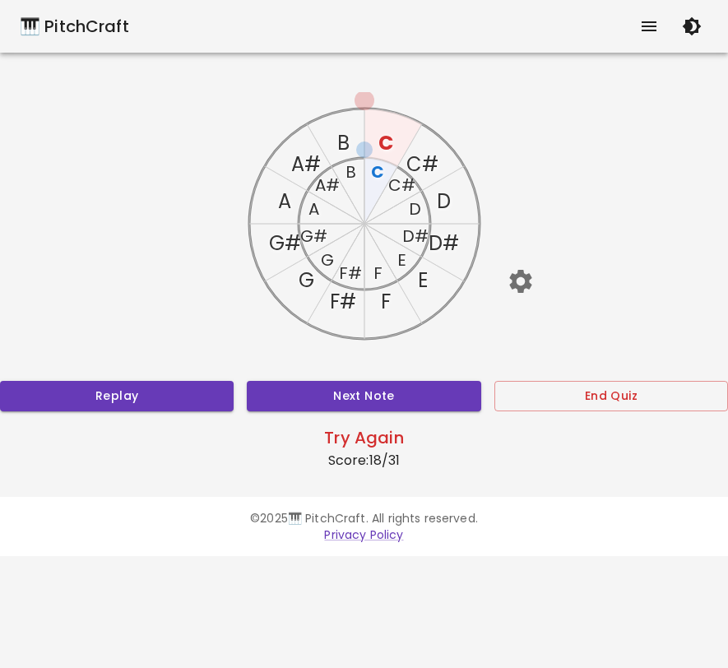
click at [313, 211] on text "A" at bounding box center [313, 208] width 11 height 23
click at [197, 381] on button "Replay" at bounding box center [117, 396] width 234 height 30
click at [330, 183] on text "A#" at bounding box center [326, 185] width 25 height 23
click at [306, 159] on text "A#" at bounding box center [306, 164] width 30 height 27
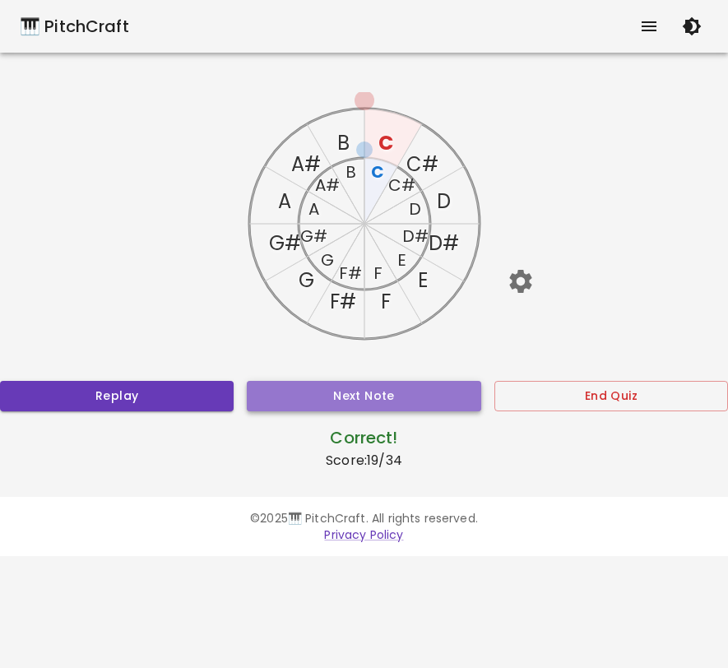
click at [388, 397] on button "Next Note" at bounding box center [364, 396] width 234 height 30
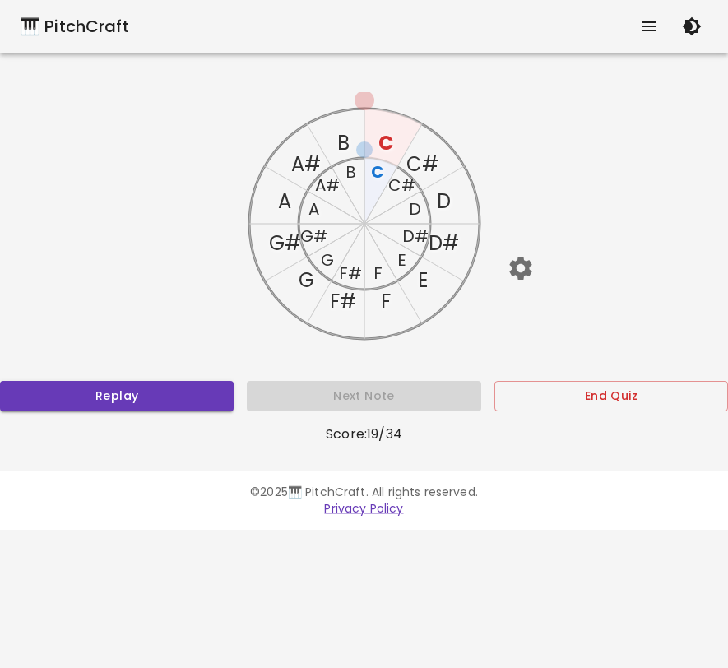
click at [304, 163] on text "A#" at bounding box center [306, 164] width 30 height 27
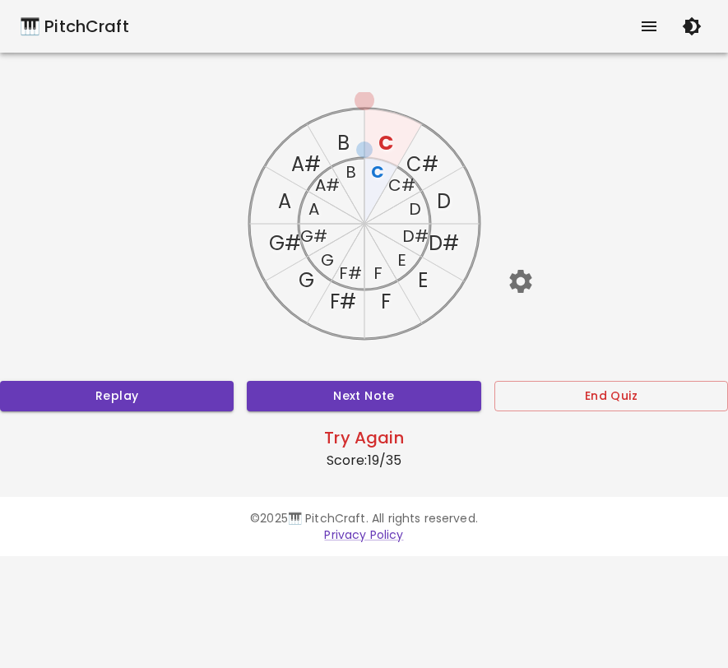
click at [332, 189] on text "A#" at bounding box center [326, 185] width 25 height 23
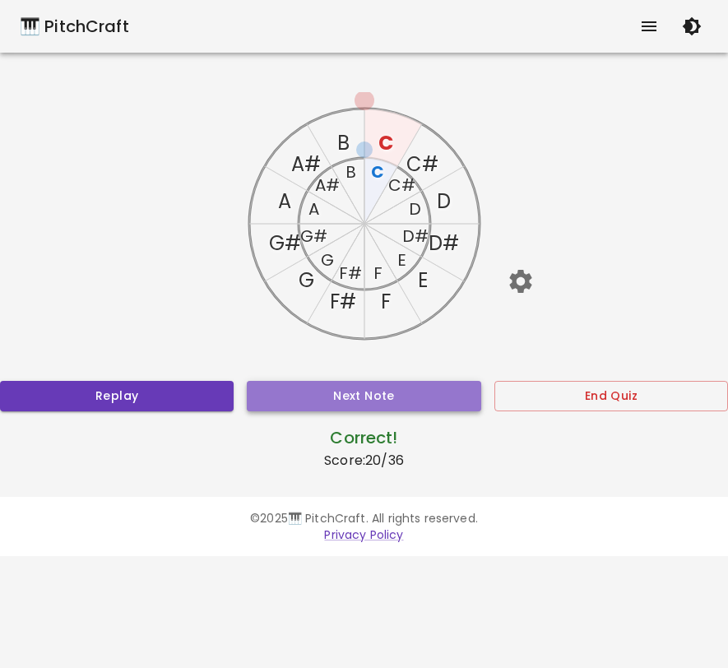
click at [343, 401] on button "Next Note" at bounding box center [364, 396] width 234 height 30
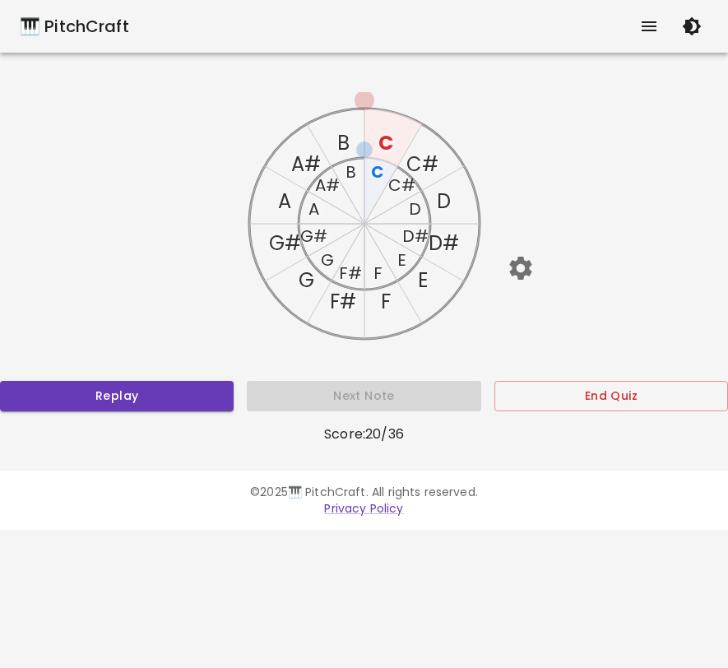
click at [384, 299] on text "F" at bounding box center [385, 301] width 10 height 27
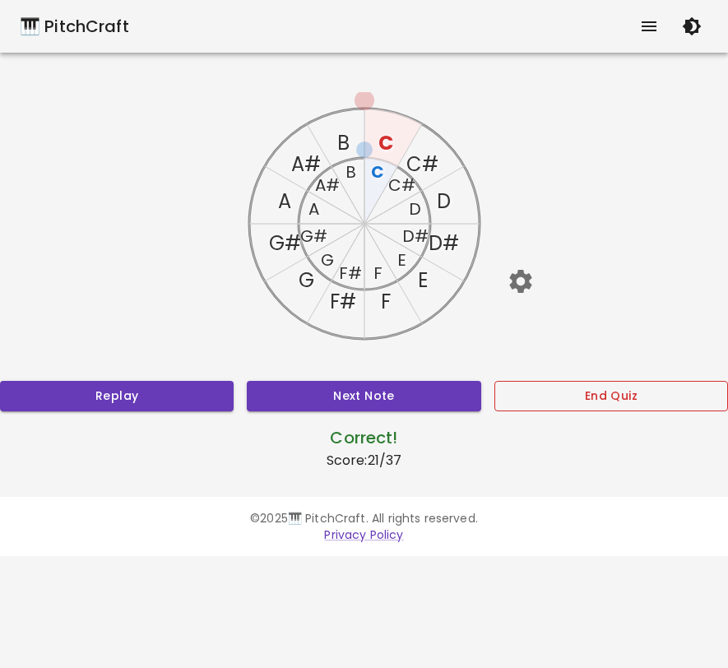
click at [532, 402] on button "End Quiz" at bounding box center [611, 396] width 234 height 30
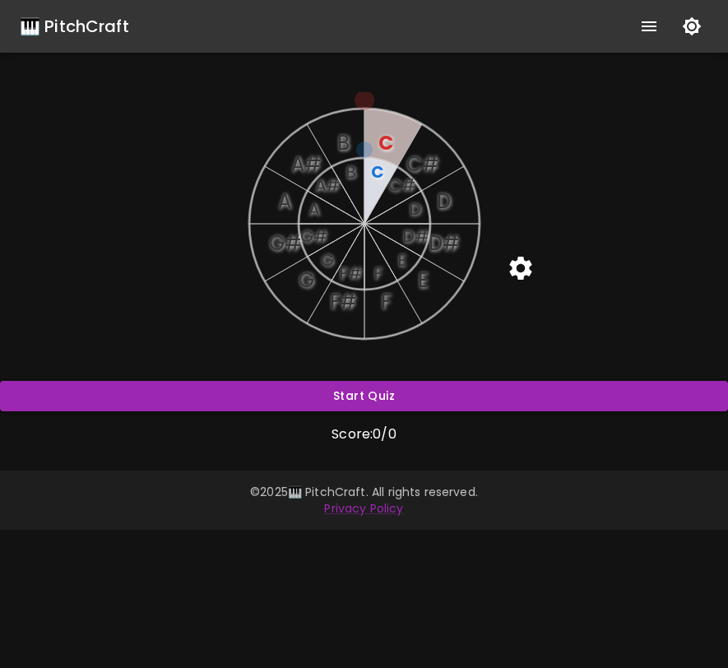
click at [696, 34] on icon "button" at bounding box center [692, 26] width 20 height 20
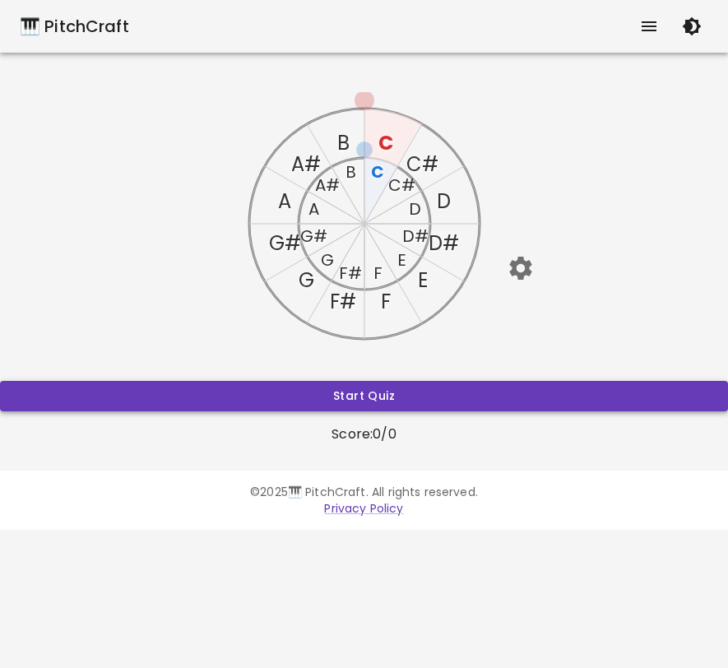
click at [441, 393] on button "Start Quiz" at bounding box center [364, 396] width 728 height 30
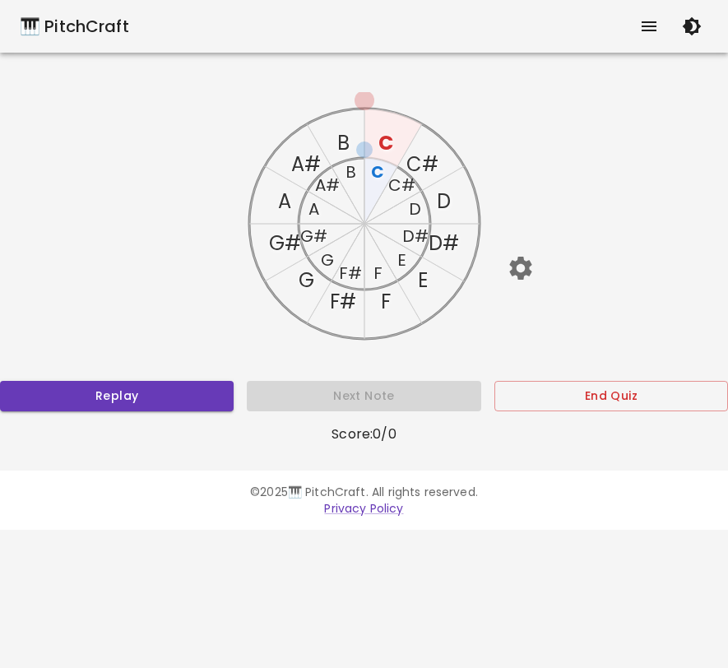
click at [280, 252] on text "G#" at bounding box center [284, 243] width 32 height 27
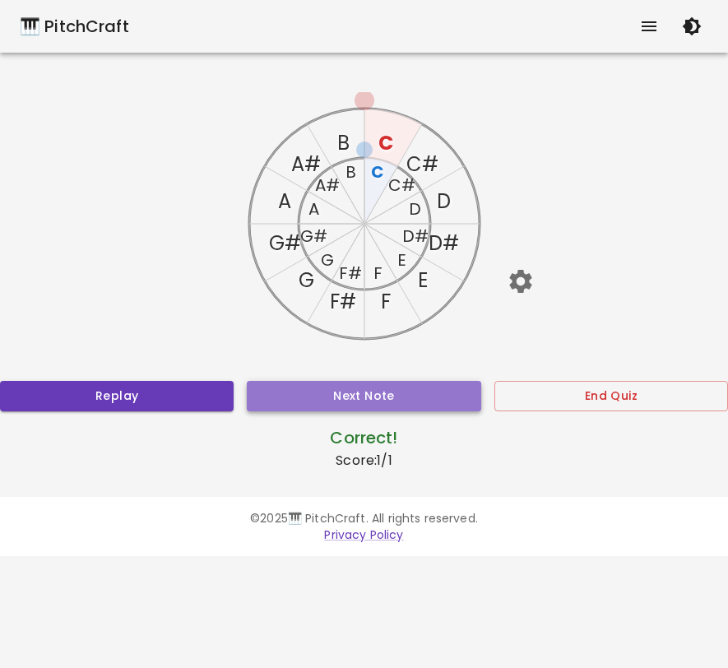
click at [313, 400] on button "Next Note" at bounding box center [364, 396] width 234 height 30
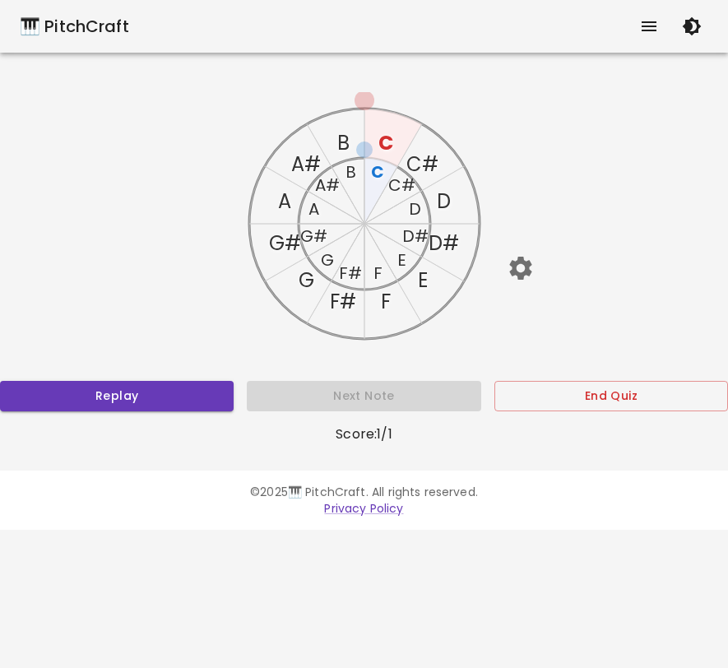
click at [349, 303] on text "F#" at bounding box center [342, 301] width 26 height 27
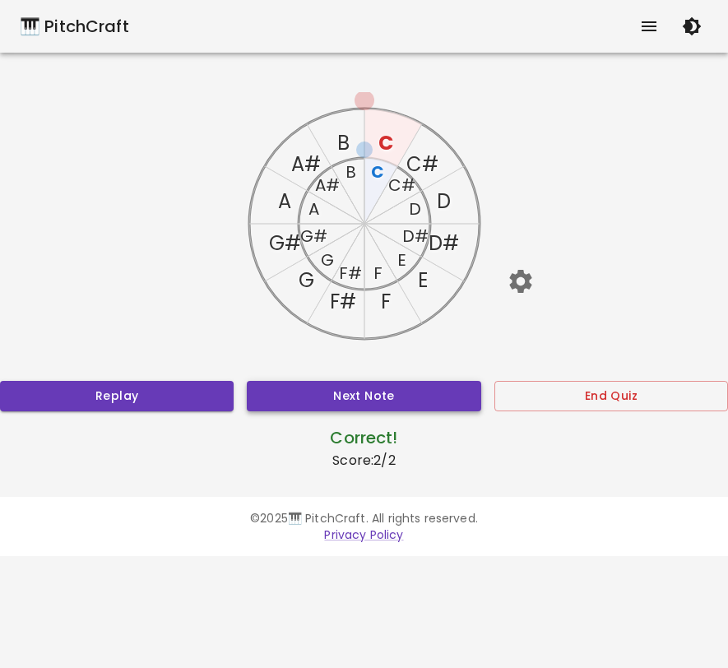
click at [350, 382] on button "Next Note" at bounding box center [364, 396] width 234 height 30
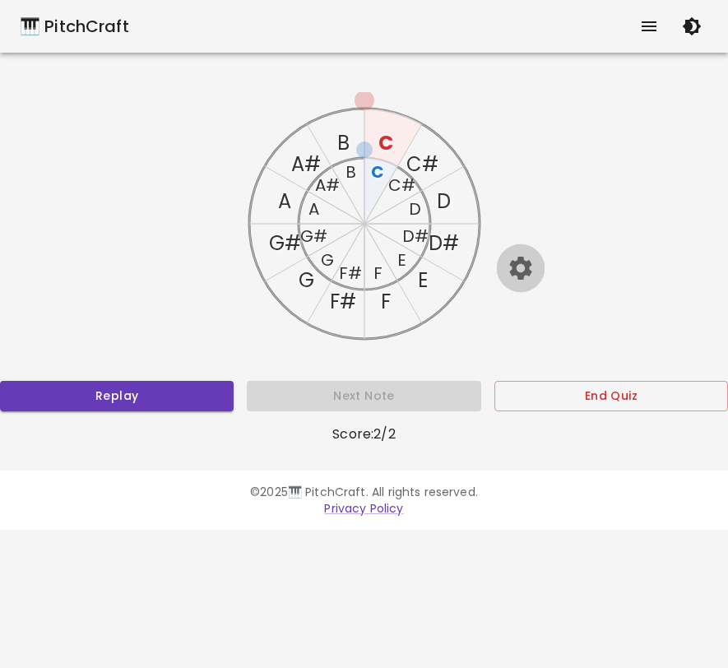
click at [537, 270] on button "button" at bounding box center [520, 268] width 49 height 49
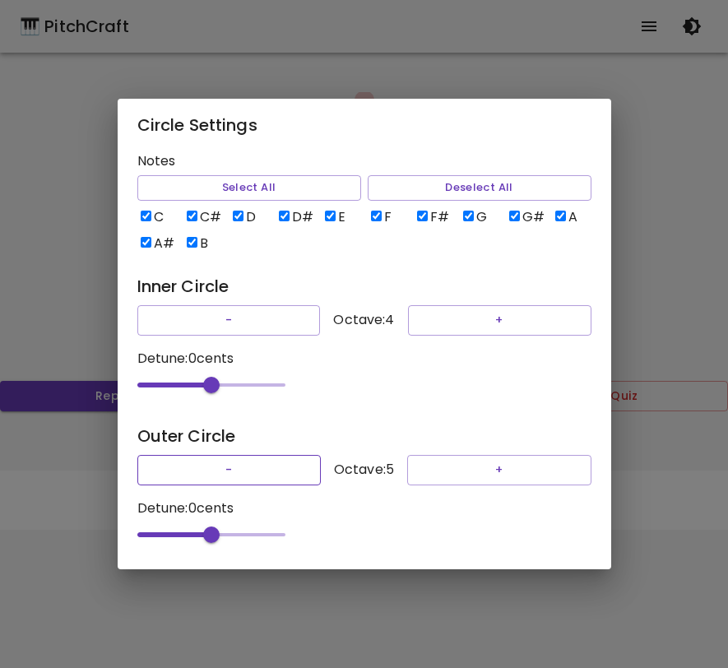
click at [241, 473] on button "-" at bounding box center [228, 470] width 183 height 30
type input "-49"
drag, startPoint x: 216, startPoint y: 536, endPoint x: 174, endPoint y: 542, distance: 42.5
click at [174, 542] on span "-49" at bounding box center [174, 535] width 16 height 16
click at [643, 257] on div "Circle Settings Notes Select All Deselect All C C# D D# E F F# G G# A A# B Inne…" at bounding box center [364, 334] width 728 height 668
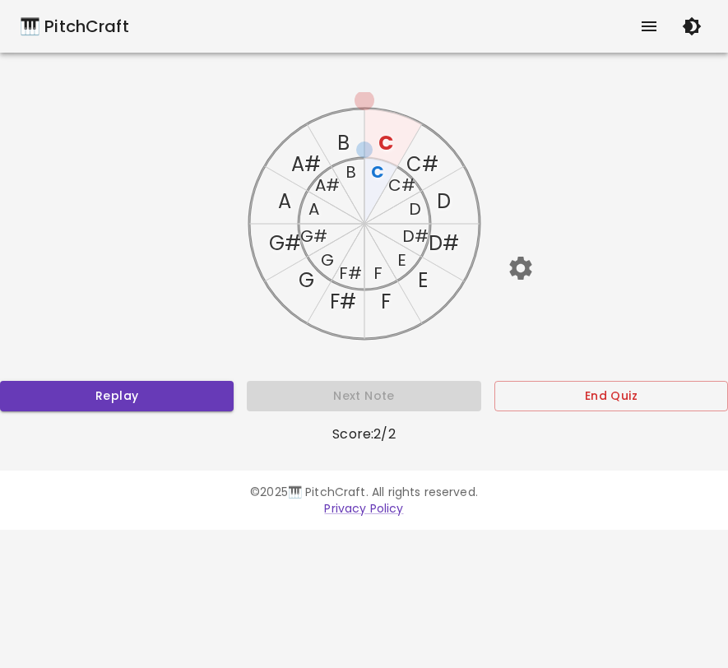
click at [423, 393] on div "Replay Next Note End Quiz" at bounding box center [364, 396] width 728 height 30
click at [183, 392] on button "Replay" at bounding box center [117, 396] width 234 height 30
click at [346, 299] on text "F#" at bounding box center [342, 301] width 26 height 27
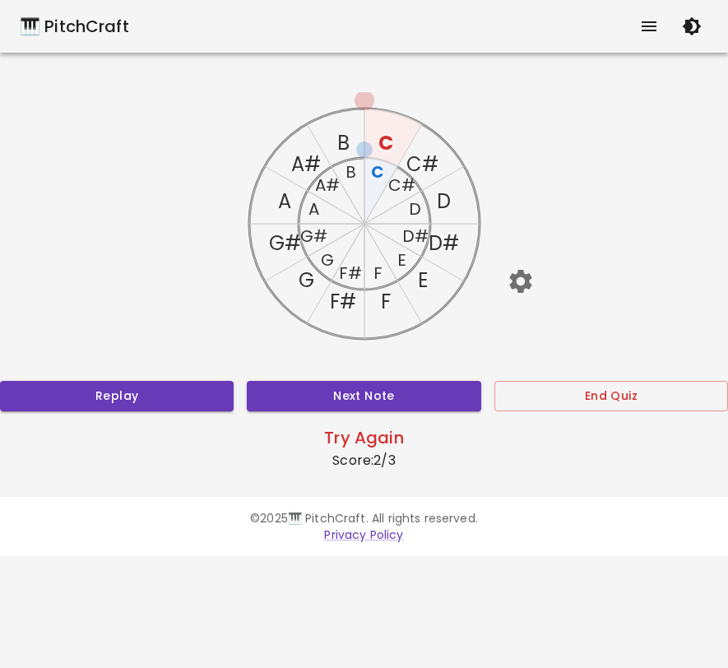
click at [313, 287] on text "G" at bounding box center [306, 280] width 16 height 27
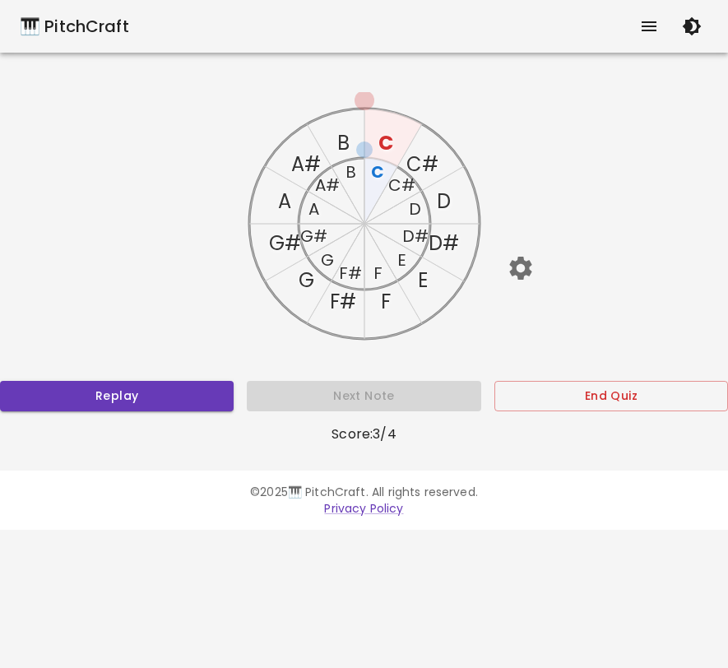
click at [447, 197] on text "D" at bounding box center [444, 201] width 14 height 27
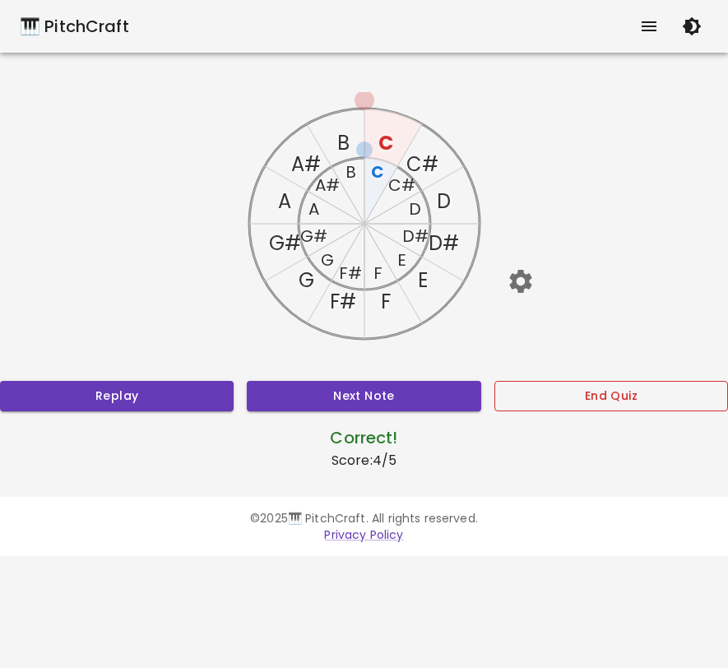
click at [559, 393] on button "End Quiz" at bounding box center [611, 396] width 234 height 30
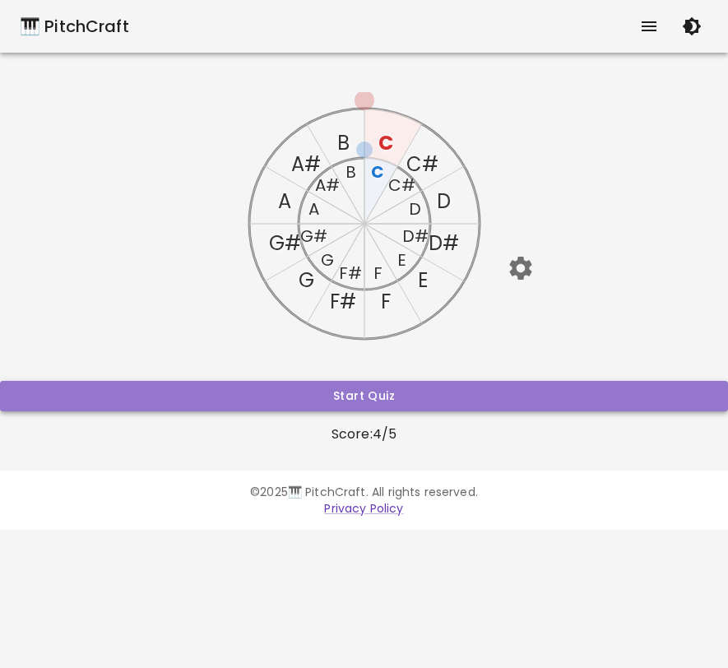
click at [402, 397] on button "Start Quiz" at bounding box center [364, 396] width 728 height 30
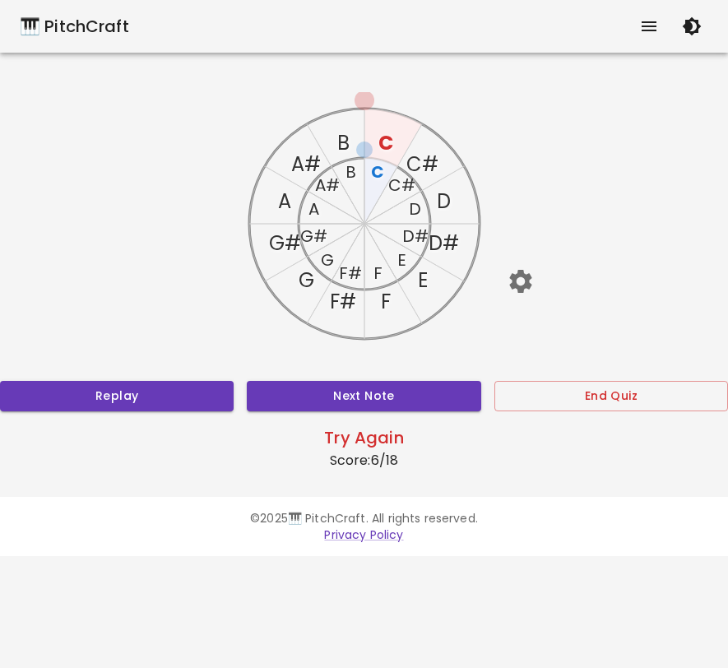
click at [528, 271] on icon "button" at bounding box center [520, 281] width 29 height 29
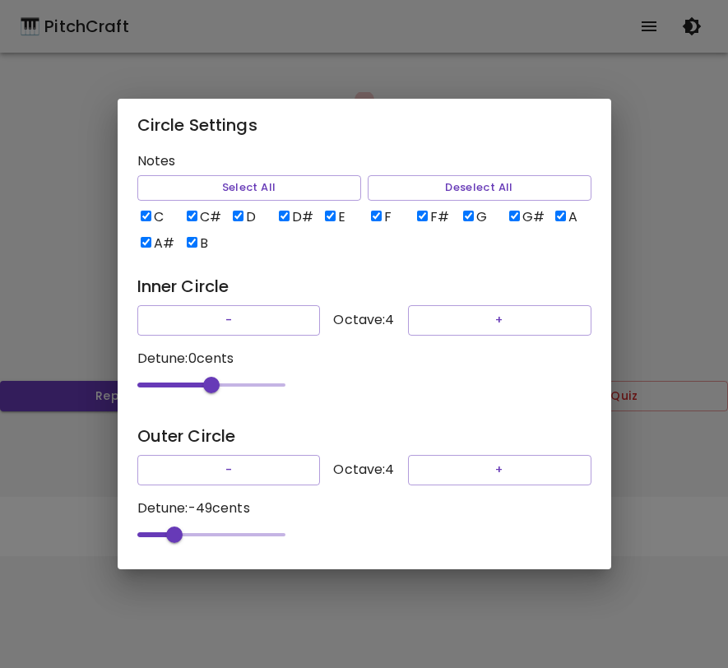
click at [633, 343] on div "Circle Settings Notes Select All Deselect All C C# D D# E F F# G G# A A# B Inne…" at bounding box center [364, 334] width 728 height 668
